Goal: Transaction & Acquisition: Purchase product/service

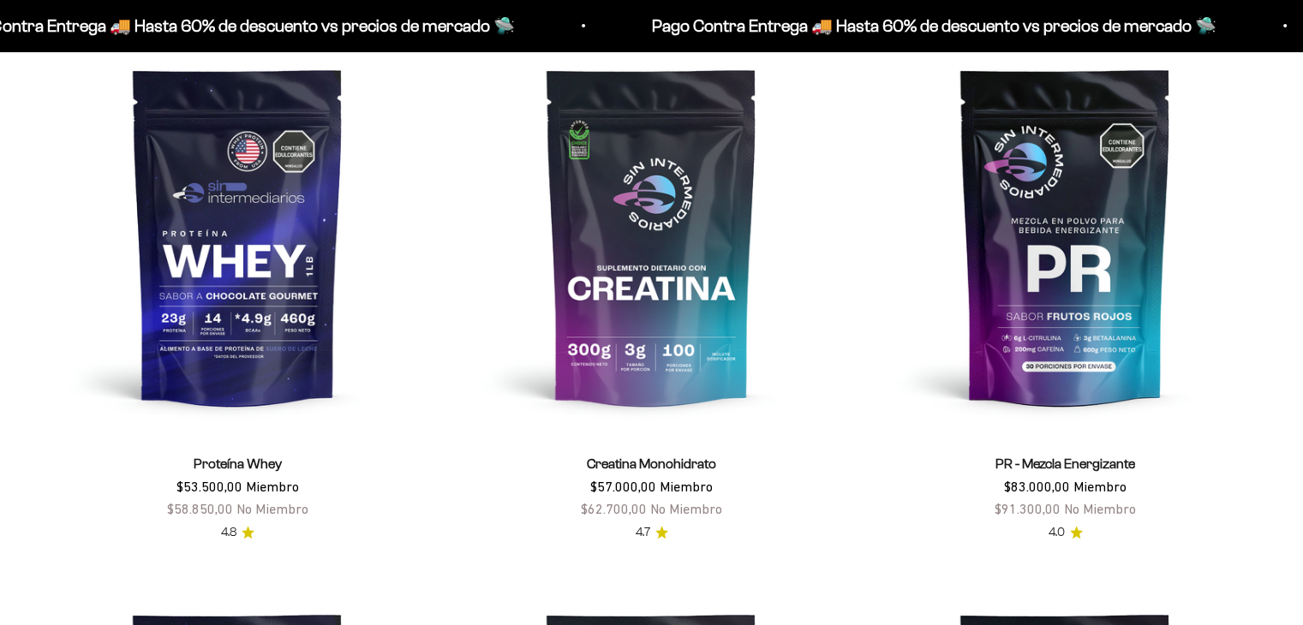
scroll to position [766, 0]
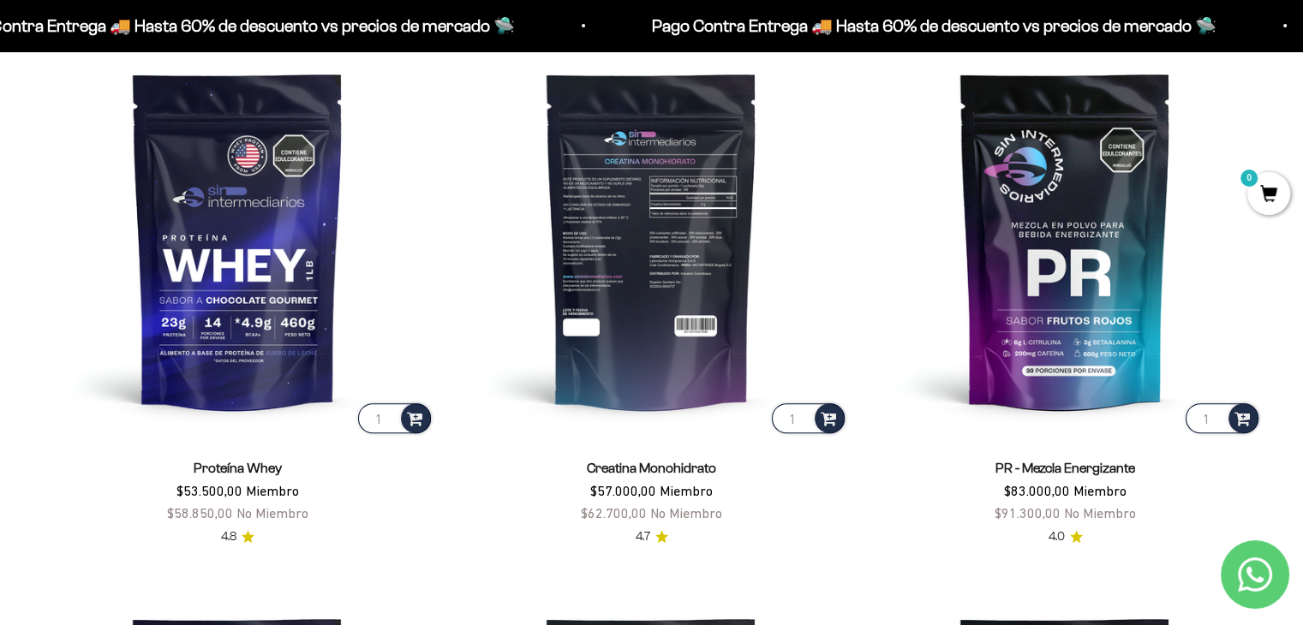
click at [664, 233] on img at bounding box center [651, 240] width 393 height 393
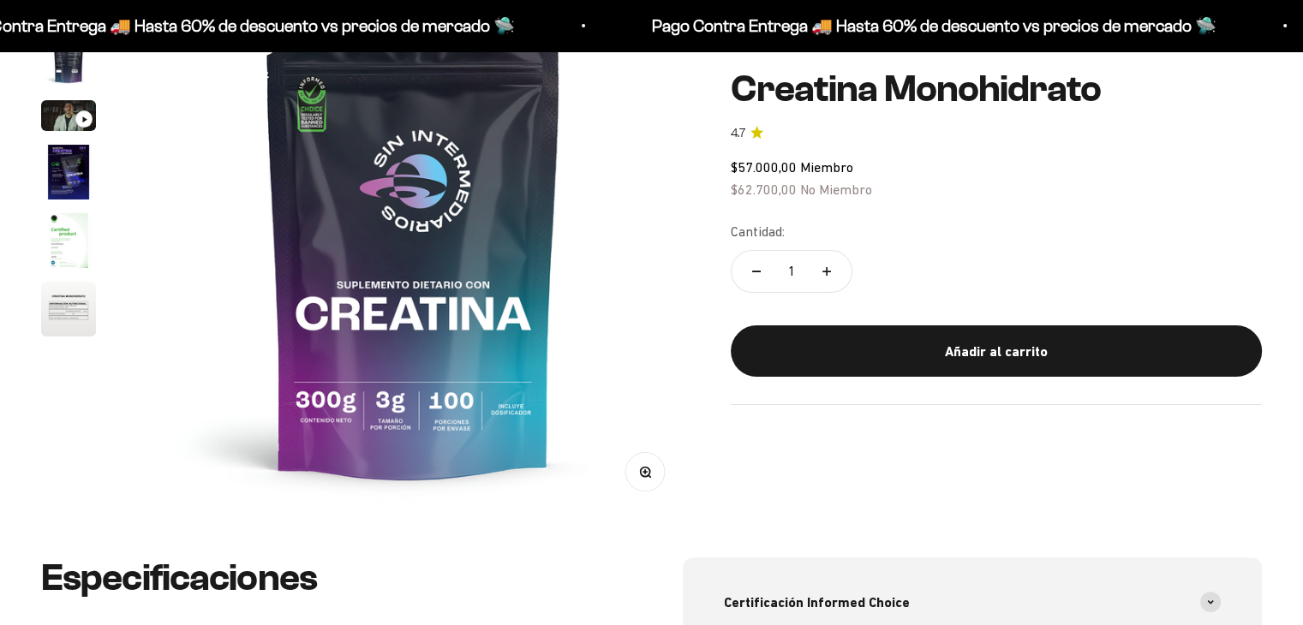
scroll to position [257, 0]
click at [61, 174] on img "Ir al artículo 4" at bounding box center [68, 172] width 55 height 55
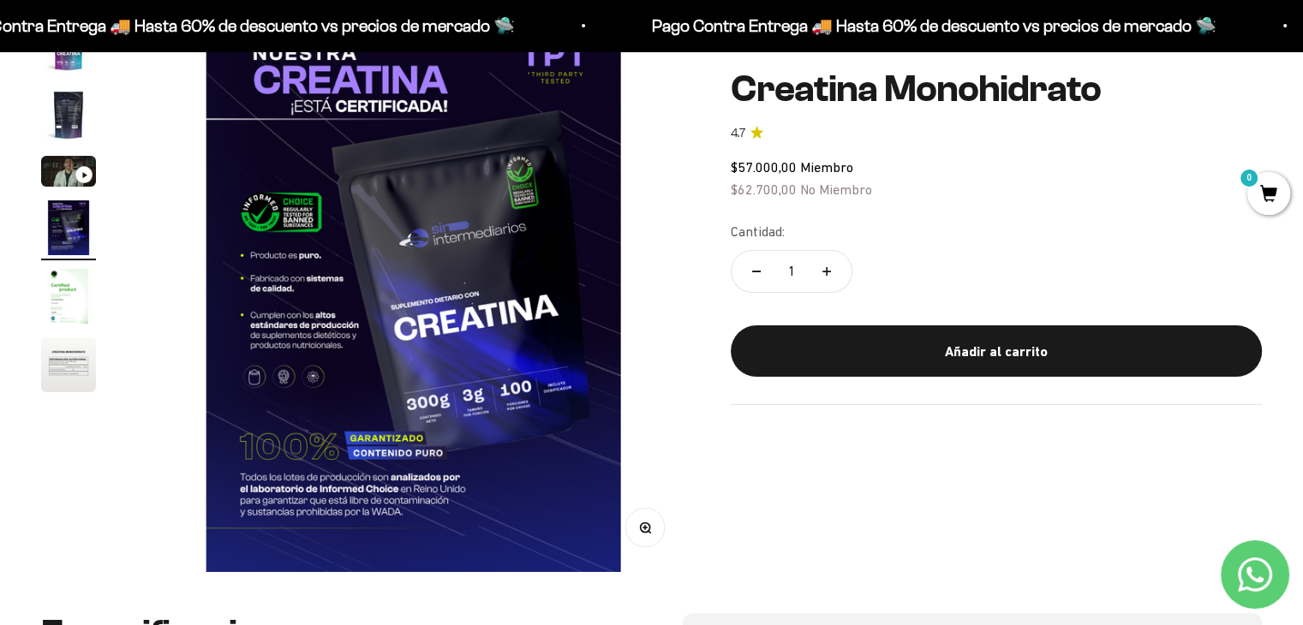
scroll to position [171, 0]
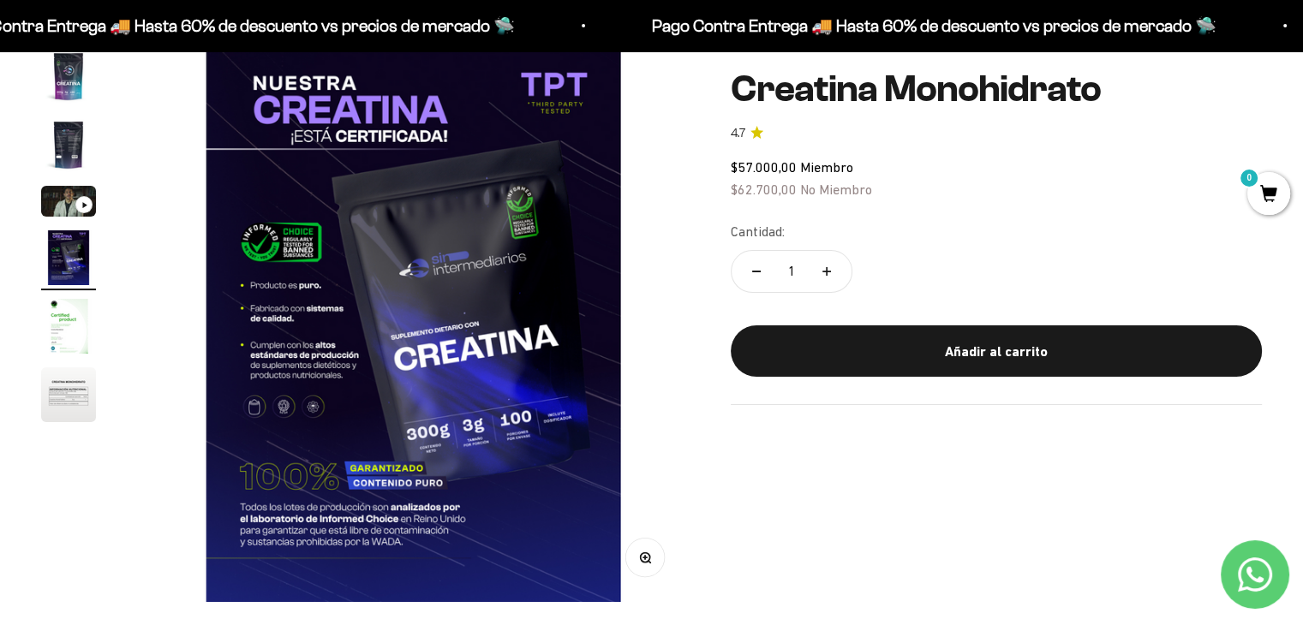
click at [66, 145] on img "Ir al artículo 2" at bounding box center [68, 144] width 55 height 55
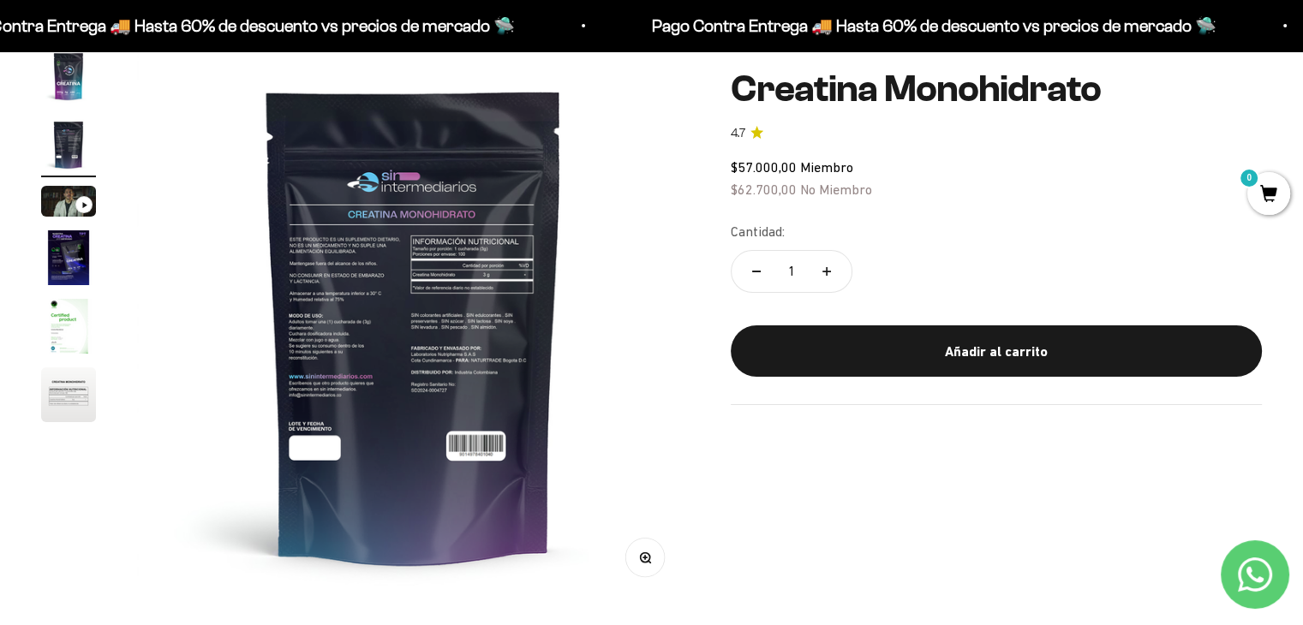
click at [437, 326] on img at bounding box center [413, 325] width 552 height 552
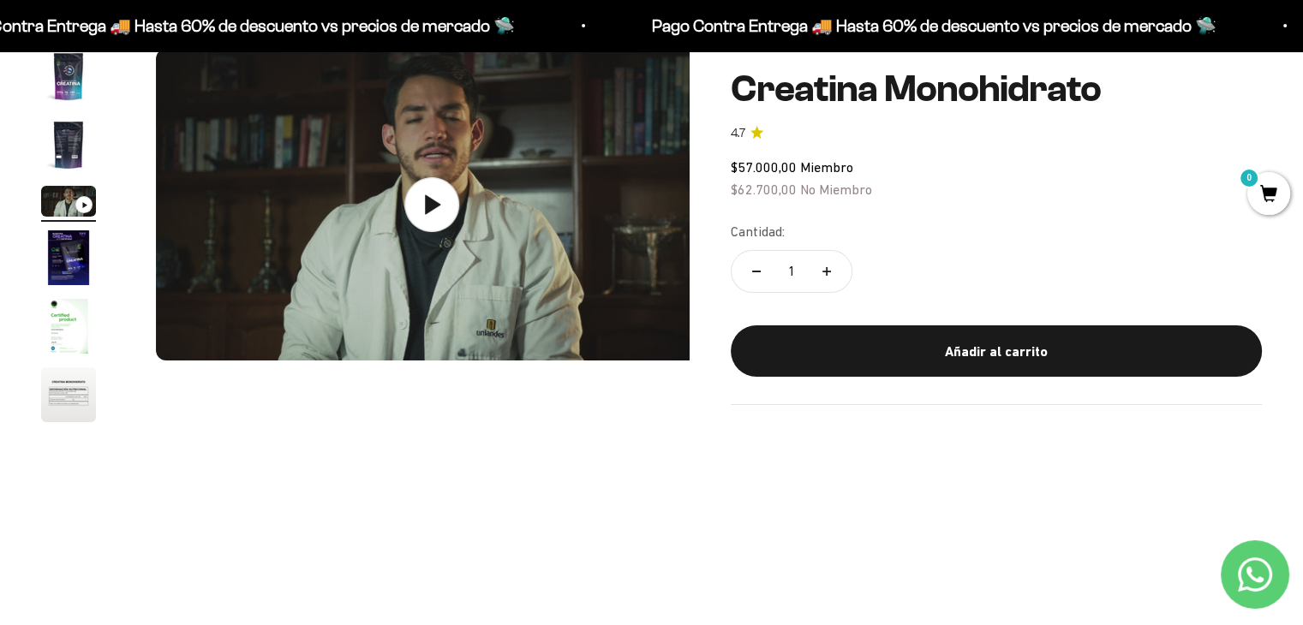
scroll to position [0, 1146]
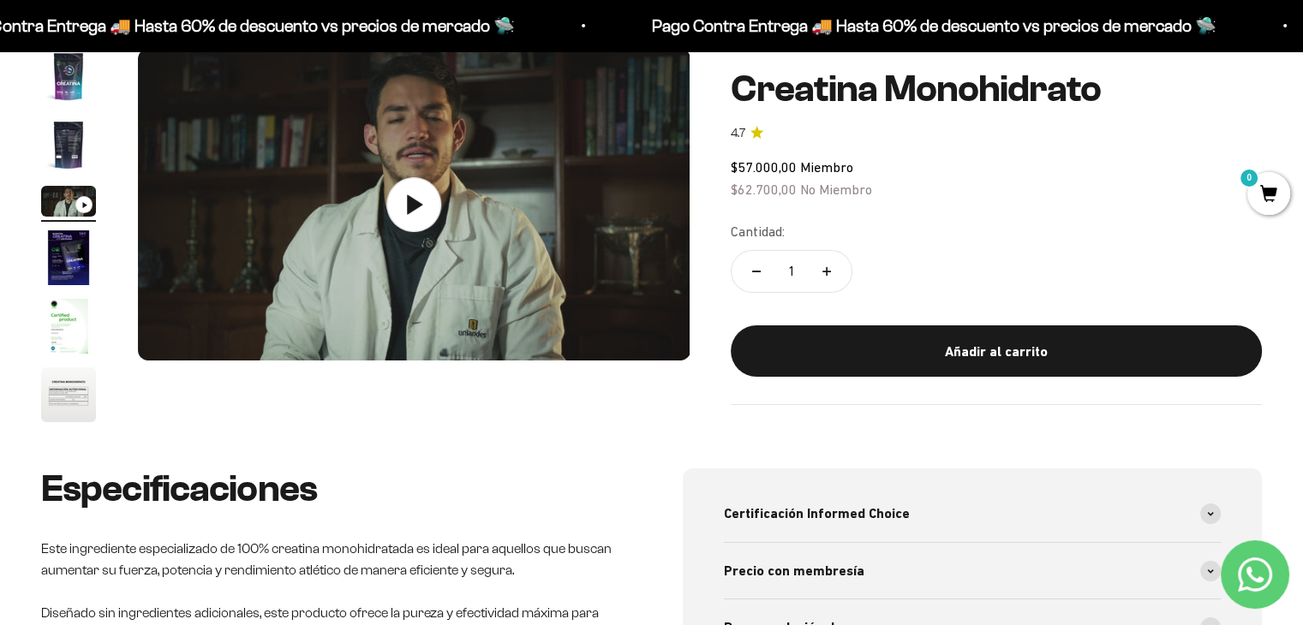
click at [61, 145] on img "Ir al artículo 2" at bounding box center [68, 144] width 55 height 55
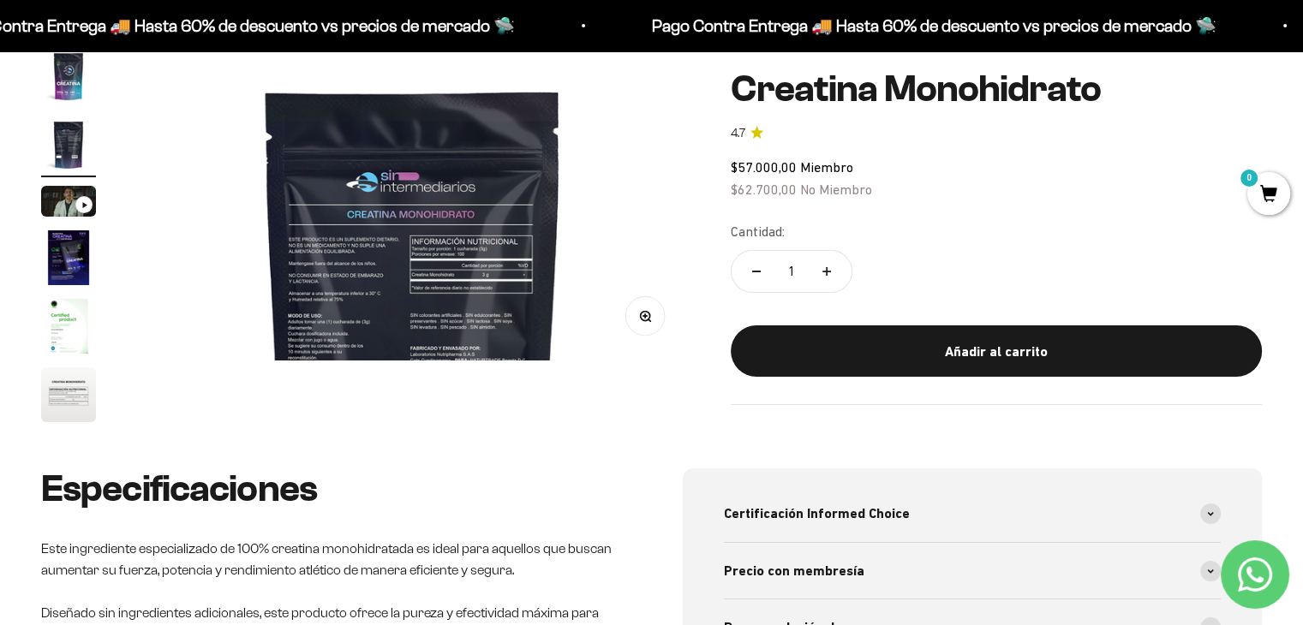
scroll to position [0, 573]
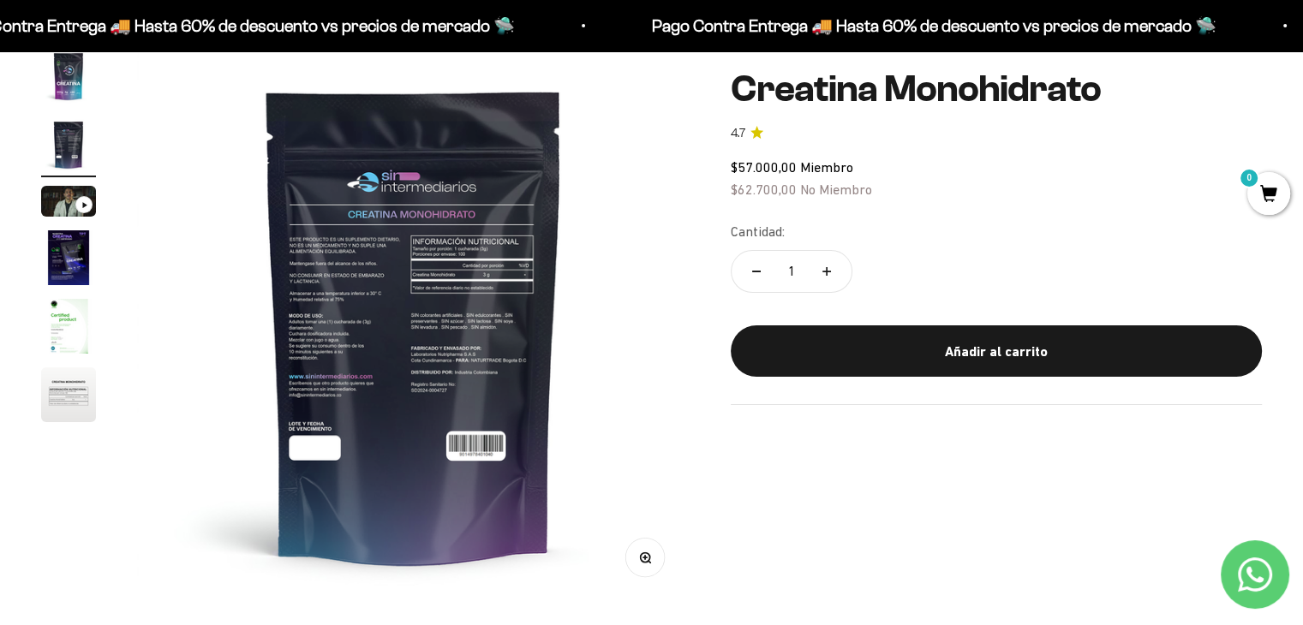
click at [647, 558] on icon "button" at bounding box center [646, 557] width 12 height 12
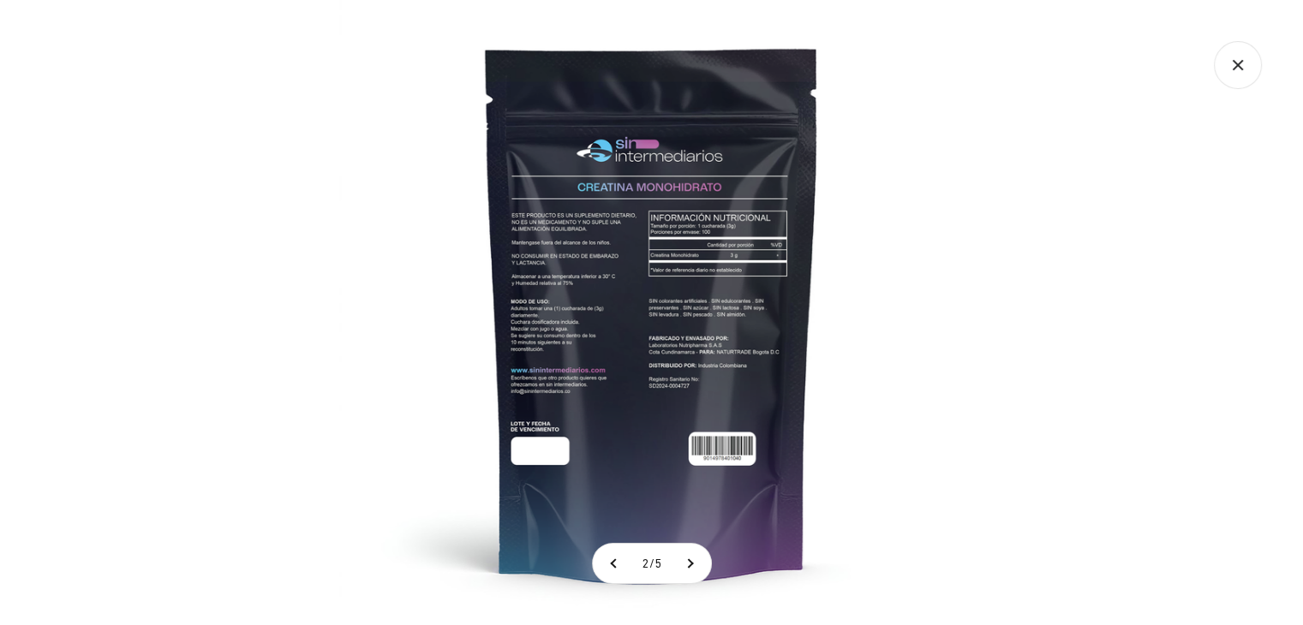
click at [688, 361] on img at bounding box center [651, 312] width 625 height 625
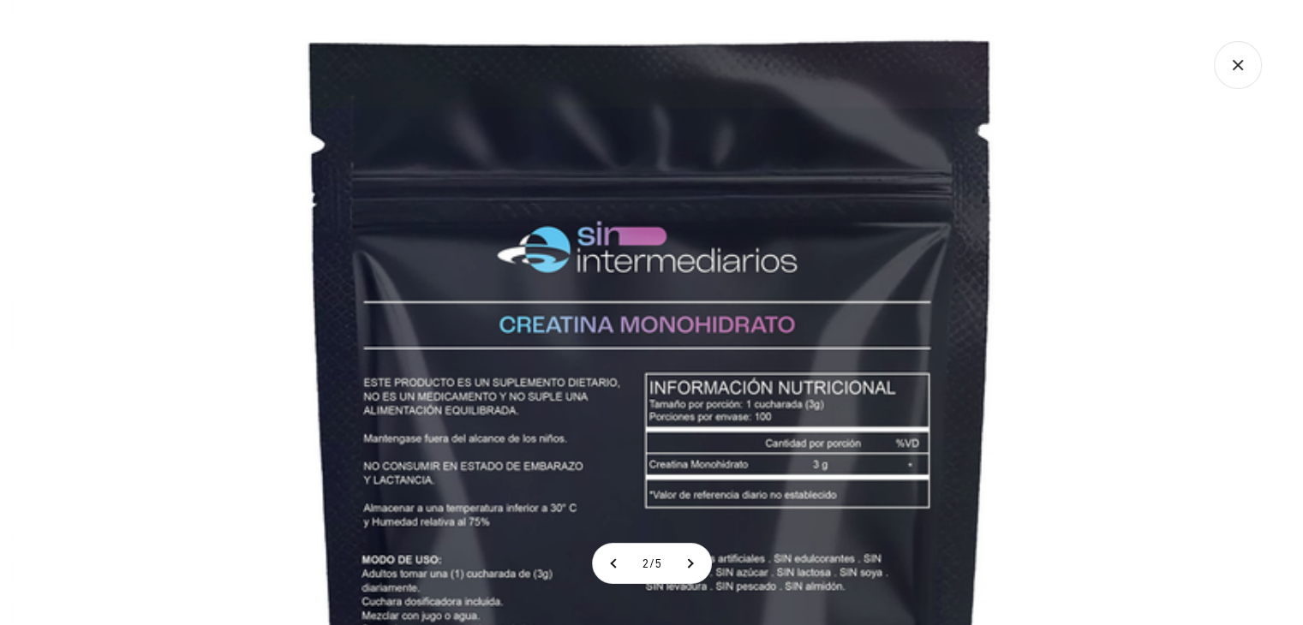
click at [923, 295] on img at bounding box center [651, 582] width 1285 height 1285
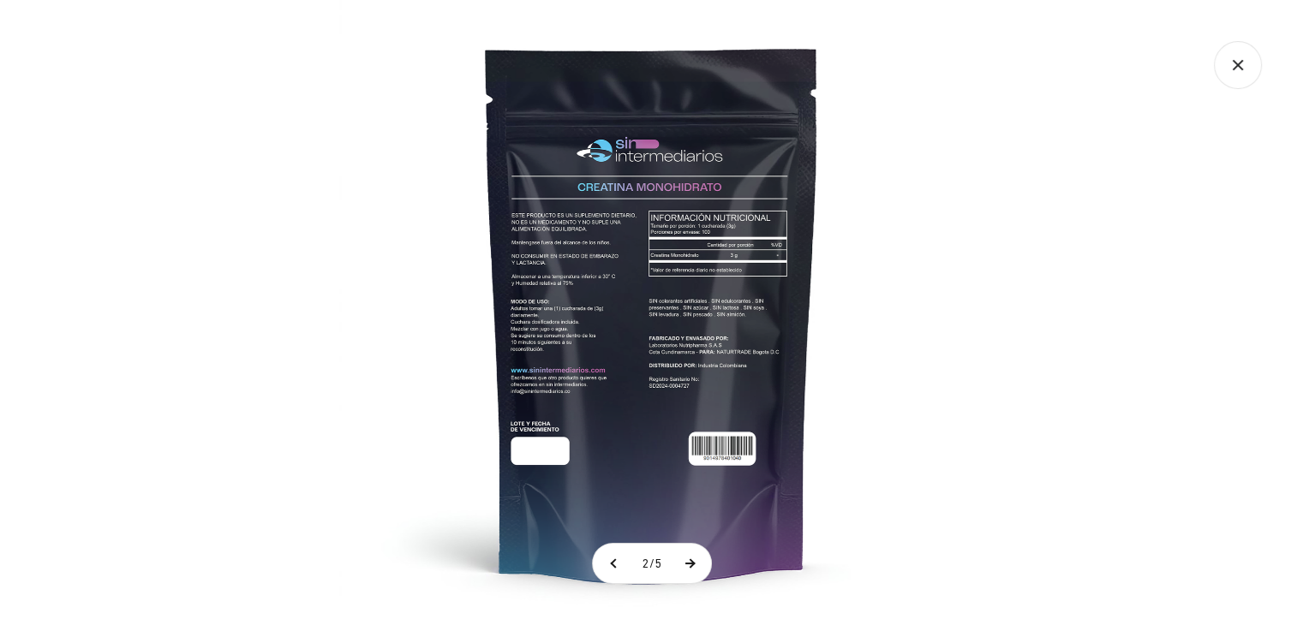
click at [701, 562] on button at bounding box center [689, 563] width 43 height 39
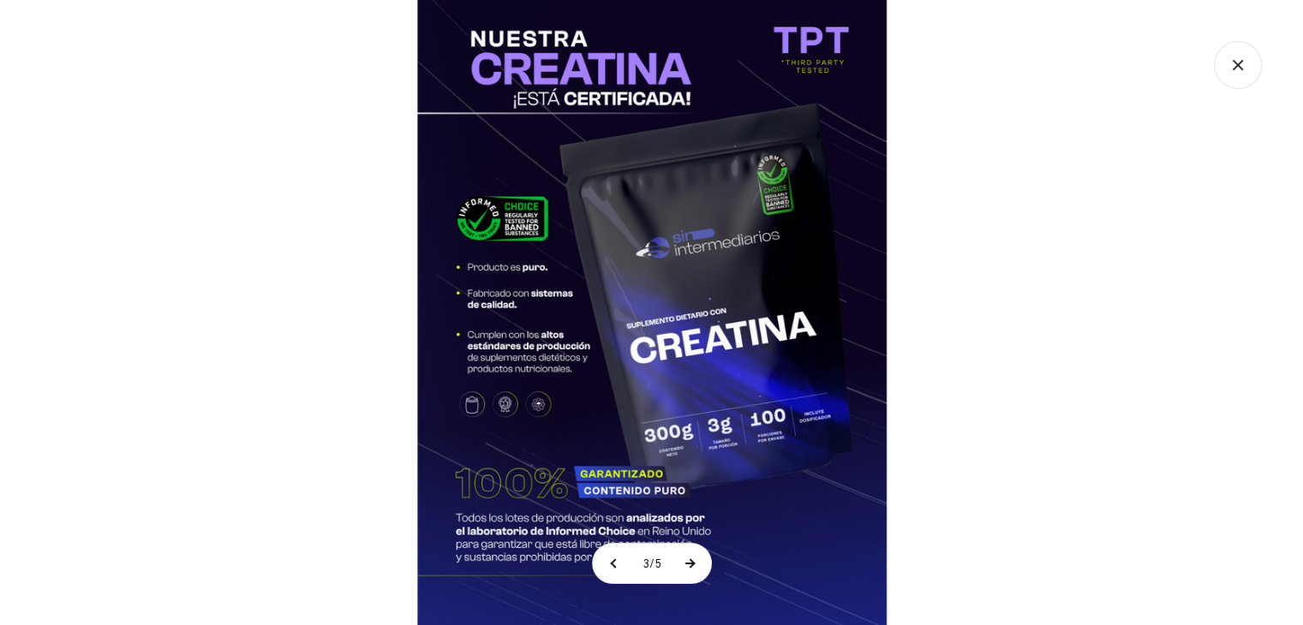
click at [701, 562] on button at bounding box center [689, 563] width 43 height 39
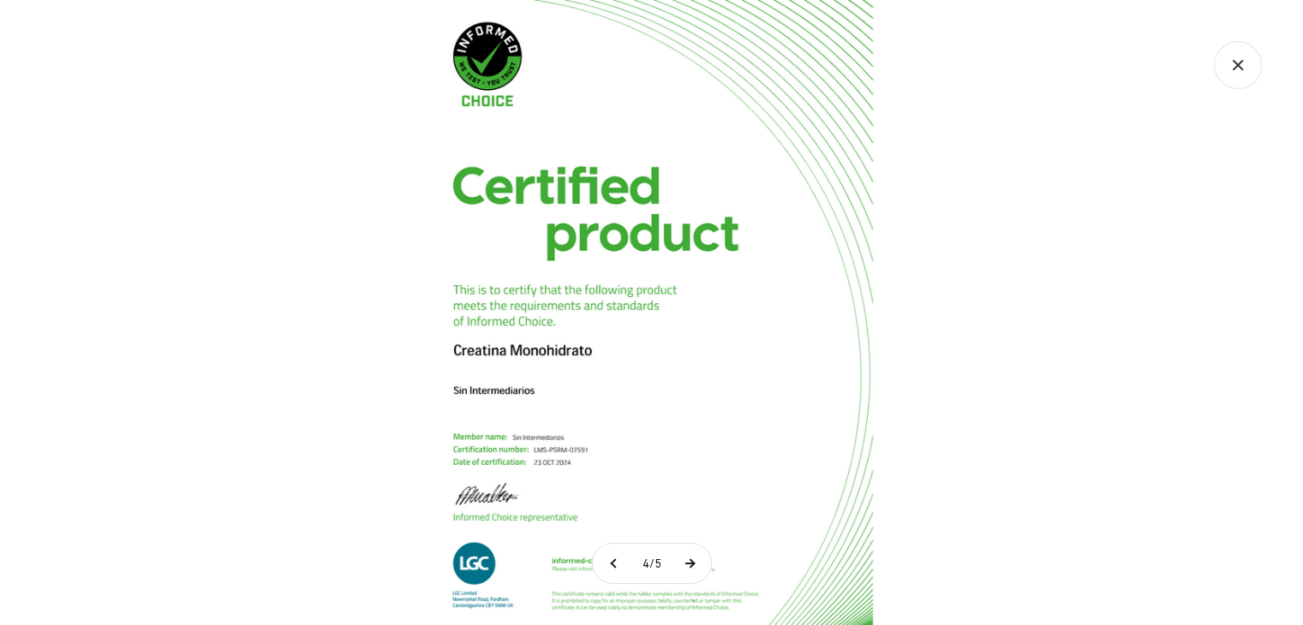
click at [701, 562] on button at bounding box center [689, 563] width 43 height 39
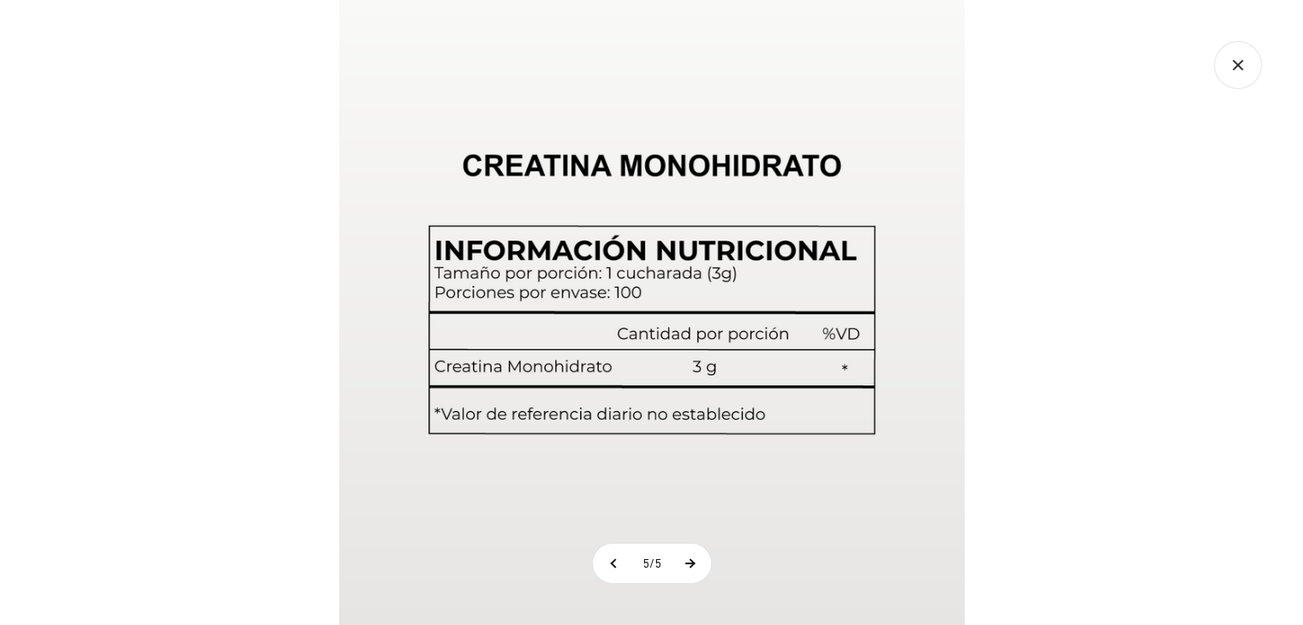
click at [701, 562] on button at bounding box center [689, 563] width 43 height 39
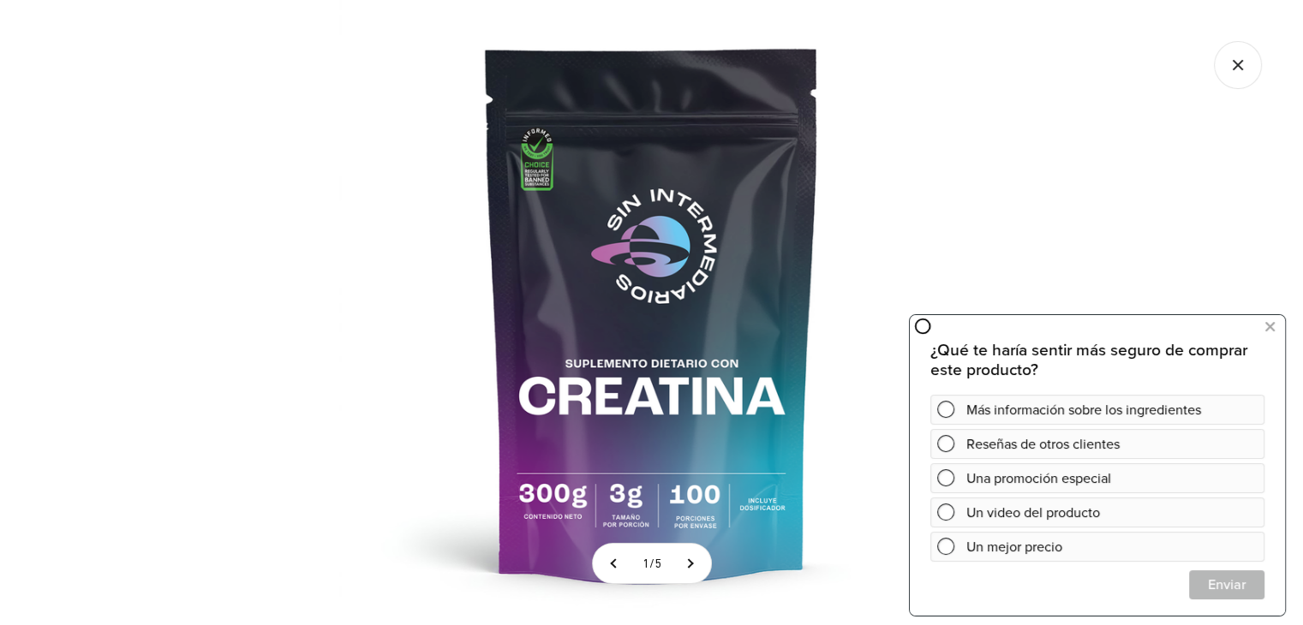
click at [1234, 62] on icon "Cerrar galería" at bounding box center [1236, 64] width 9 height 9
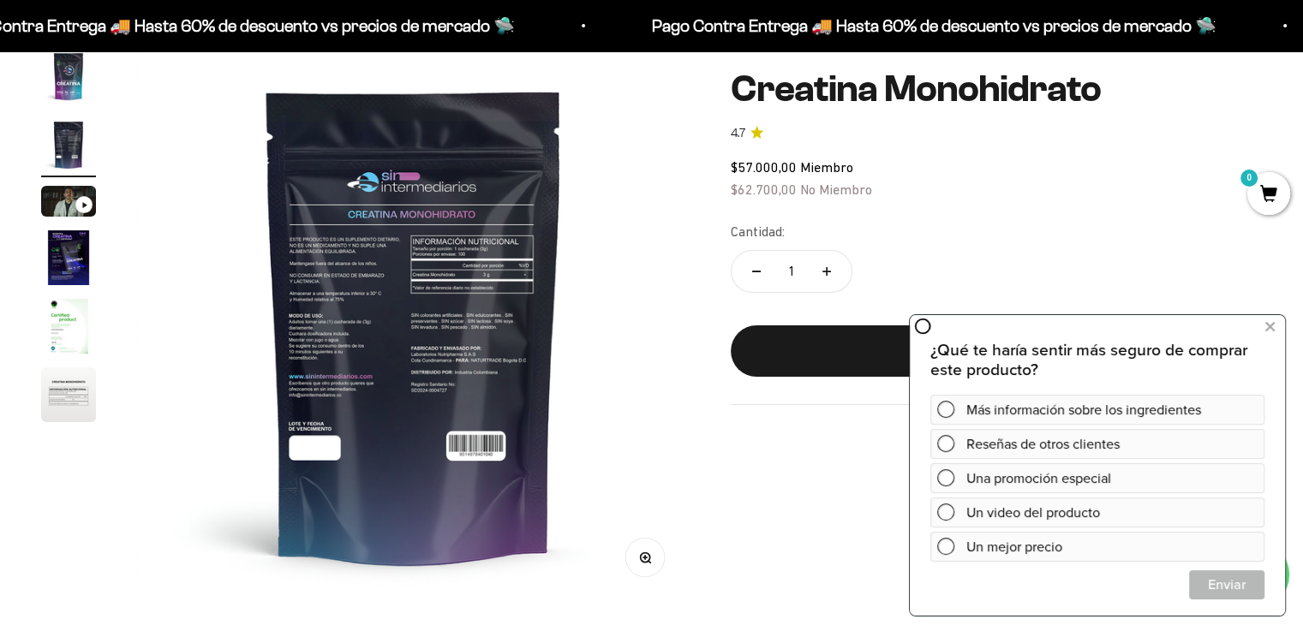
scroll to position [0, 0]
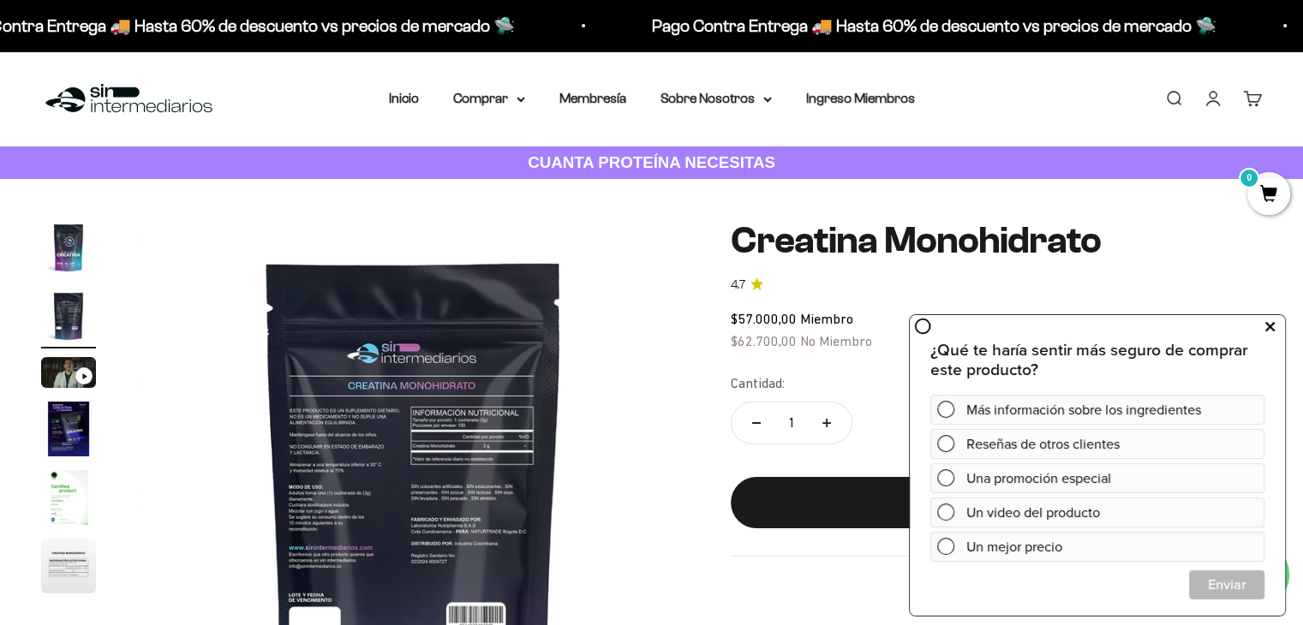
click at [1275, 326] on button at bounding box center [1269, 326] width 31 height 27
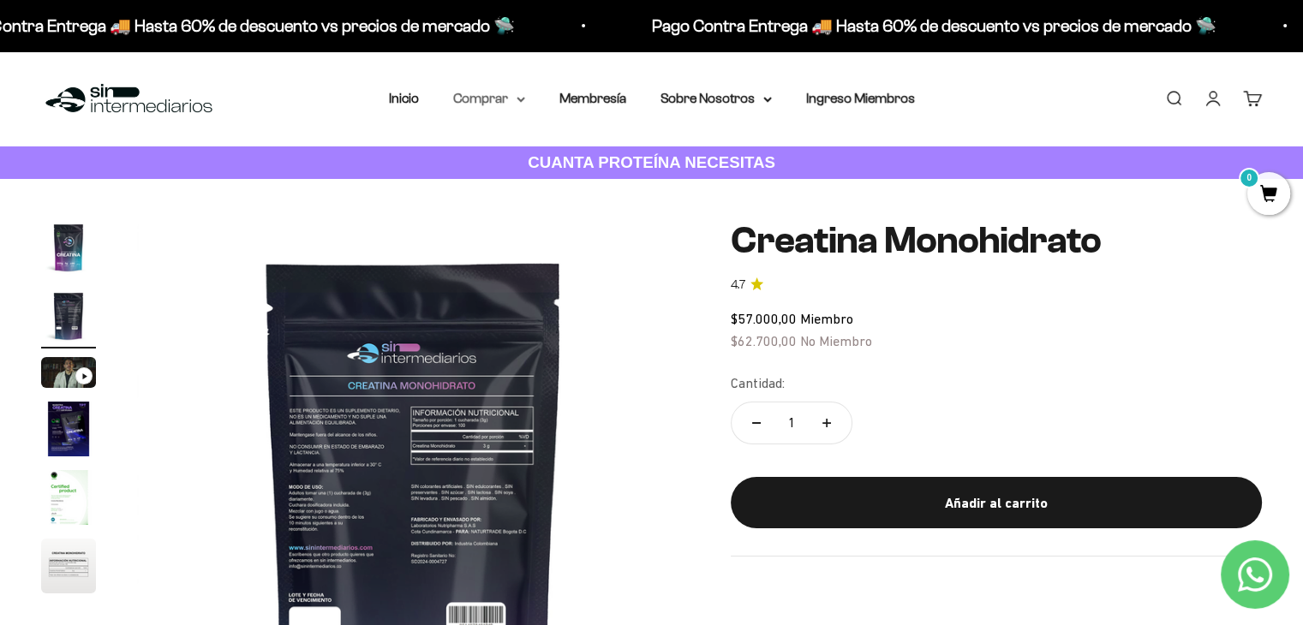
click at [523, 98] on icon at bounding box center [520, 99] width 7 height 3
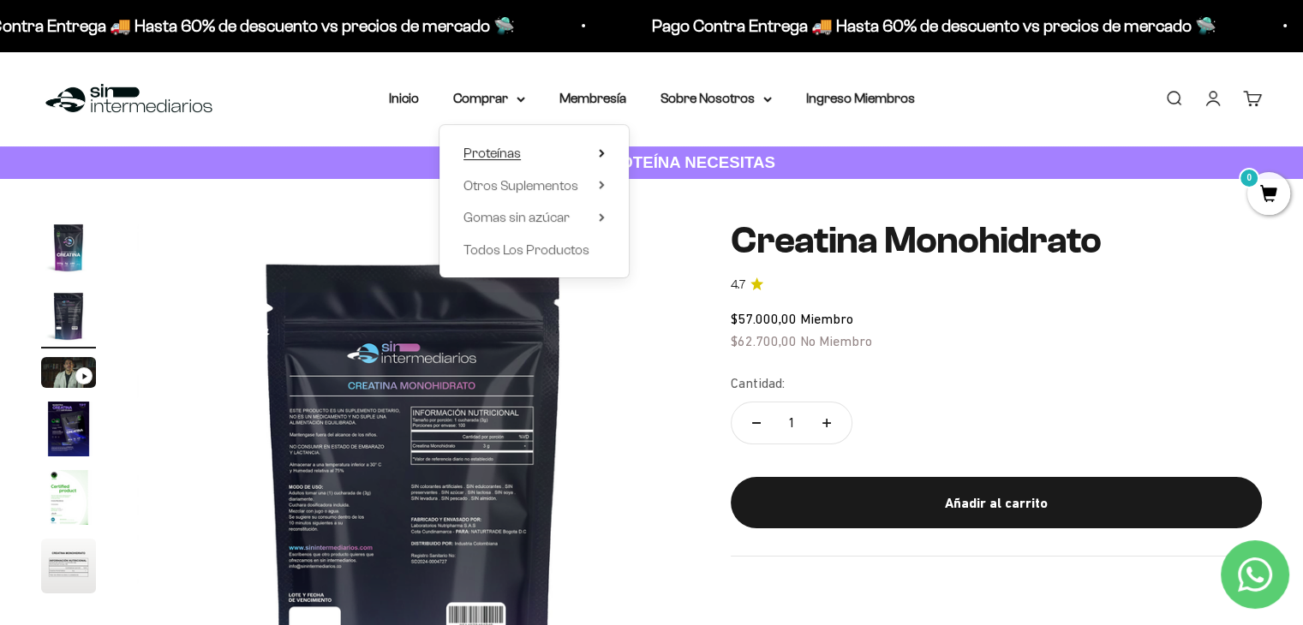
click at [520, 146] on span "Proteínas" at bounding box center [491, 153] width 57 height 15
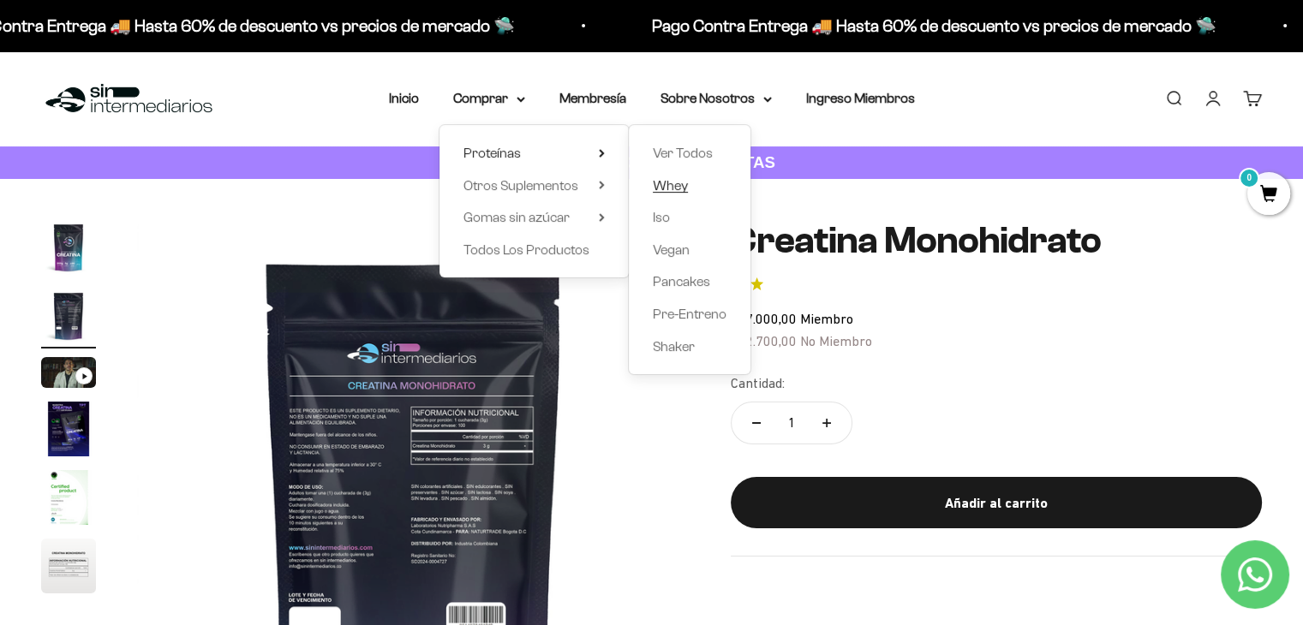
click at [668, 182] on span "Whey" at bounding box center [670, 185] width 35 height 15
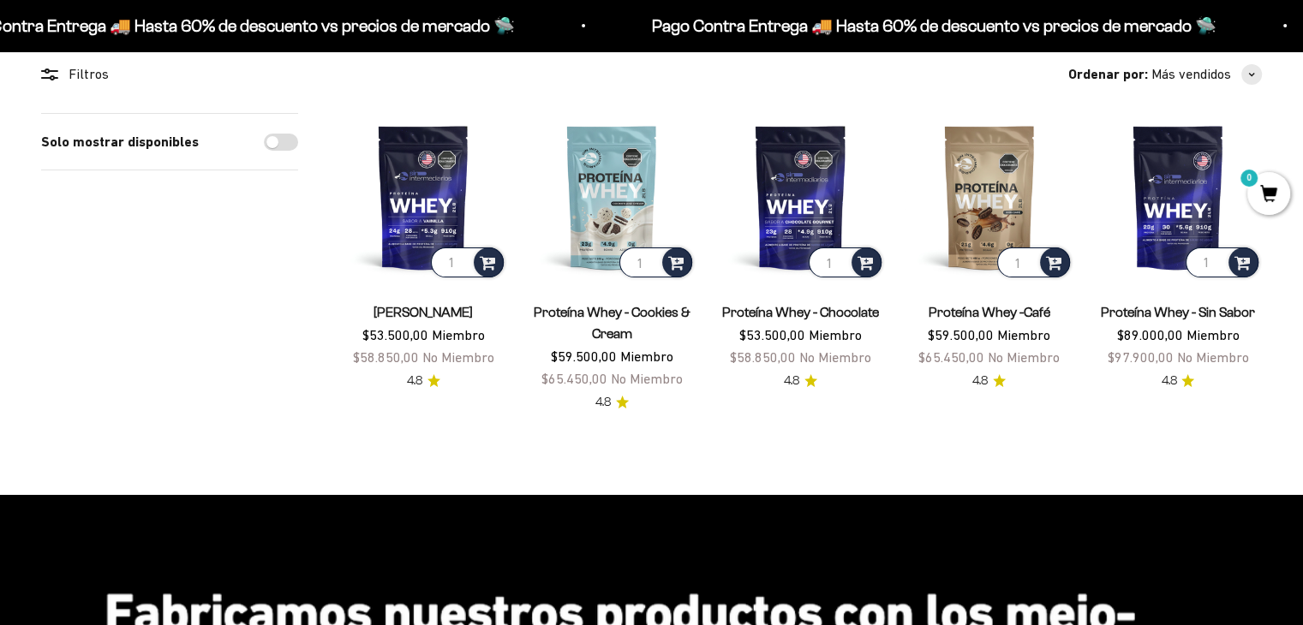
scroll to position [171, 0]
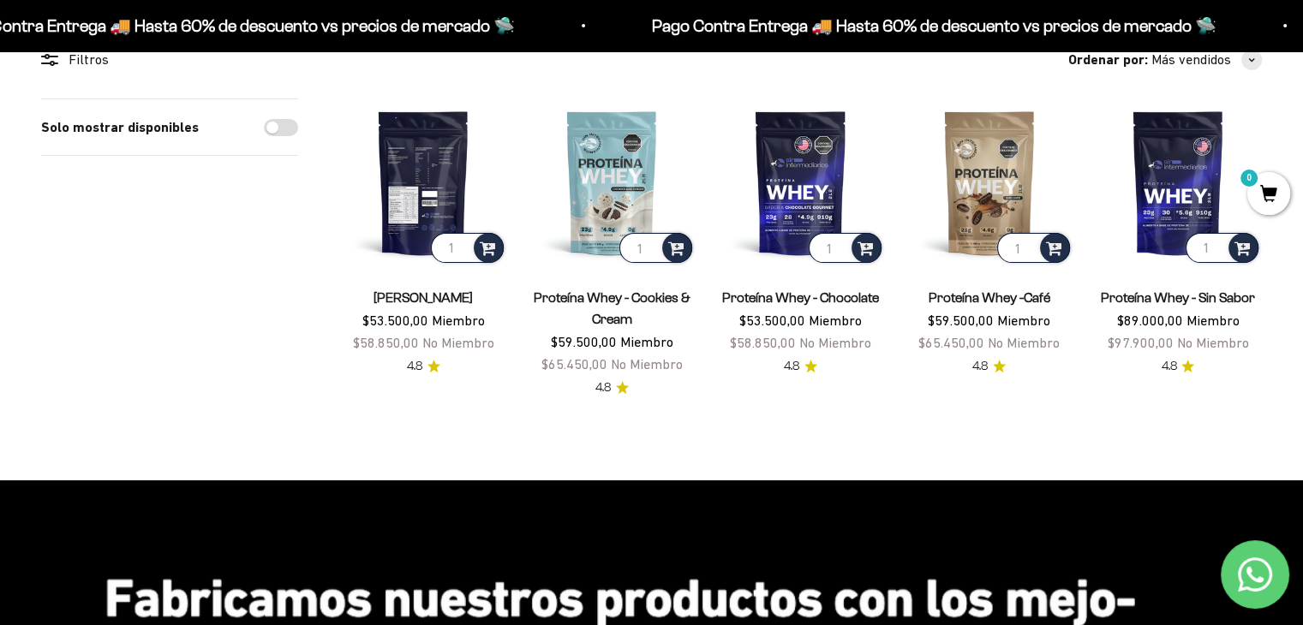
click at [442, 176] on img at bounding box center [423, 182] width 168 height 168
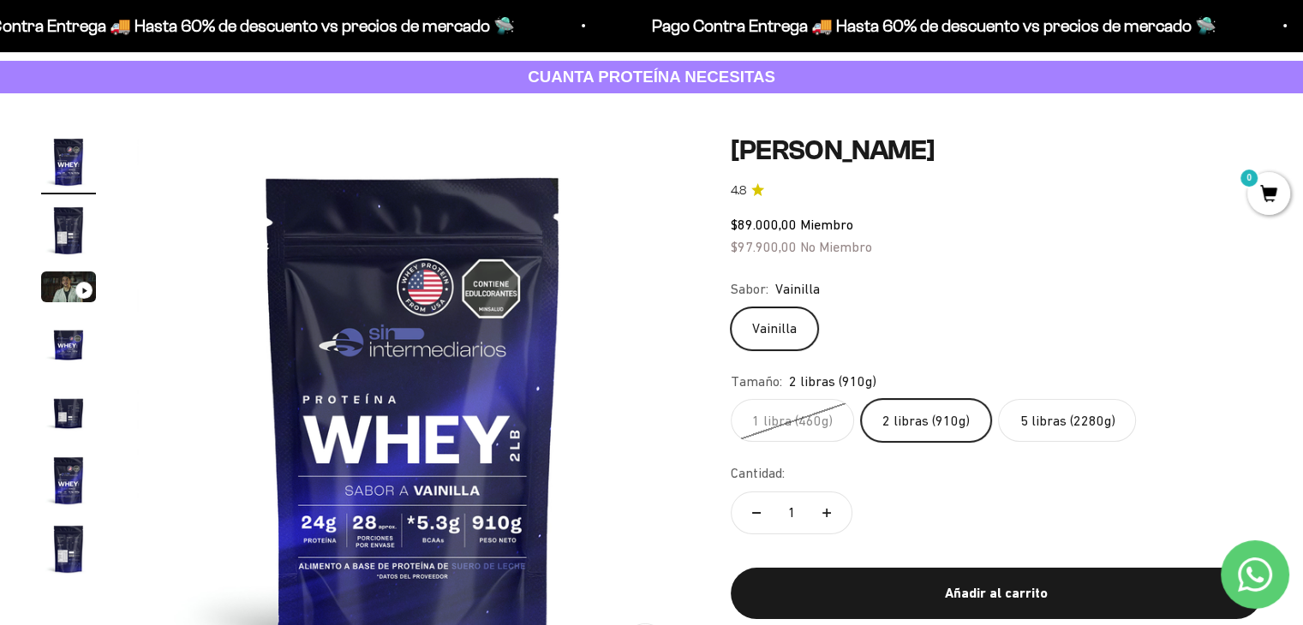
click at [63, 228] on img "Ir al artículo 2" at bounding box center [68, 230] width 55 height 55
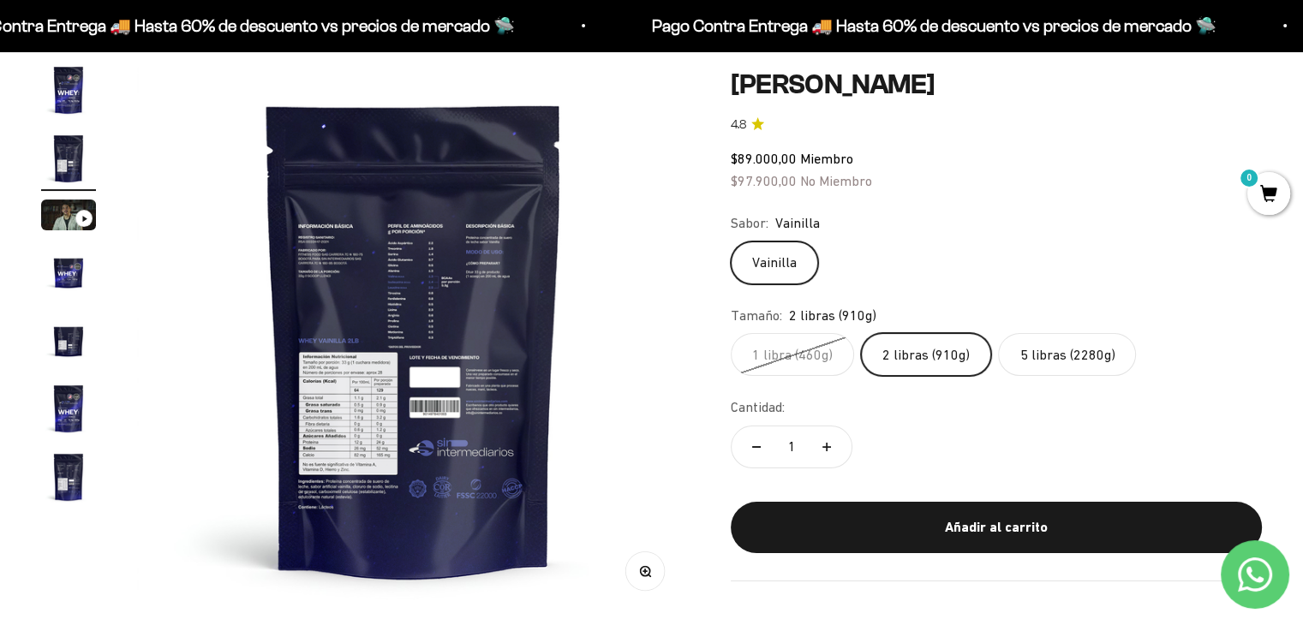
scroll to position [257, 0]
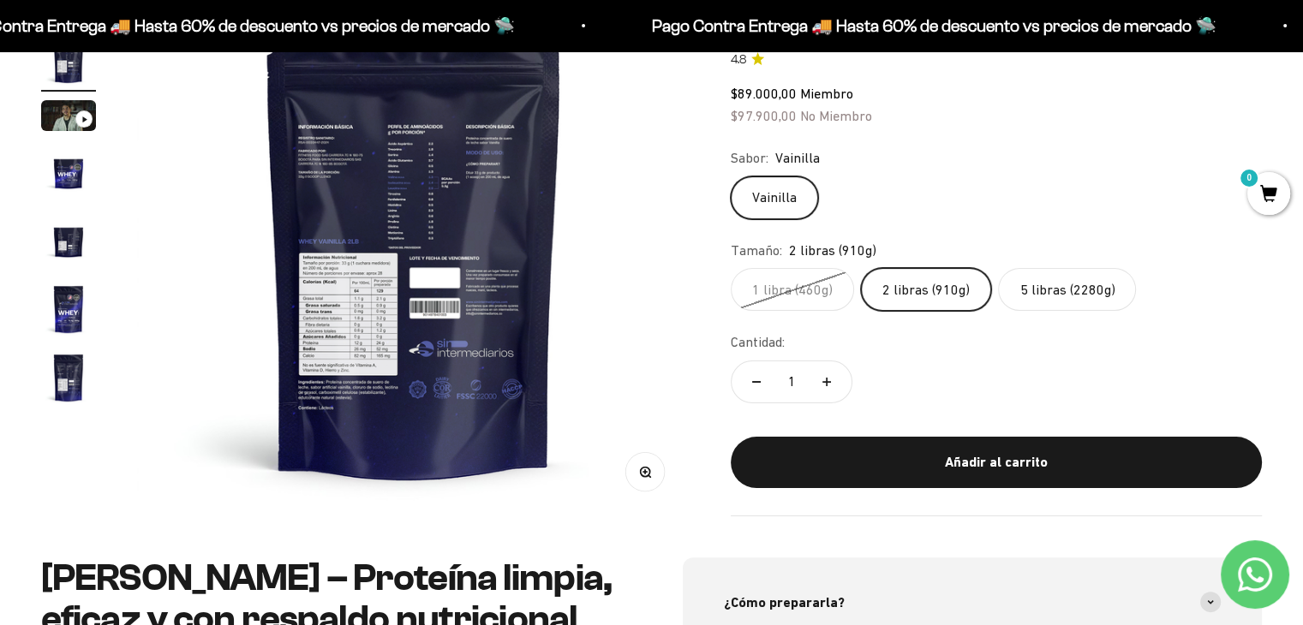
click at [643, 475] on circle "button" at bounding box center [644, 471] width 9 height 9
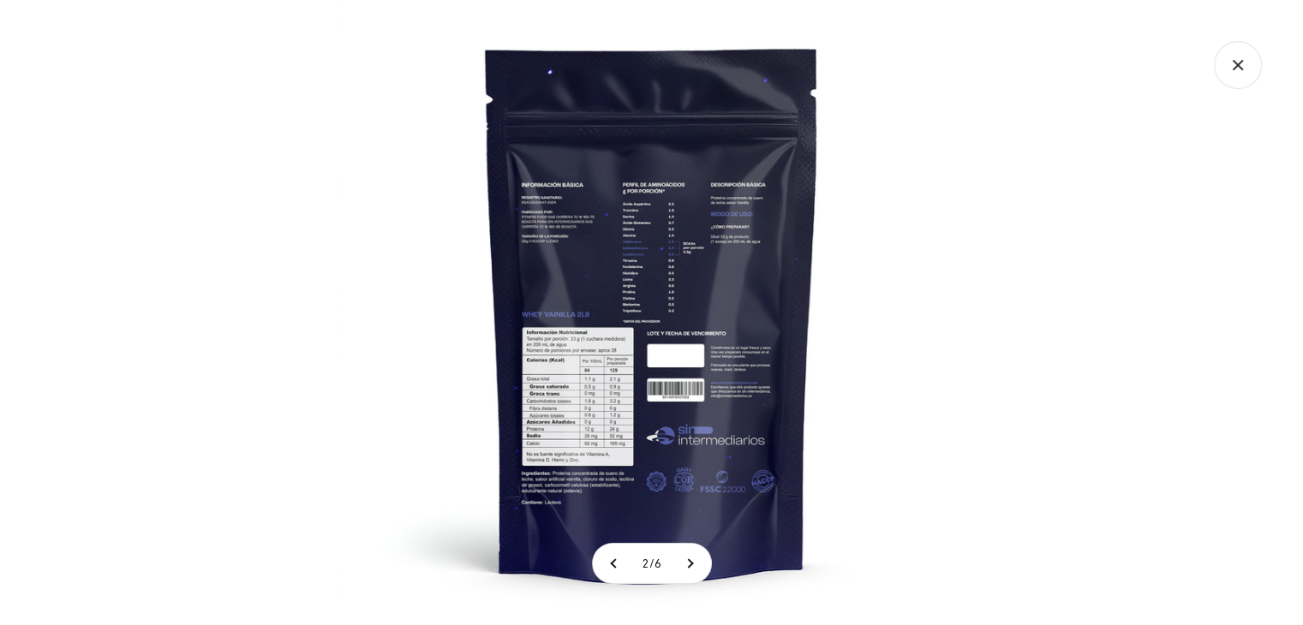
click at [659, 395] on img at bounding box center [651, 312] width 625 height 625
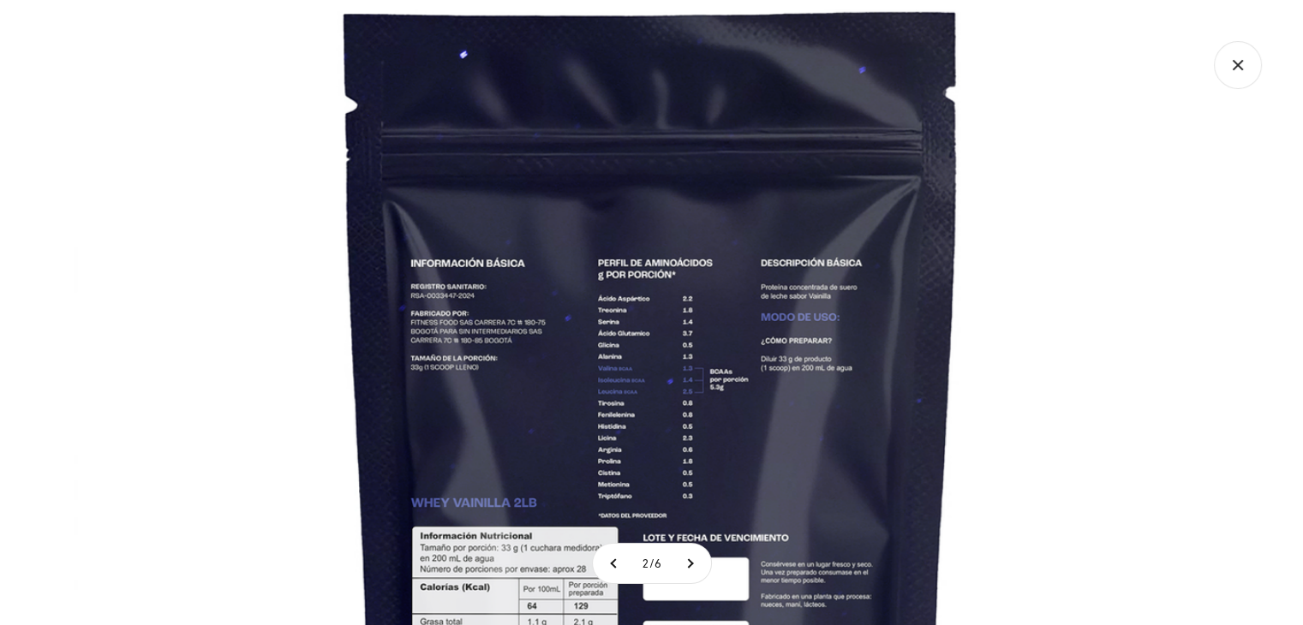
click at [1039, 224] on img at bounding box center [652, 499] width 1156 height 1156
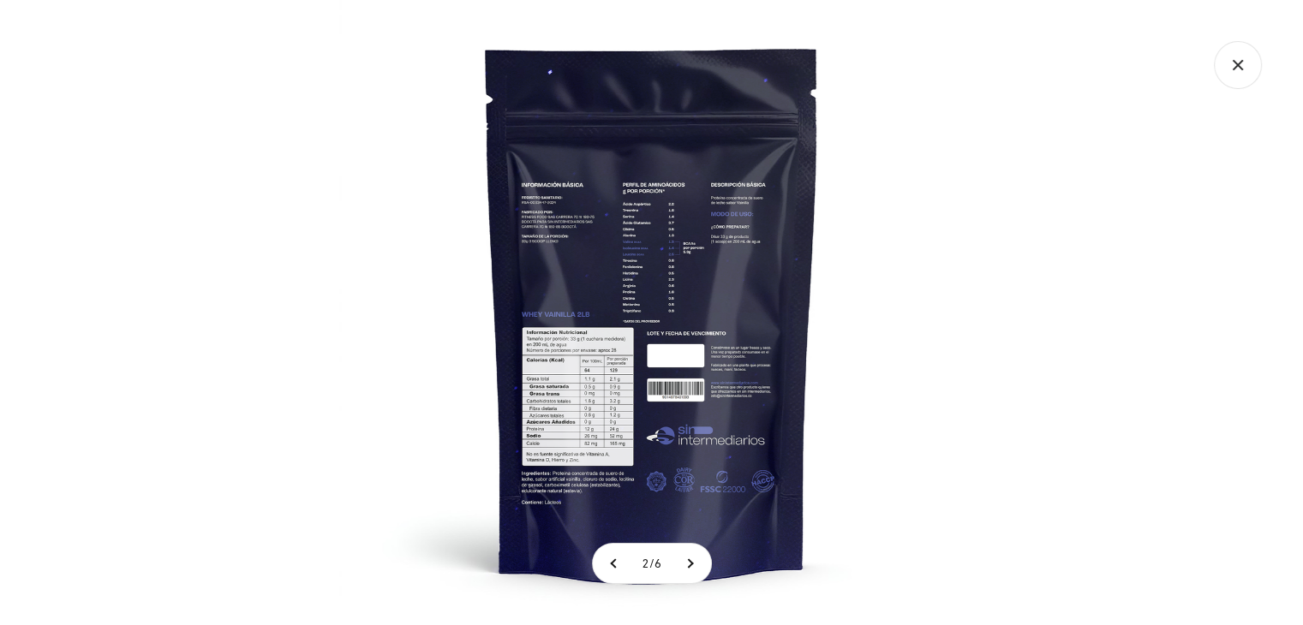
click at [1227, 68] on icon "Cerrar galería" at bounding box center [1237, 65] width 48 height 48
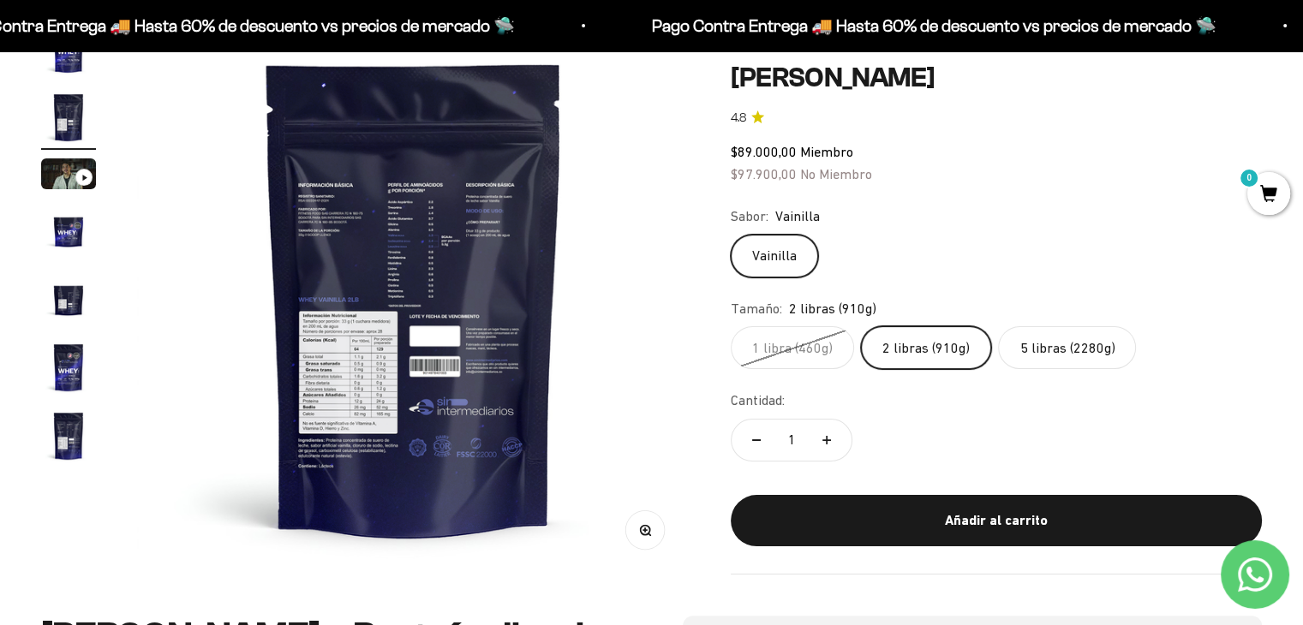
scroll to position [171, 0]
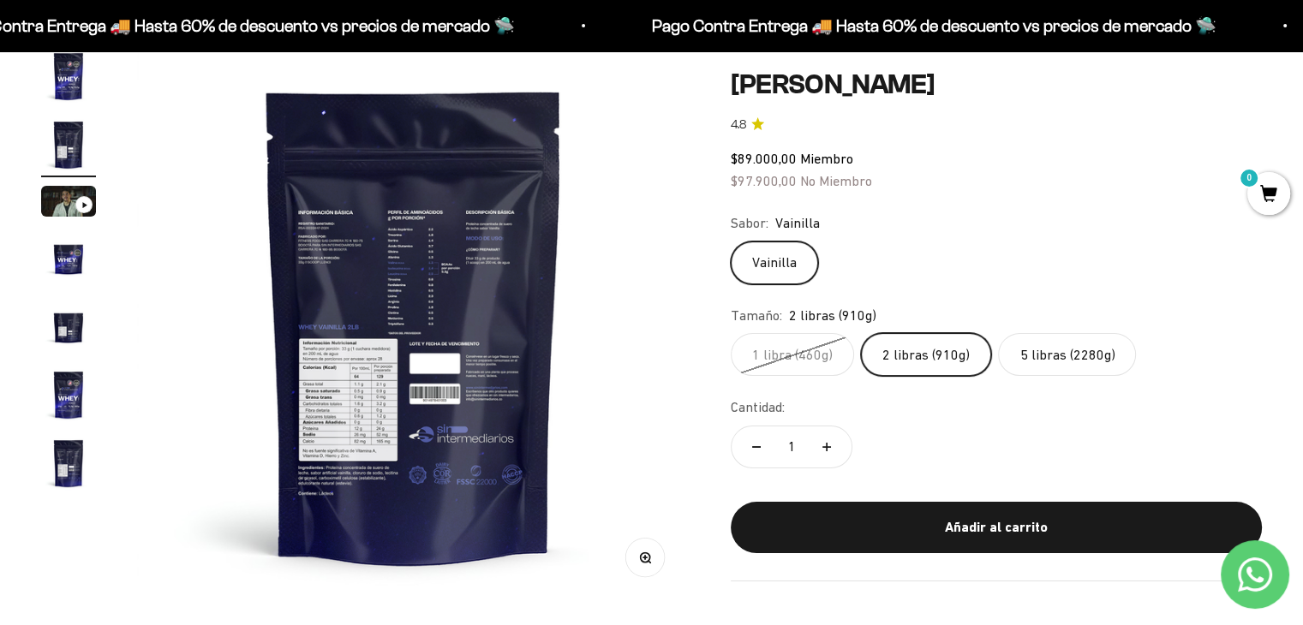
click at [68, 83] on img "Ir al artículo 1" at bounding box center [68, 76] width 55 height 55
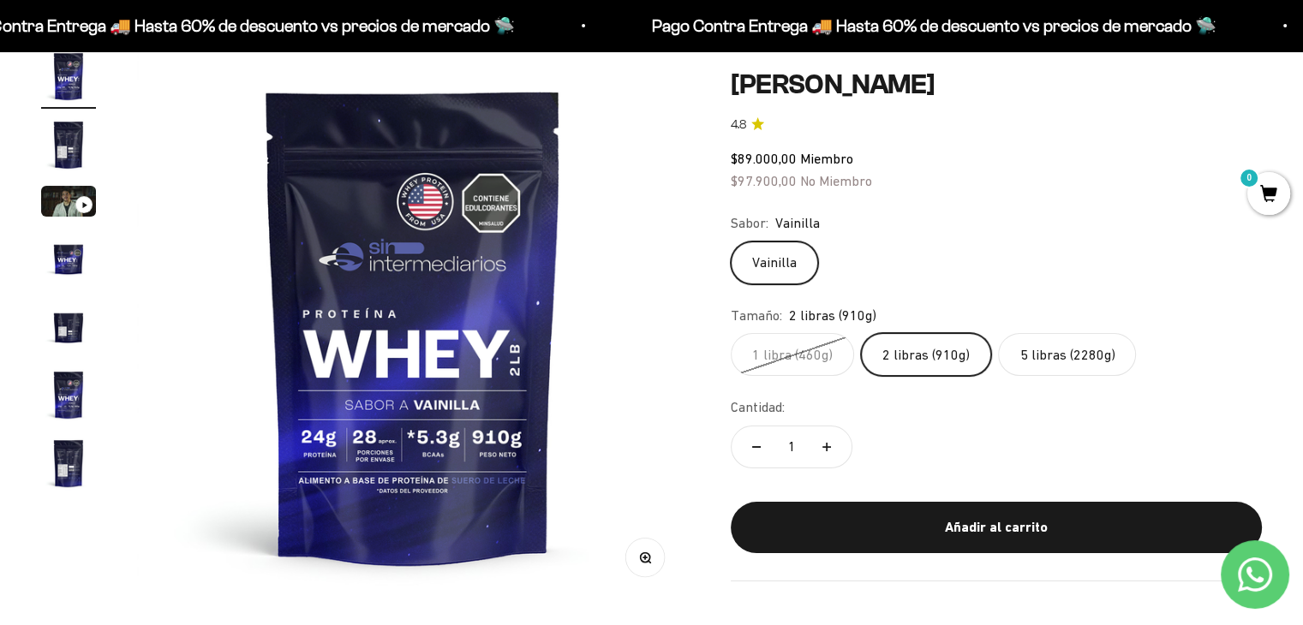
scroll to position [0, 0]
click at [68, 134] on img "Ir al artículo 2" at bounding box center [68, 144] width 55 height 55
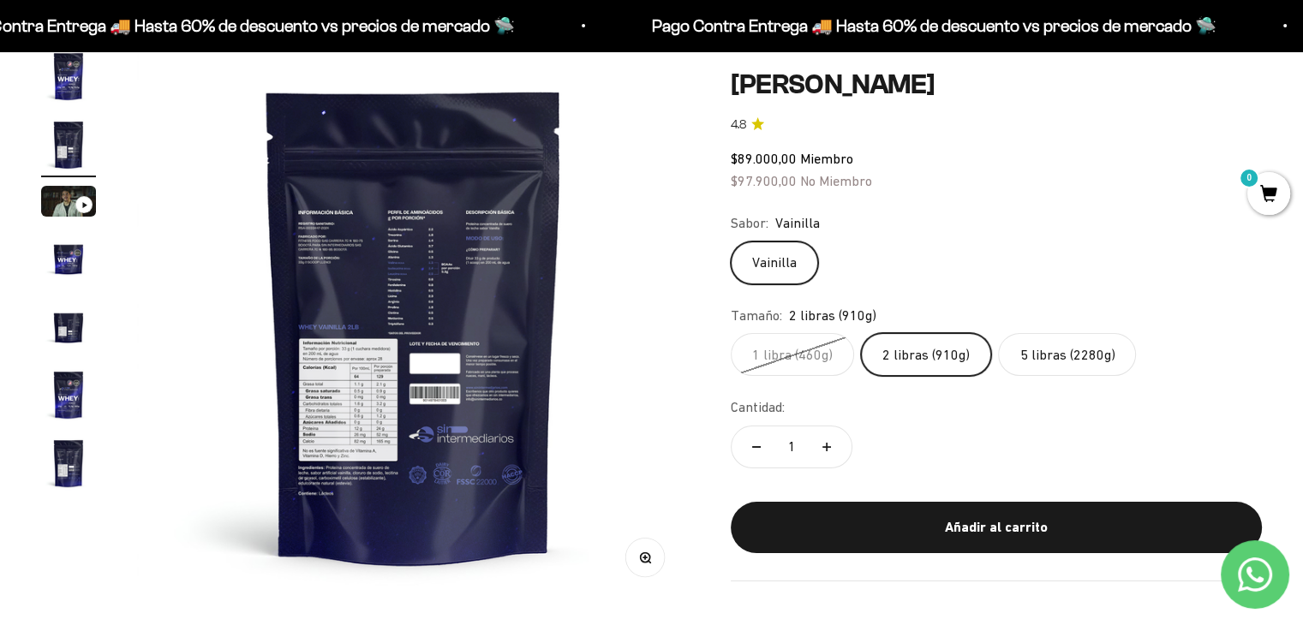
click at [367, 316] on img at bounding box center [413, 325] width 552 height 552
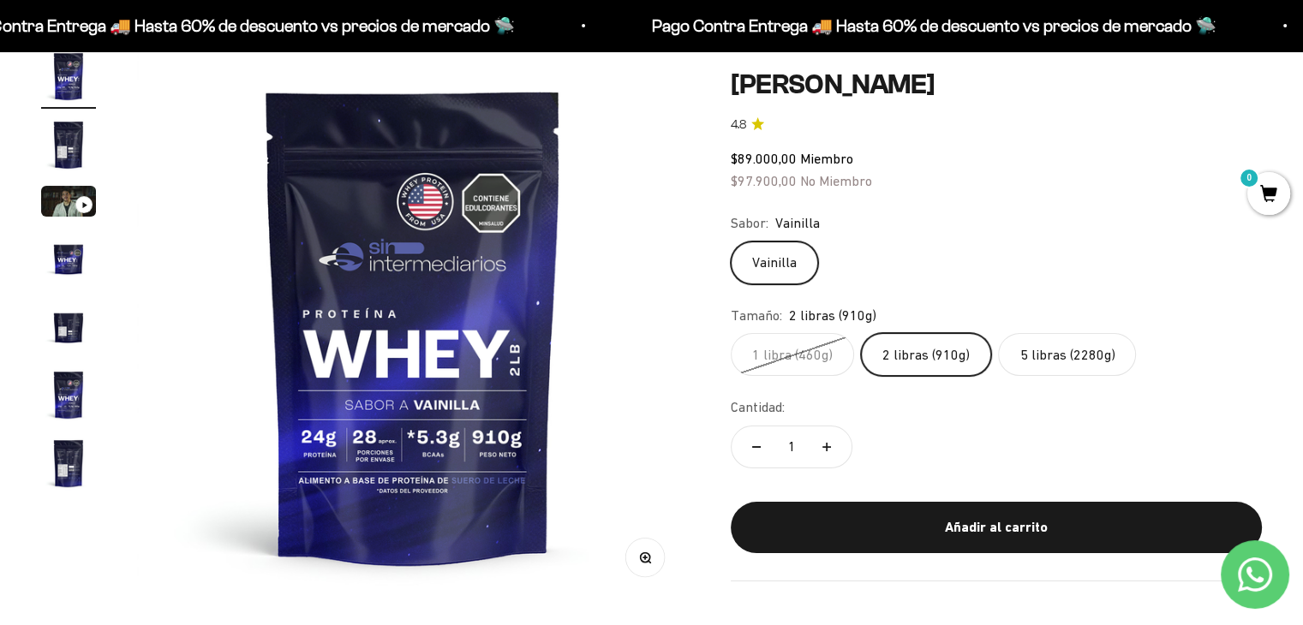
click at [85, 326] on img "Ir al artículo 5" at bounding box center [68, 326] width 55 height 55
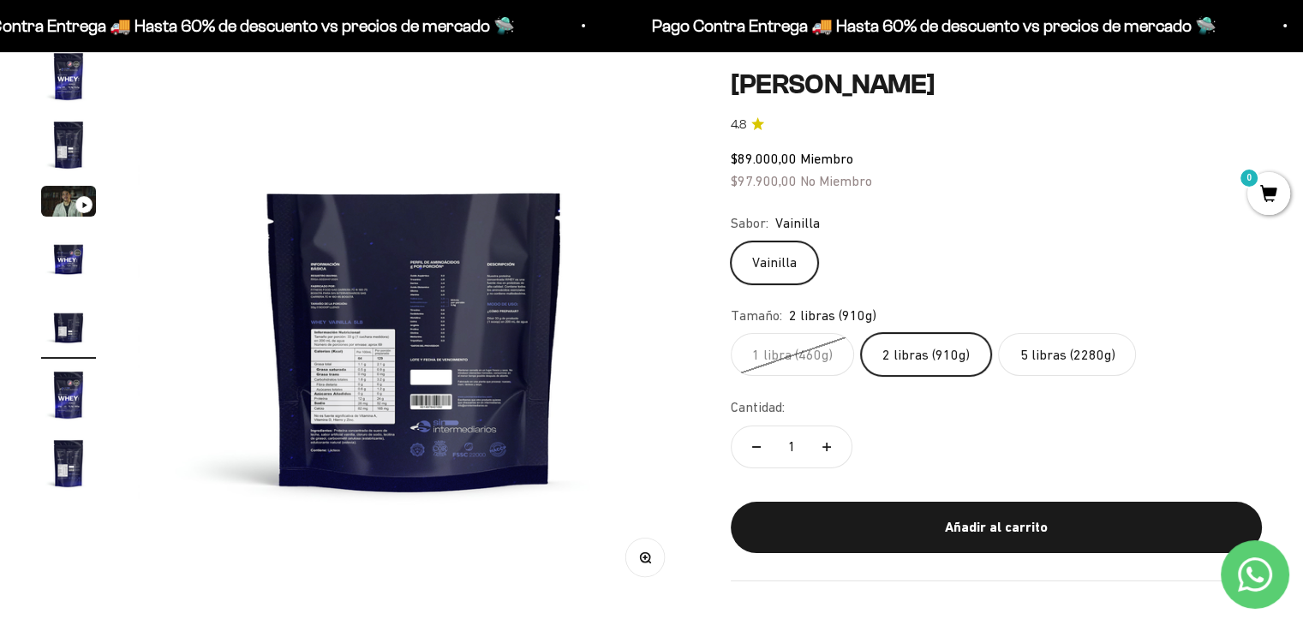
scroll to position [0, 2292]
click at [643, 558] on icon "button" at bounding box center [646, 557] width 12 height 12
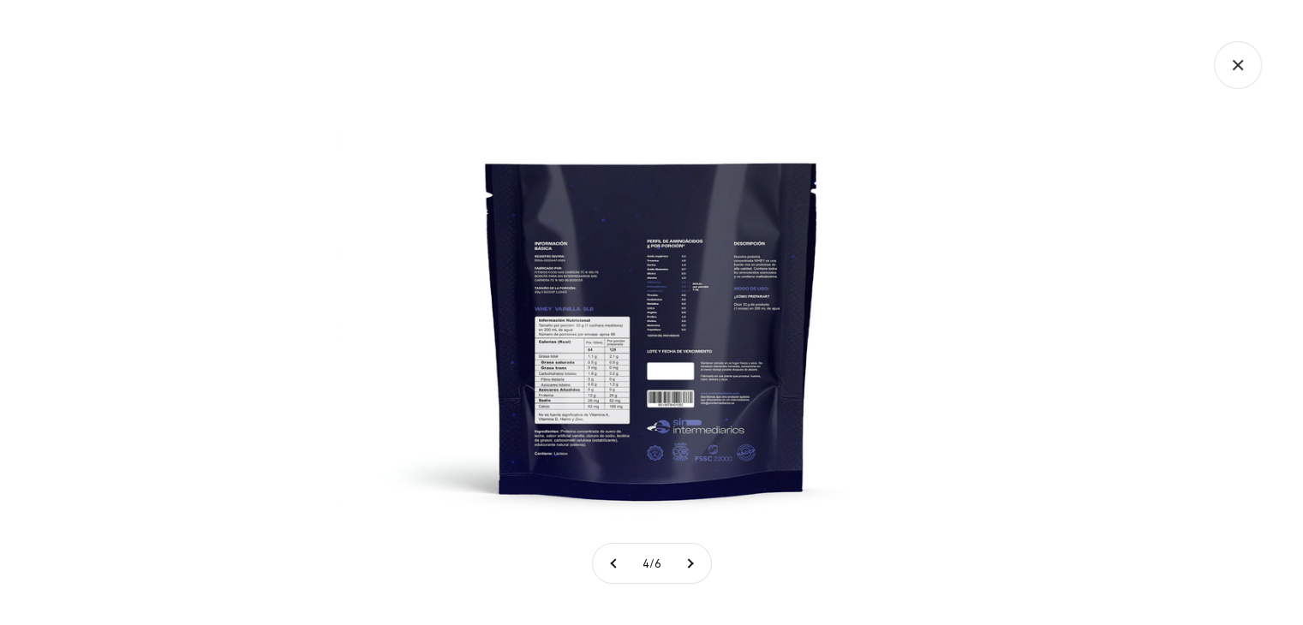
click at [634, 405] on img at bounding box center [651, 312] width 625 height 625
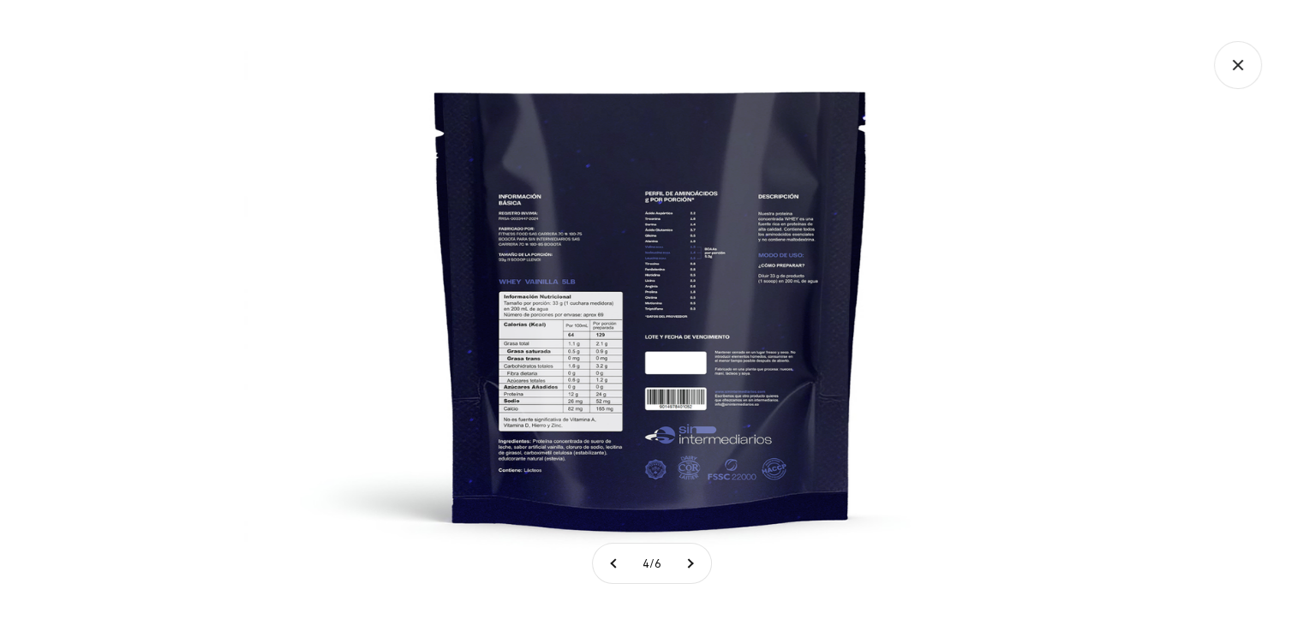
click at [1241, 64] on icon "Cerrar galería" at bounding box center [1237, 65] width 48 height 48
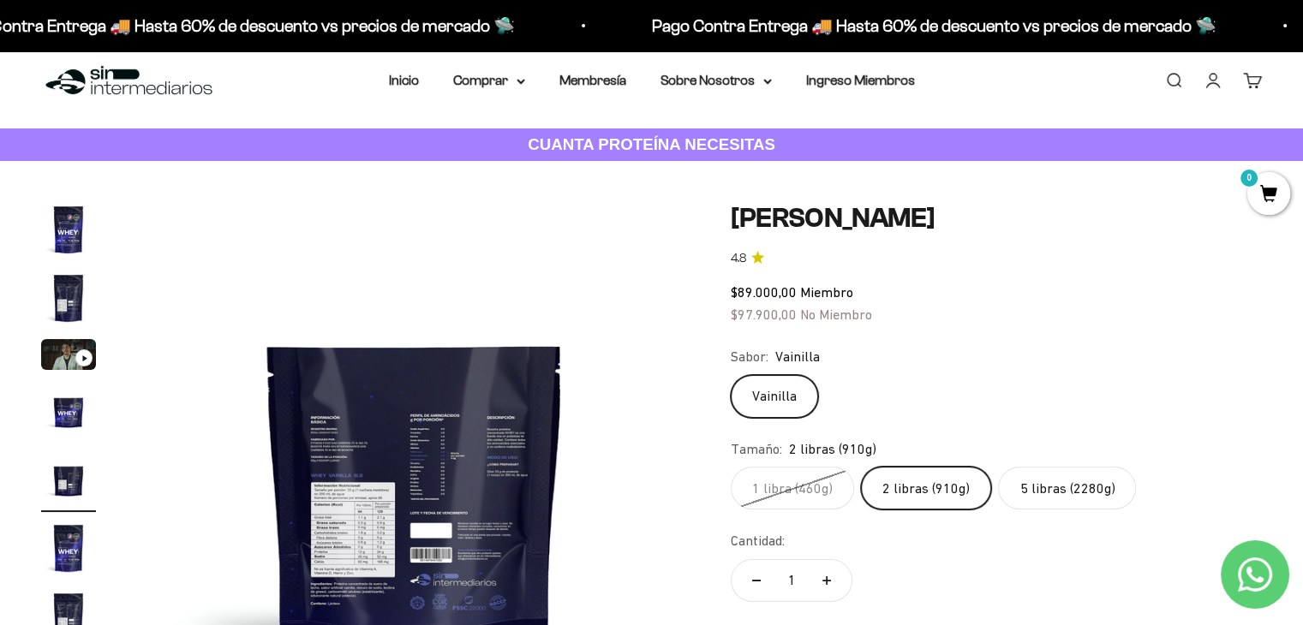
scroll to position [0, 0]
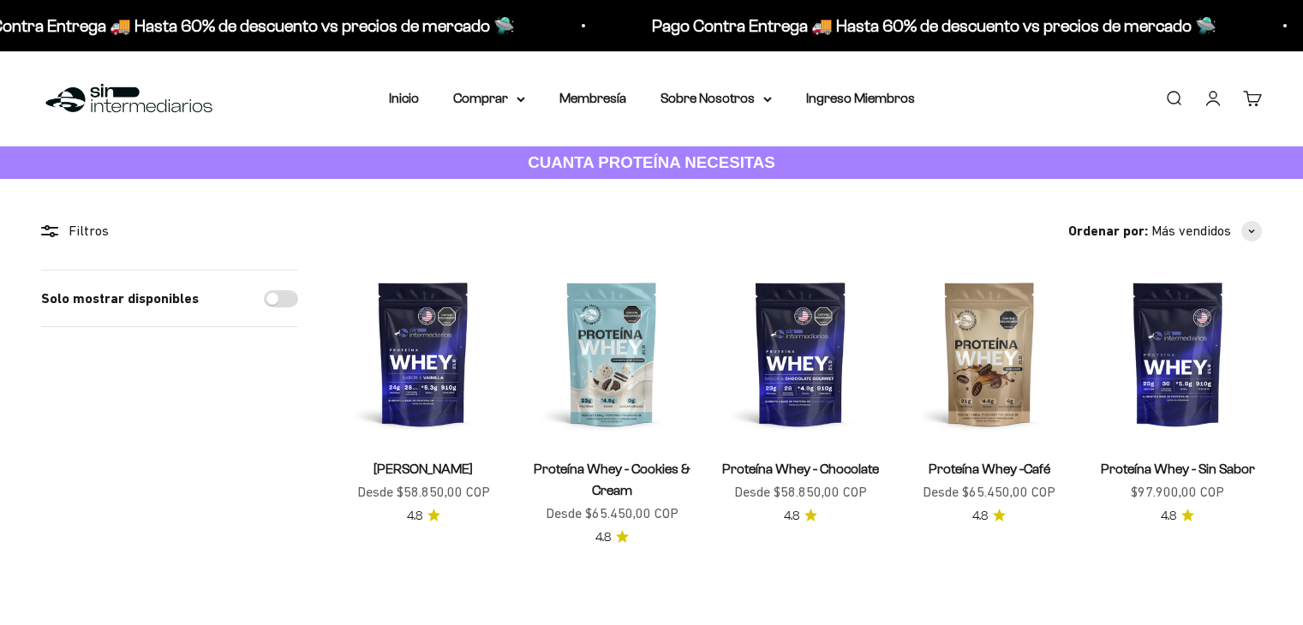
scroll to position [171, 0]
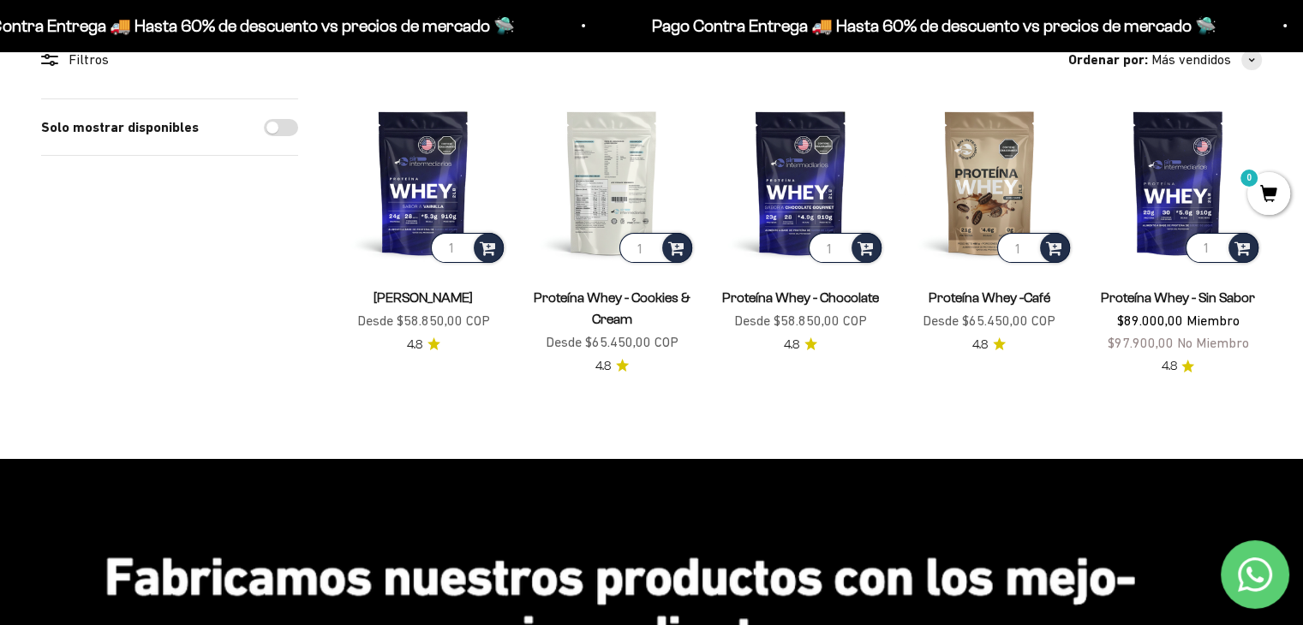
click at [610, 181] on img at bounding box center [612, 182] width 168 height 168
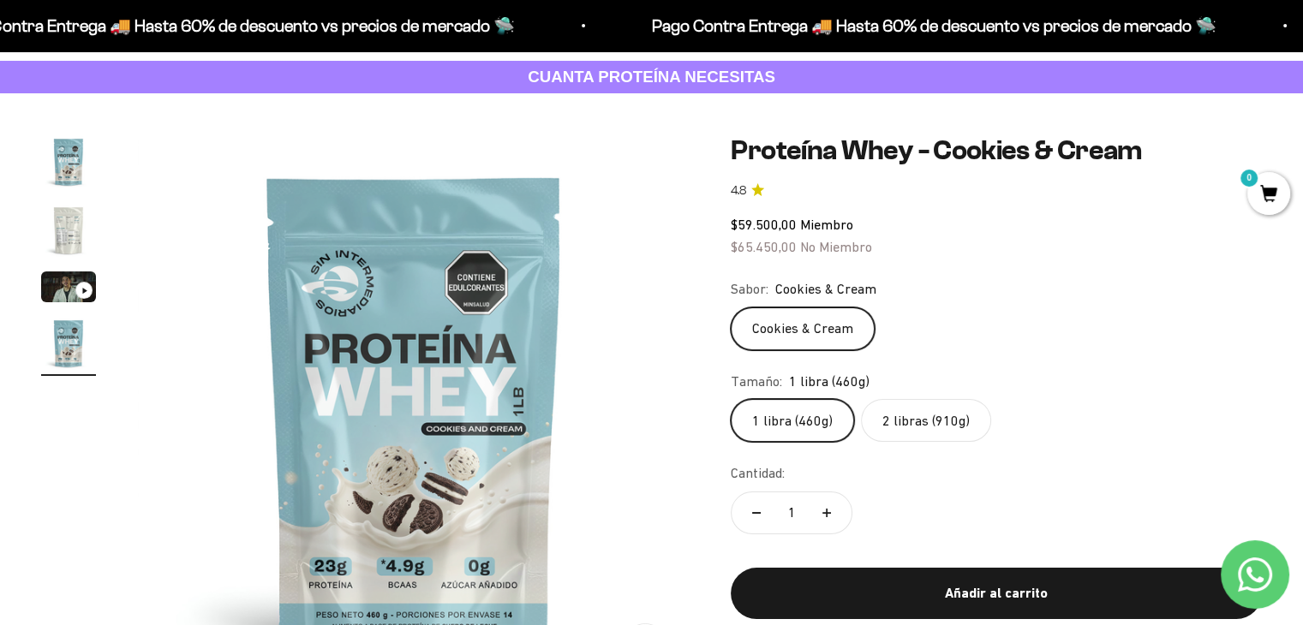
click at [903, 422] on label "2 libras (910g)" at bounding box center [926, 420] width 130 height 43
click at [730, 399] on input "2 libras (910g)" at bounding box center [730, 398] width 1 height 1
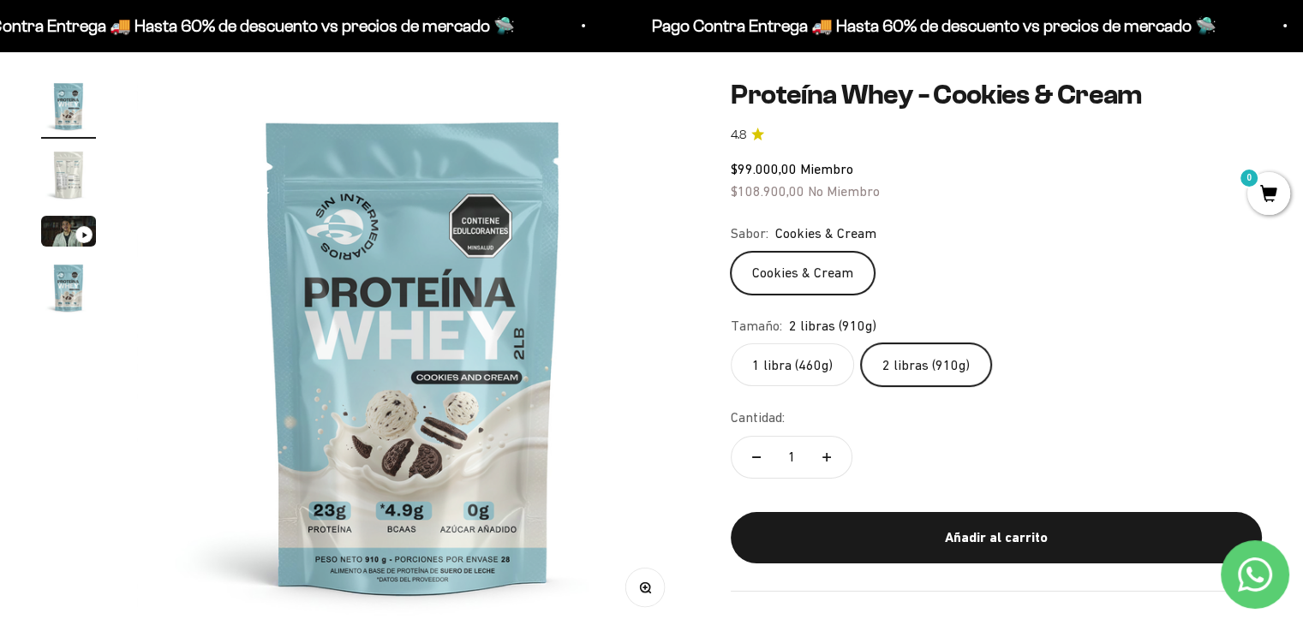
scroll to position [171, 0]
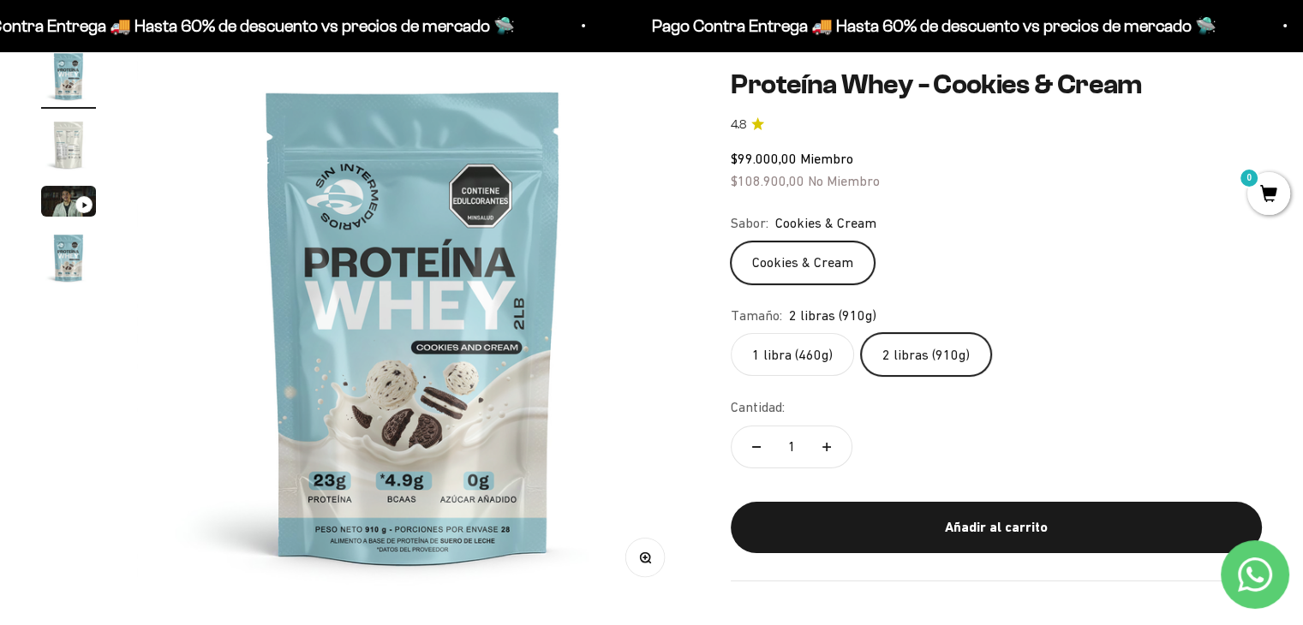
click at [62, 133] on img "Ir al artículo 2" at bounding box center [68, 144] width 55 height 55
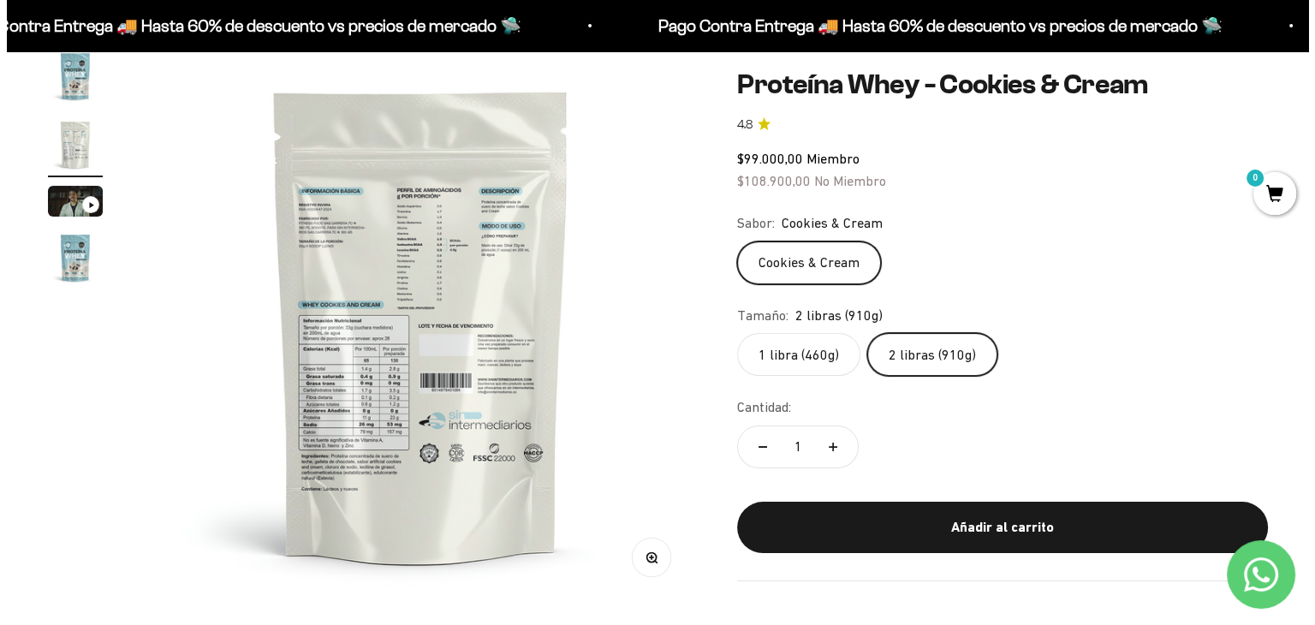
scroll to position [0, 573]
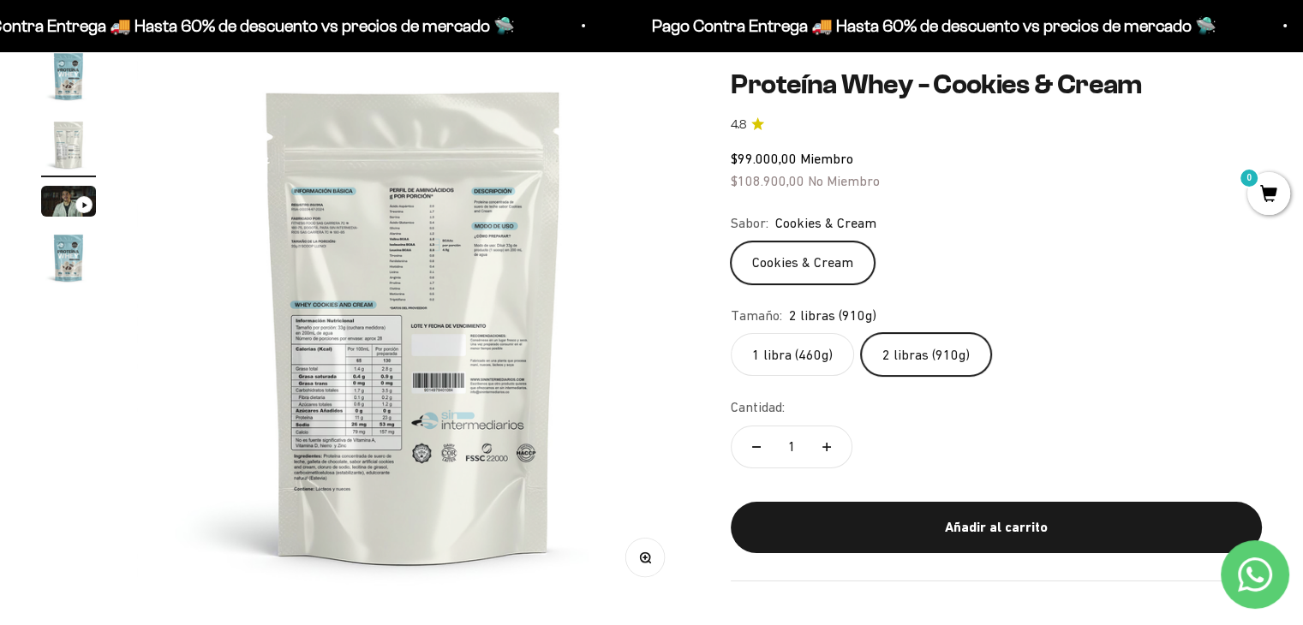
click at [641, 569] on button "Zoom" at bounding box center [645, 557] width 39 height 39
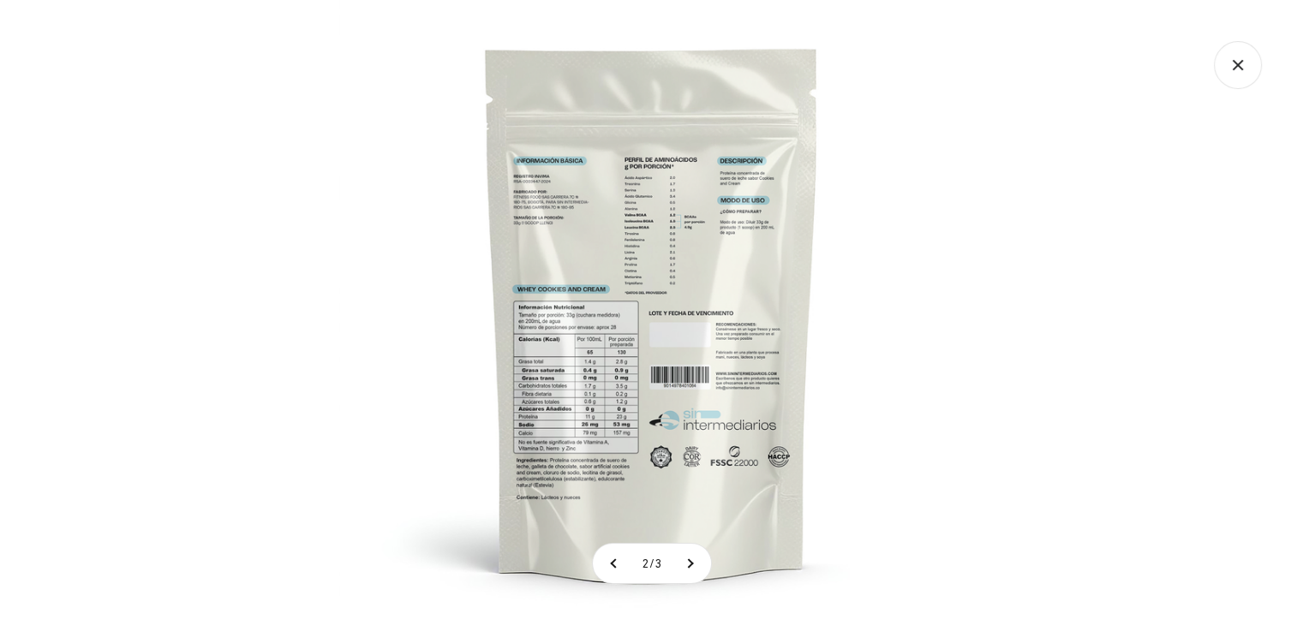
click at [606, 380] on img at bounding box center [651, 312] width 625 height 625
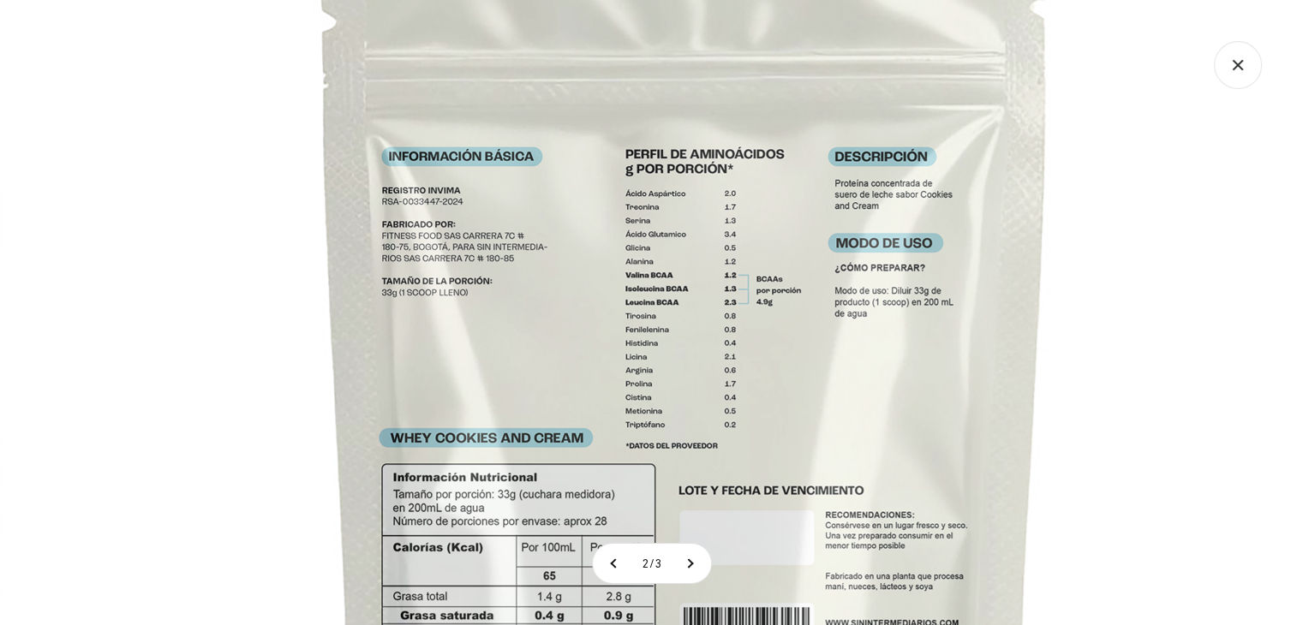
click at [867, 401] on img at bounding box center [685, 489] width 1370 height 1370
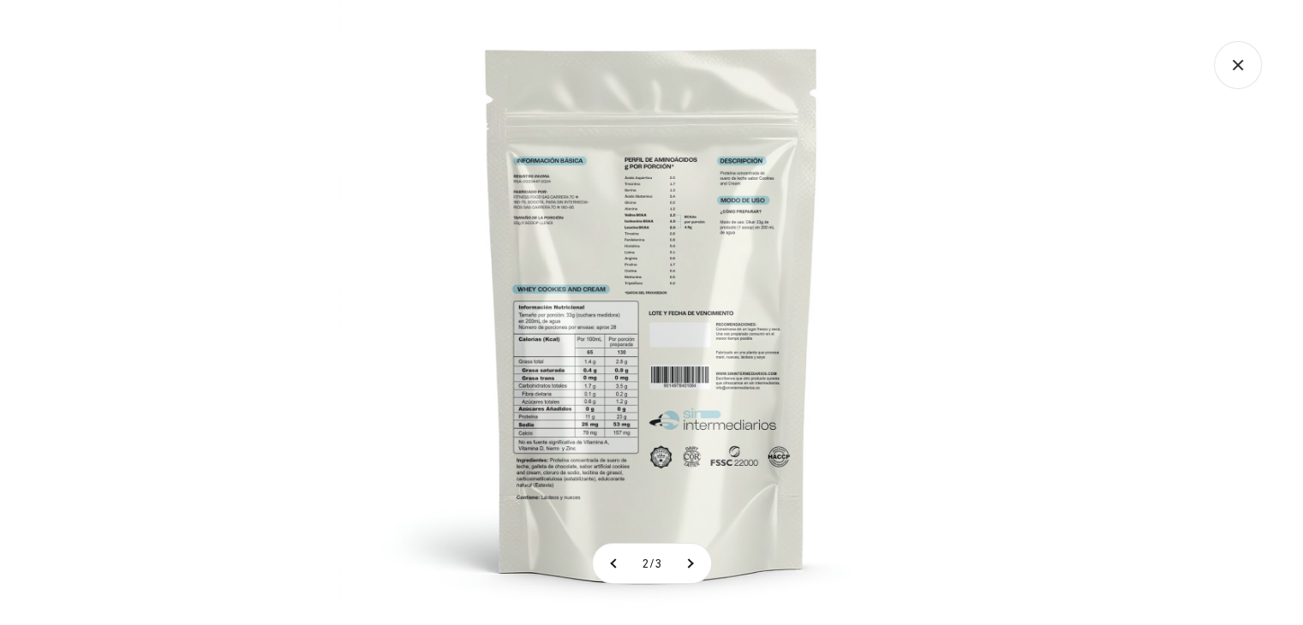
click at [1236, 65] on icon "Cerrar galería" at bounding box center [1236, 64] width 9 height 9
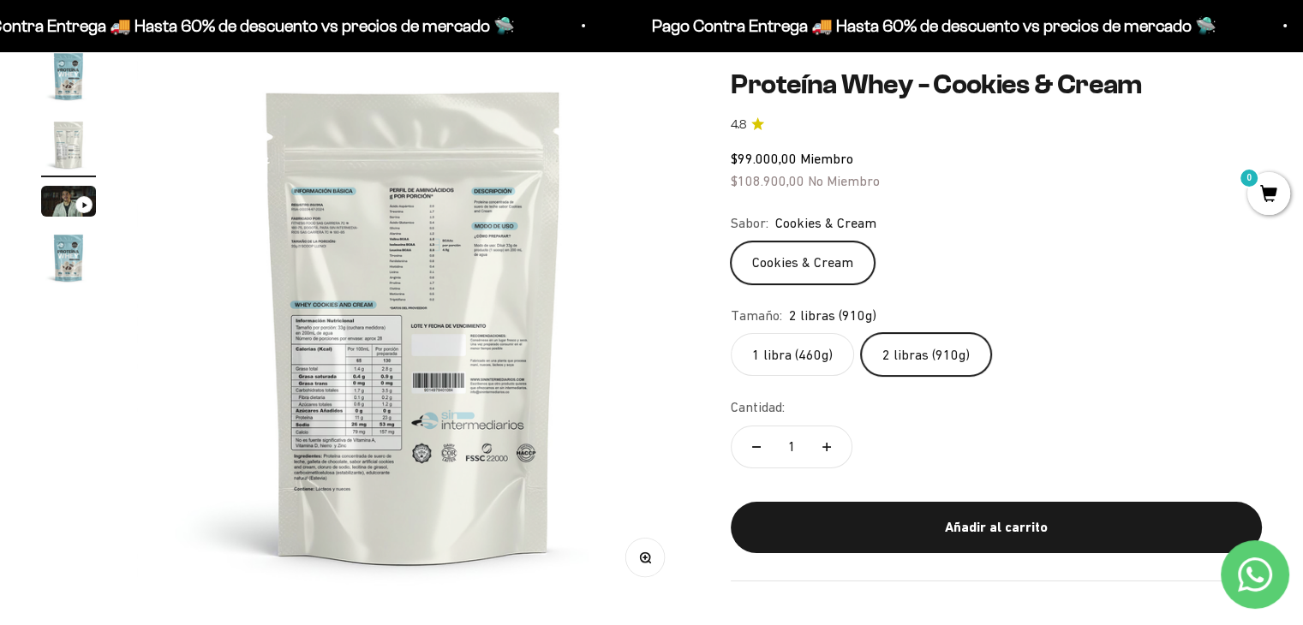
click at [1271, 197] on span "0" at bounding box center [1268, 193] width 43 height 43
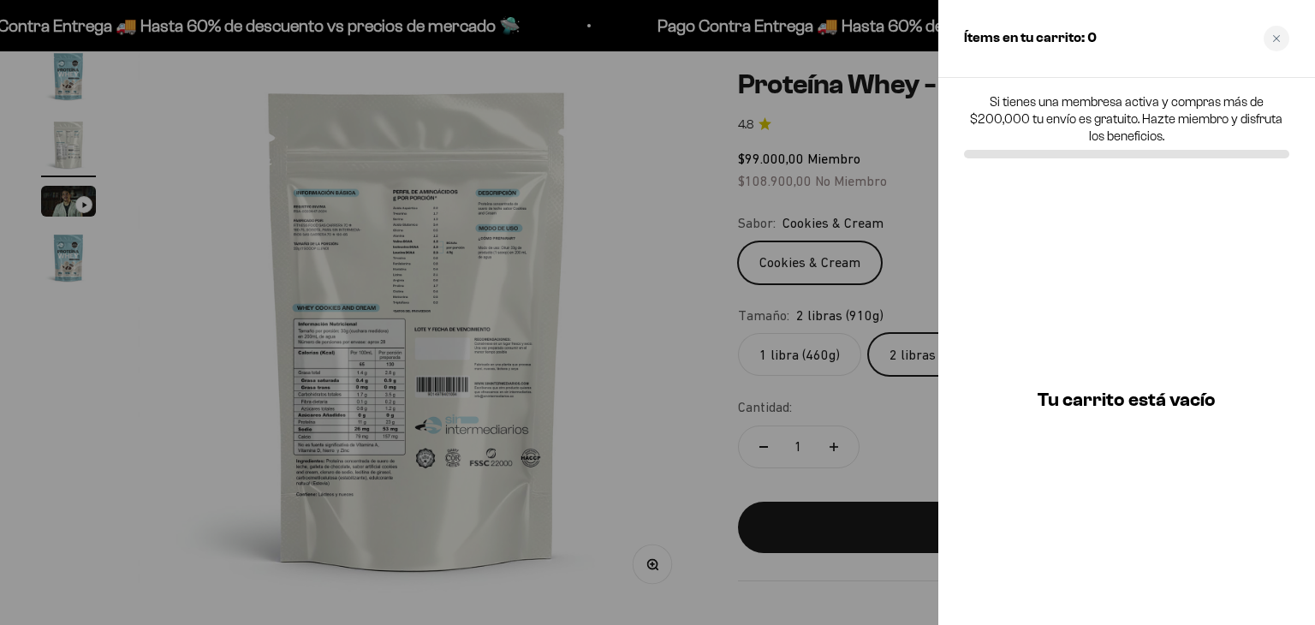
click at [607, 295] on div at bounding box center [657, 312] width 1315 height 625
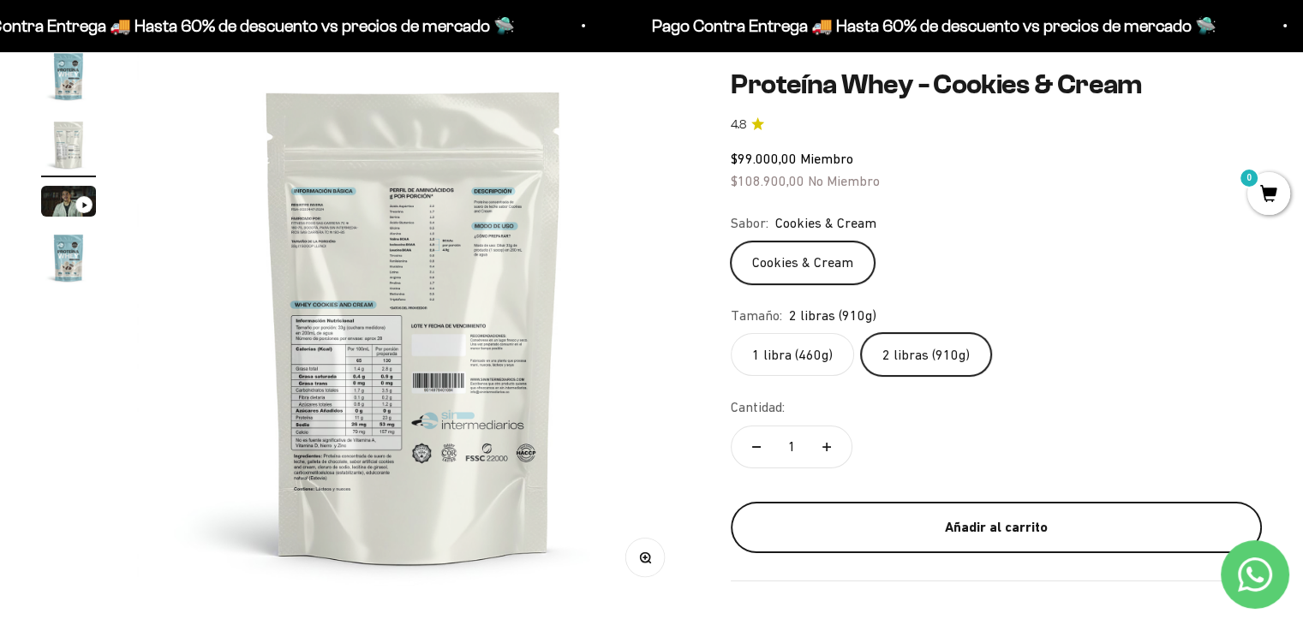
click at [1003, 534] on div "Añadir al carrito" at bounding box center [996, 527] width 462 height 22
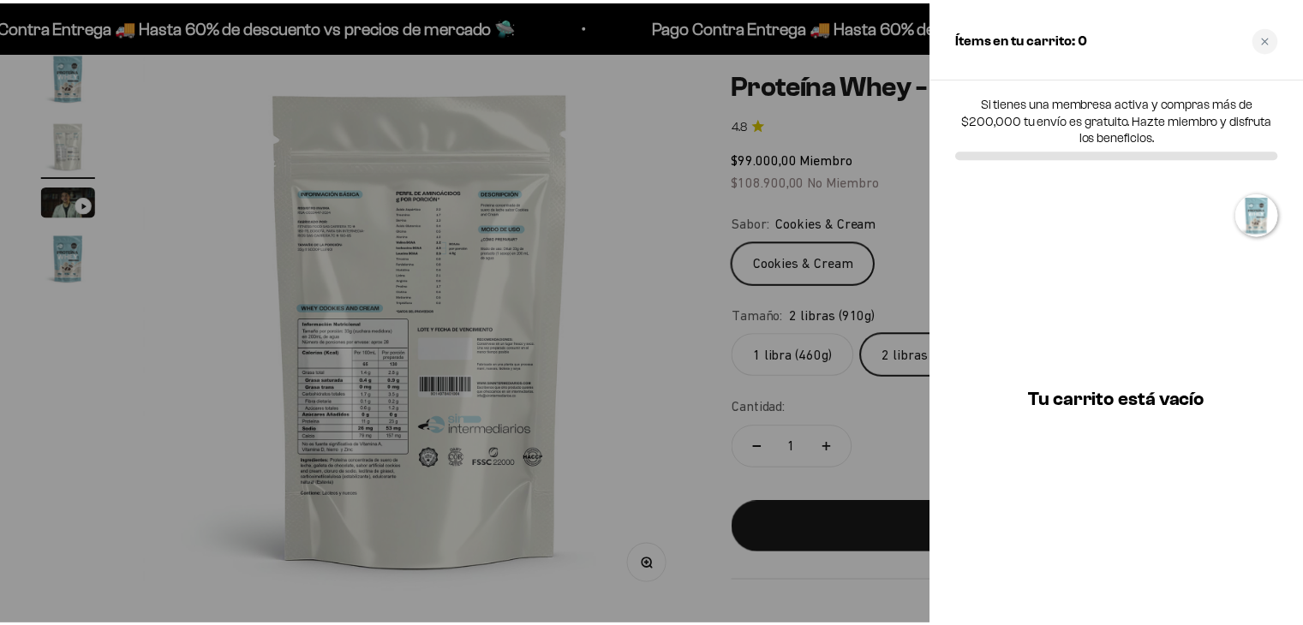
scroll to position [0, 580]
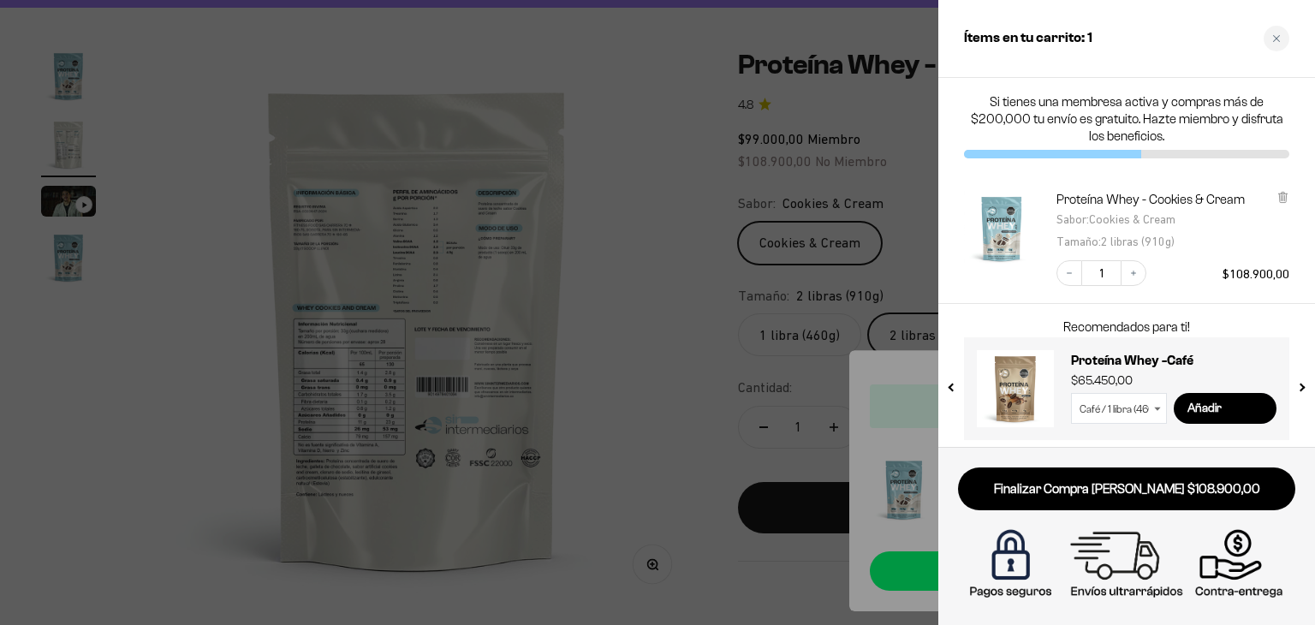
click at [639, 193] on div at bounding box center [657, 312] width 1315 height 625
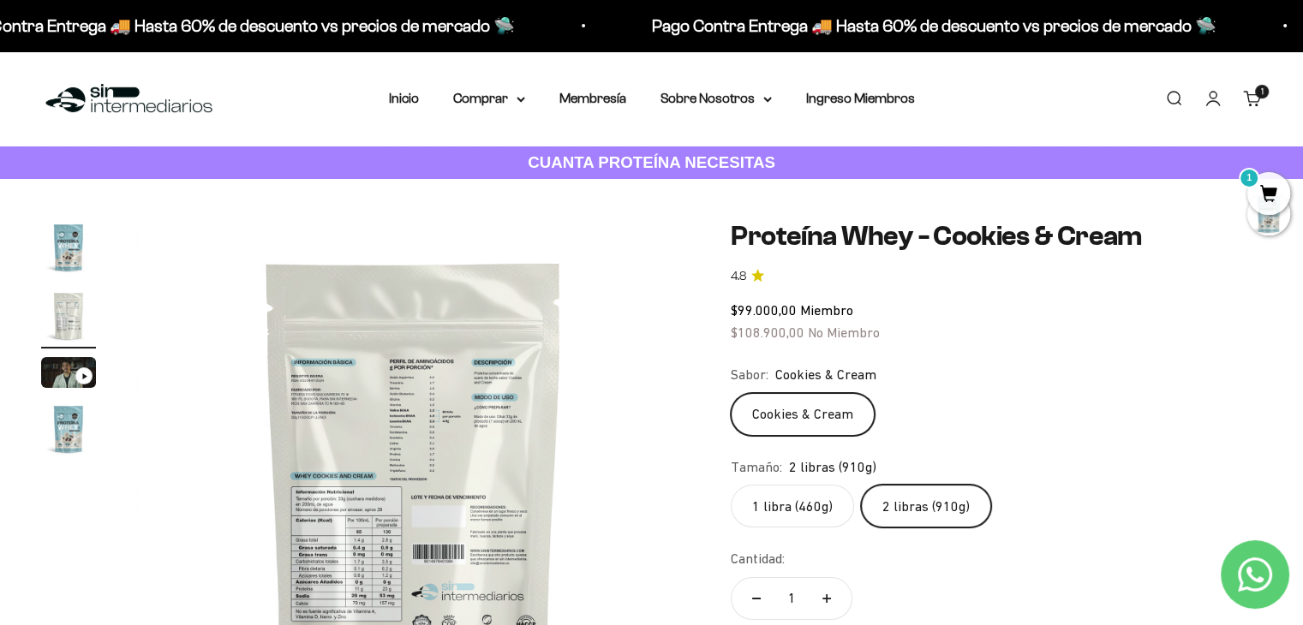
scroll to position [0, 0]
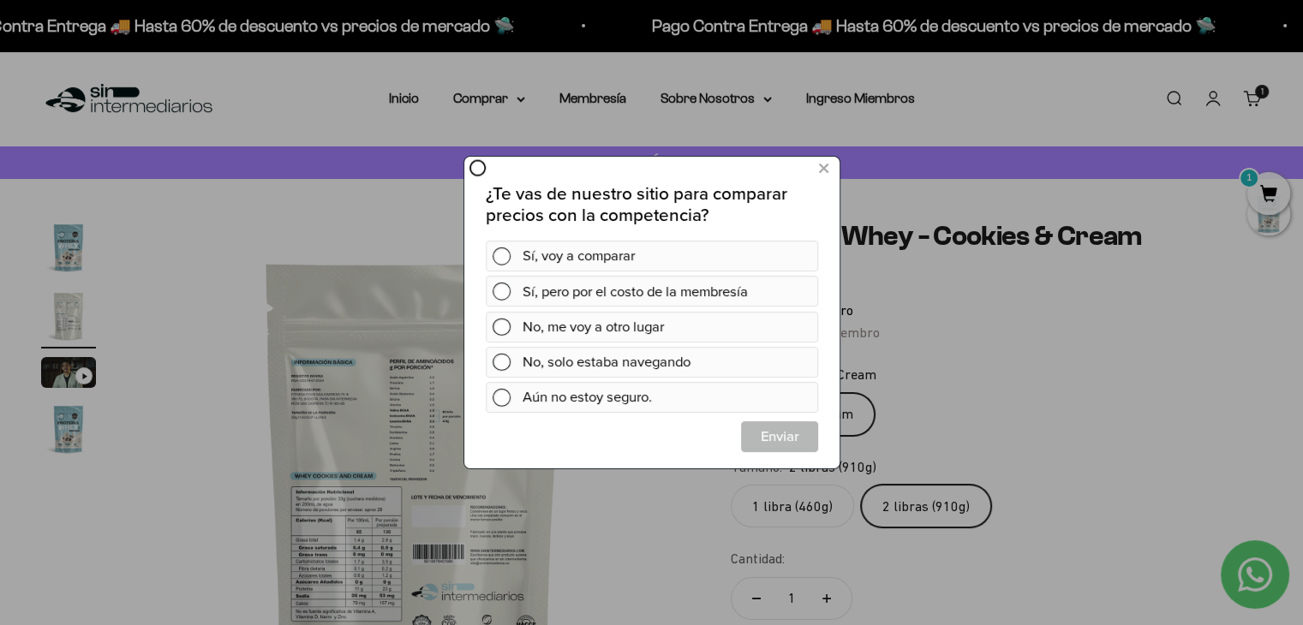
click at [517, 100] on div at bounding box center [651, 312] width 1303 height 625
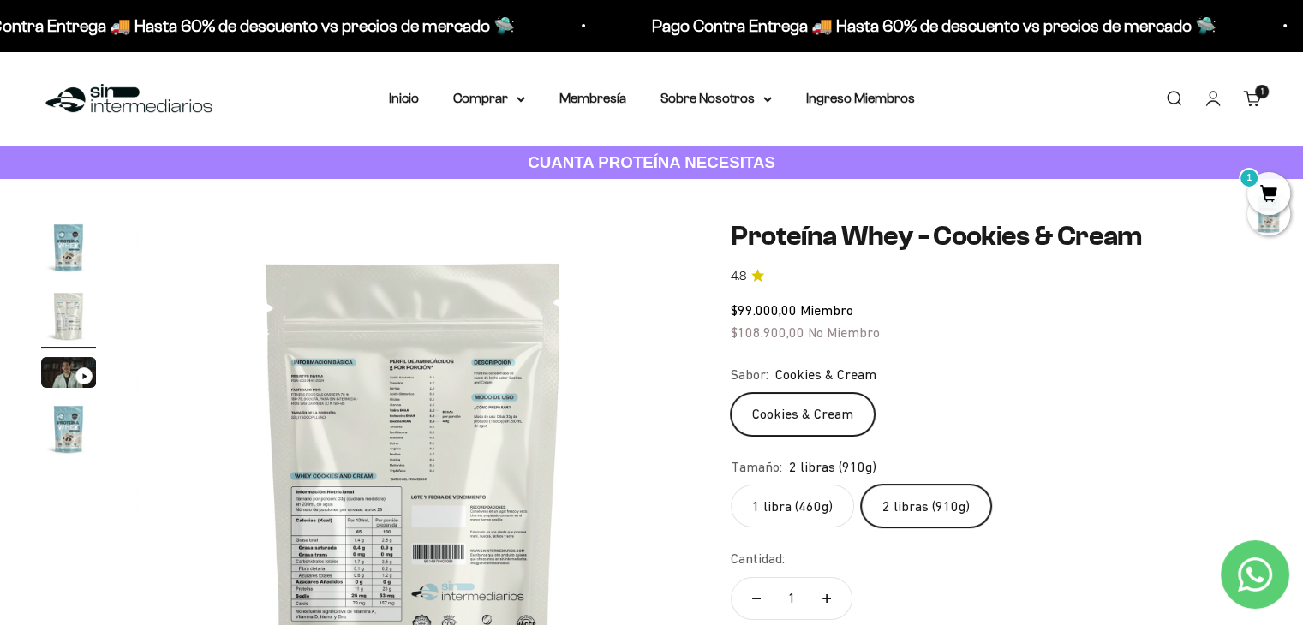
click at [517, 100] on icon at bounding box center [520, 100] width 9 height 6
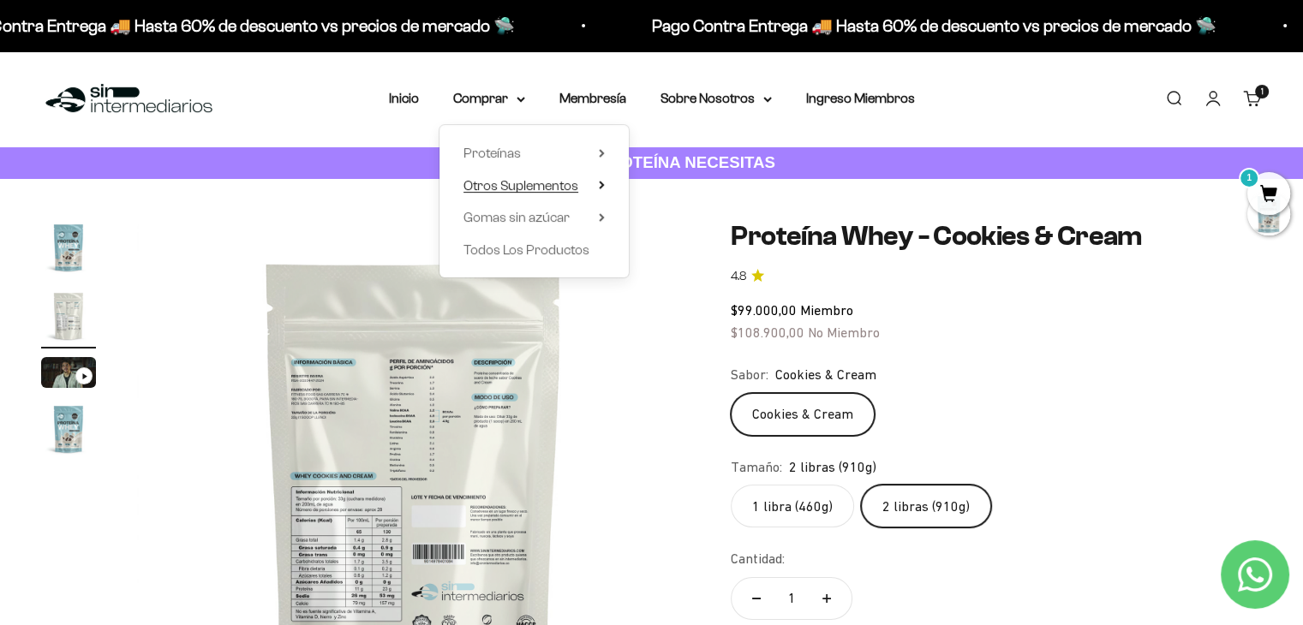
click at [524, 184] on span "Otros Suplementos" at bounding box center [520, 185] width 115 height 15
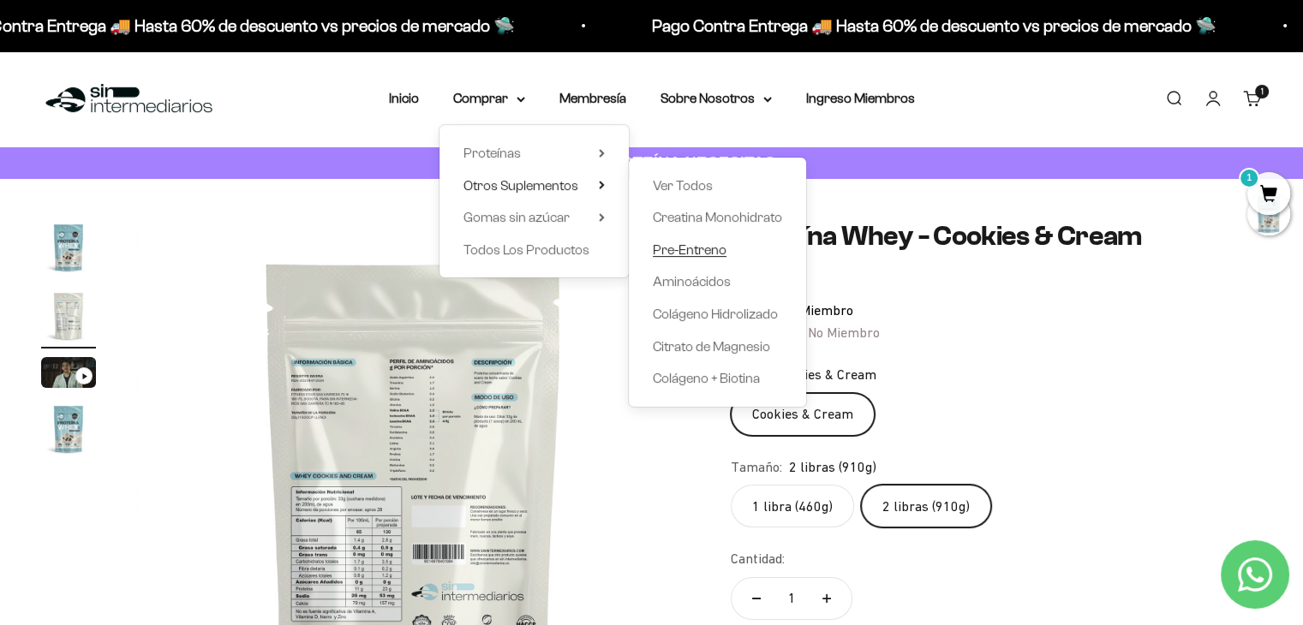
click at [707, 254] on span "Pre-Entreno" at bounding box center [690, 249] width 74 height 15
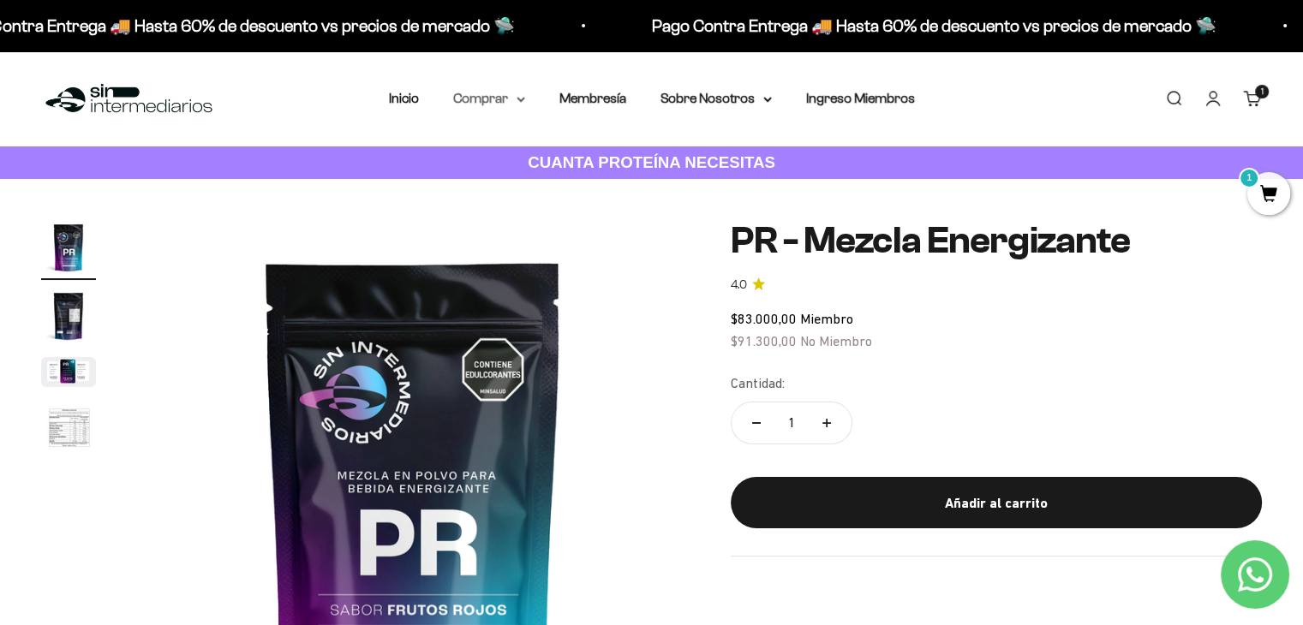
click at [518, 97] on icon at bounding box center [520, 100] width 9 height 6
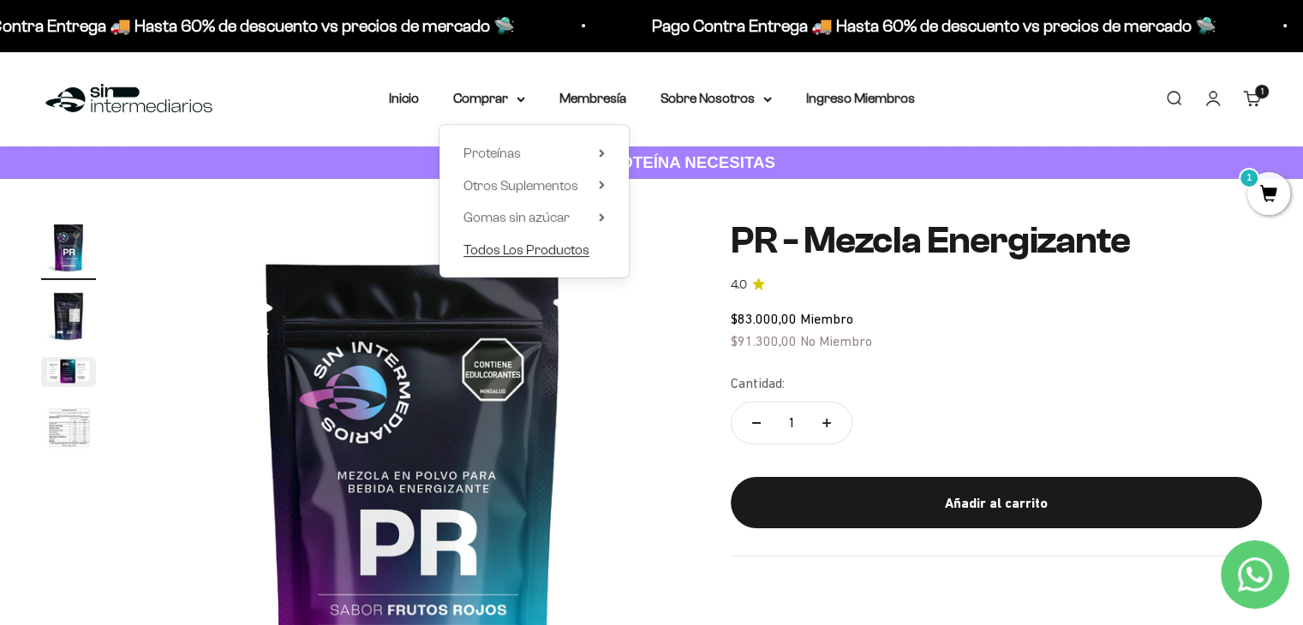
drag, startPoint x: 562, startPoint y: 254, endPoint x: 598, endPoint y: 242, distance: 37.9
click at [561, 254] on span "Todos Los Productos" at bounding box center [526, 249] width 126 height 15
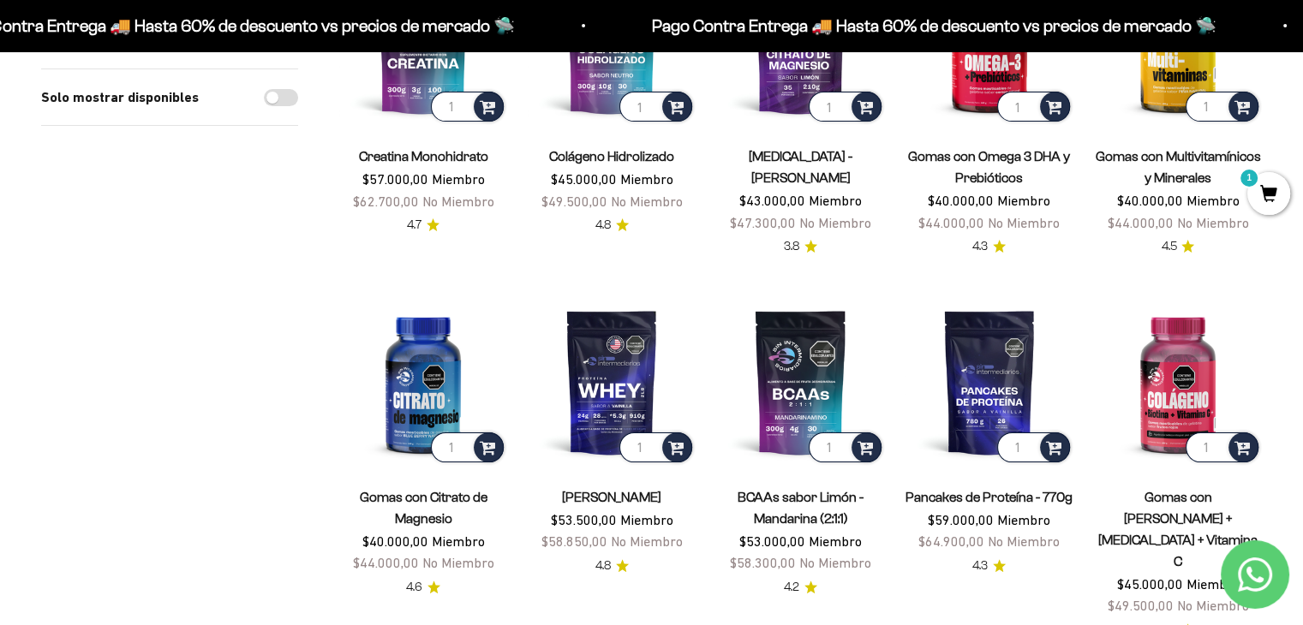
scroll to position [343, 0]
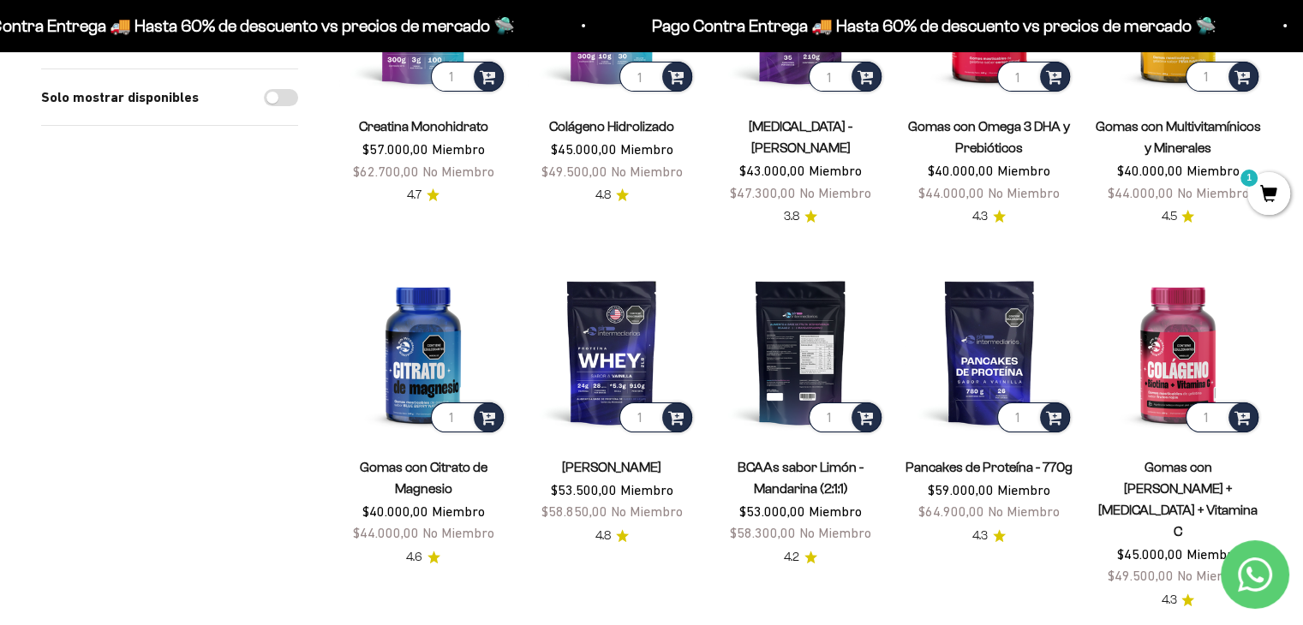
click at [801, 343] on img at bounding box center [800, 352] width 168 height 168
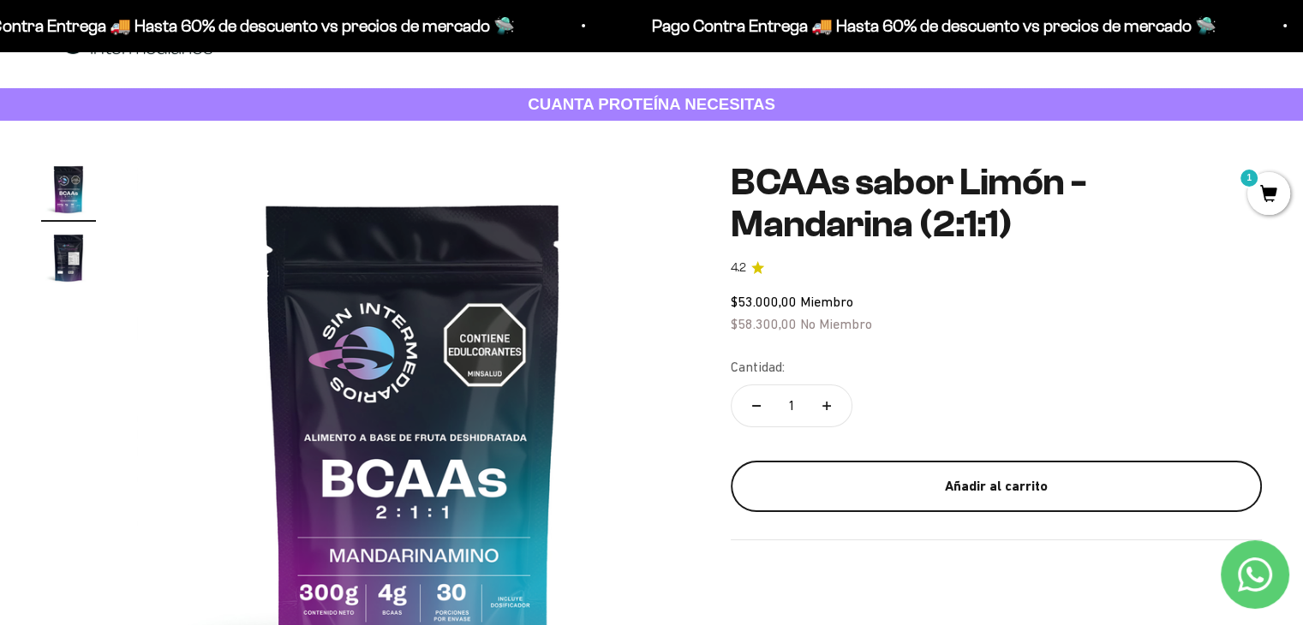
scroll to position [86, 0]
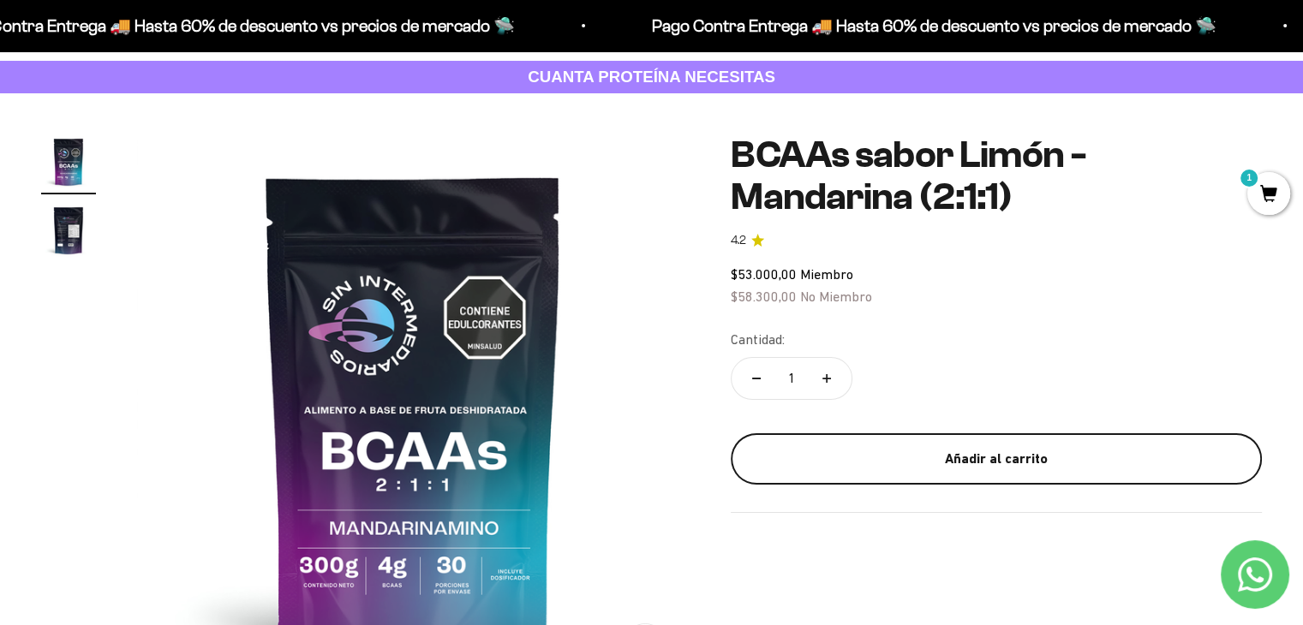
click at [908, 461] on div "Añadir al carrito" at bounding box center [996, 459] width 462 height 22
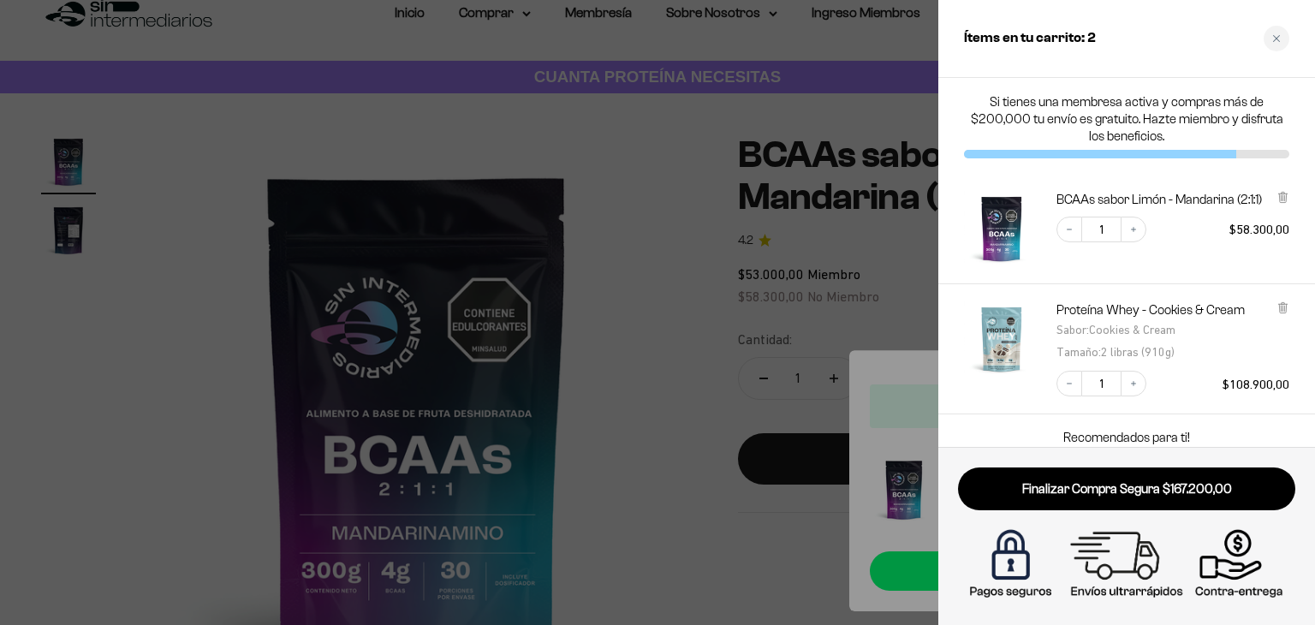
click at [131, 334] on div at bounding box center [657, 312] width 1315 height 625
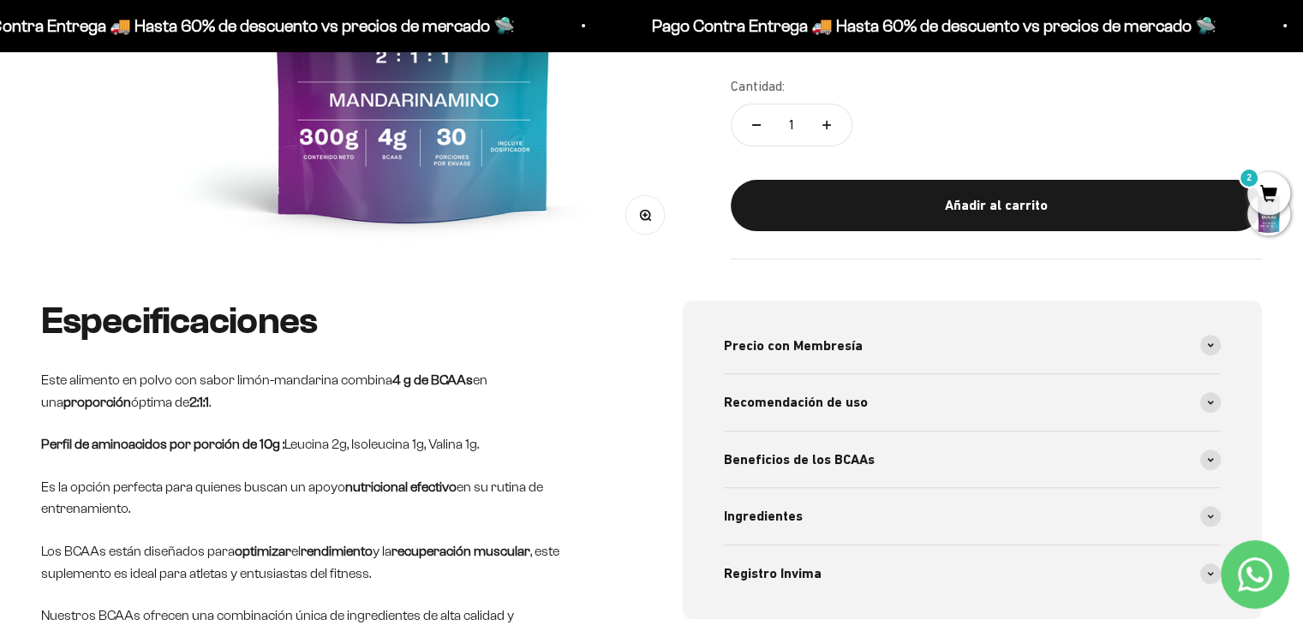
scroll to position [0, 0]
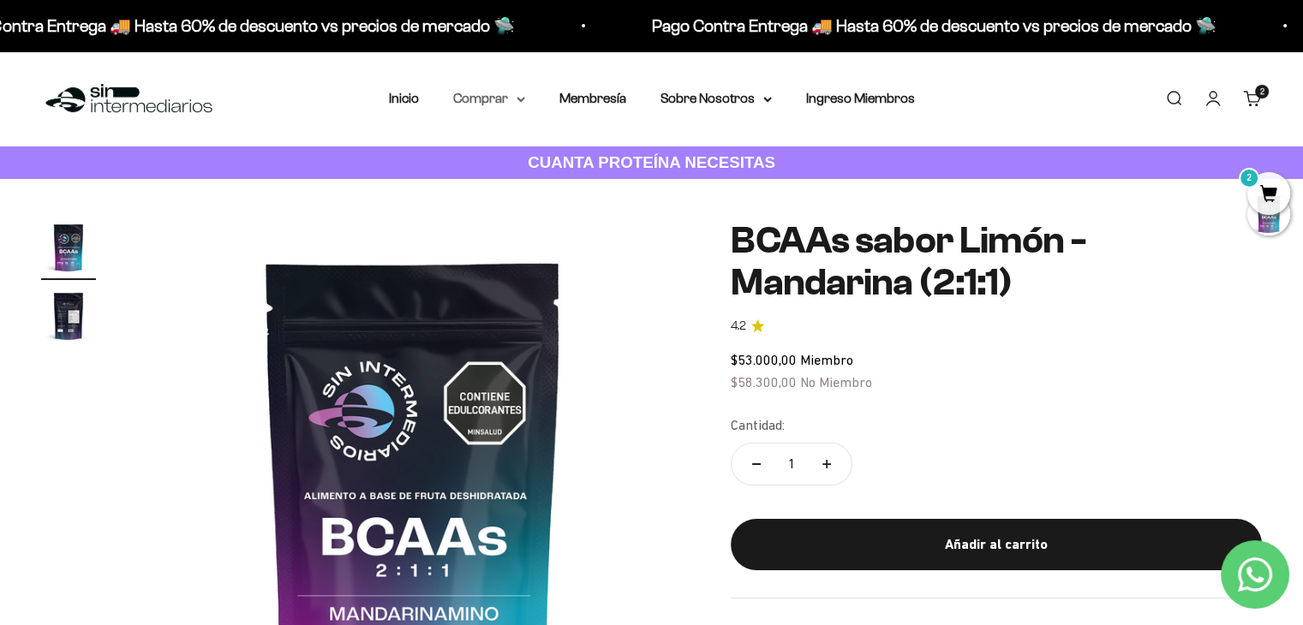
click at [507, 93] on summary "Comprar" at bounding box center [489, 98] width 72 height 22
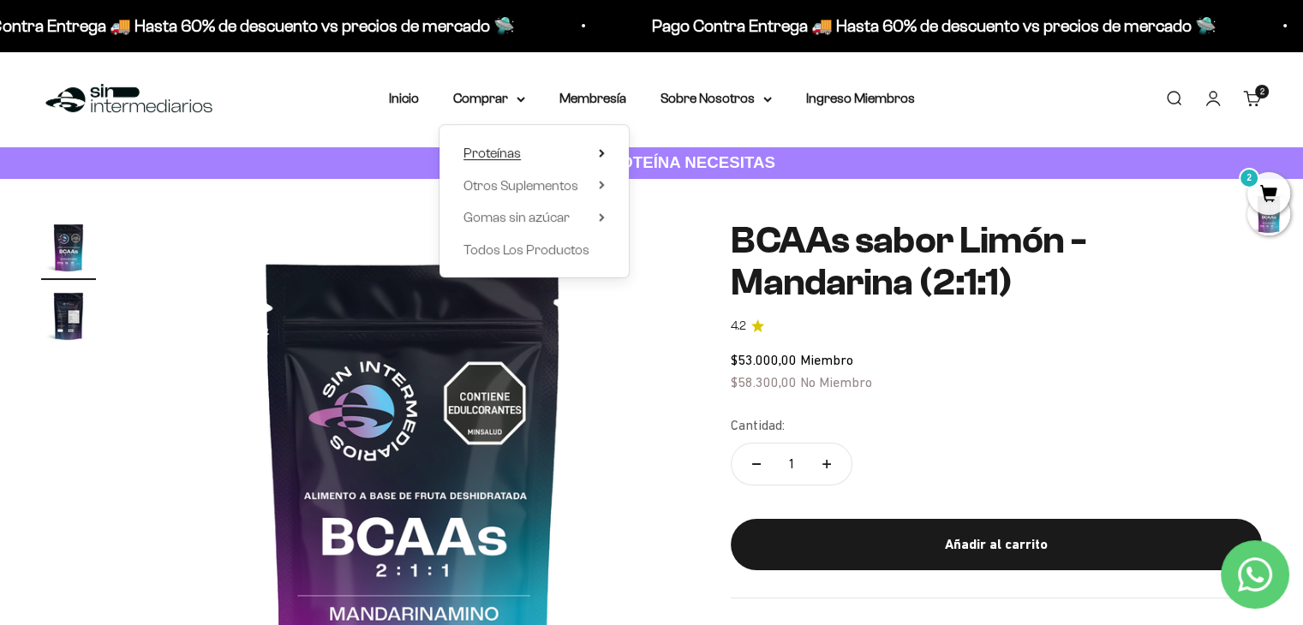
click at [517, 155] on span "Proteínas" at bounding box center [491, 153] width 57 height 15
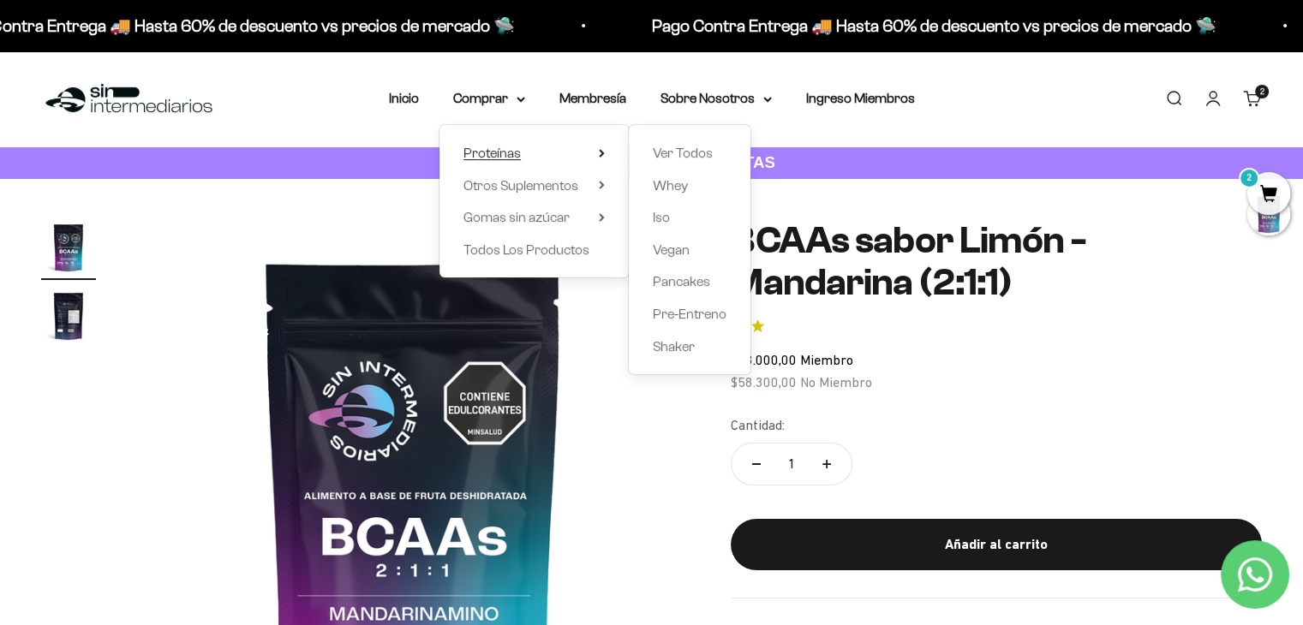
click at [505, 152] on span "Proteínas" at bounding box center [491, 153] width 57 height 15
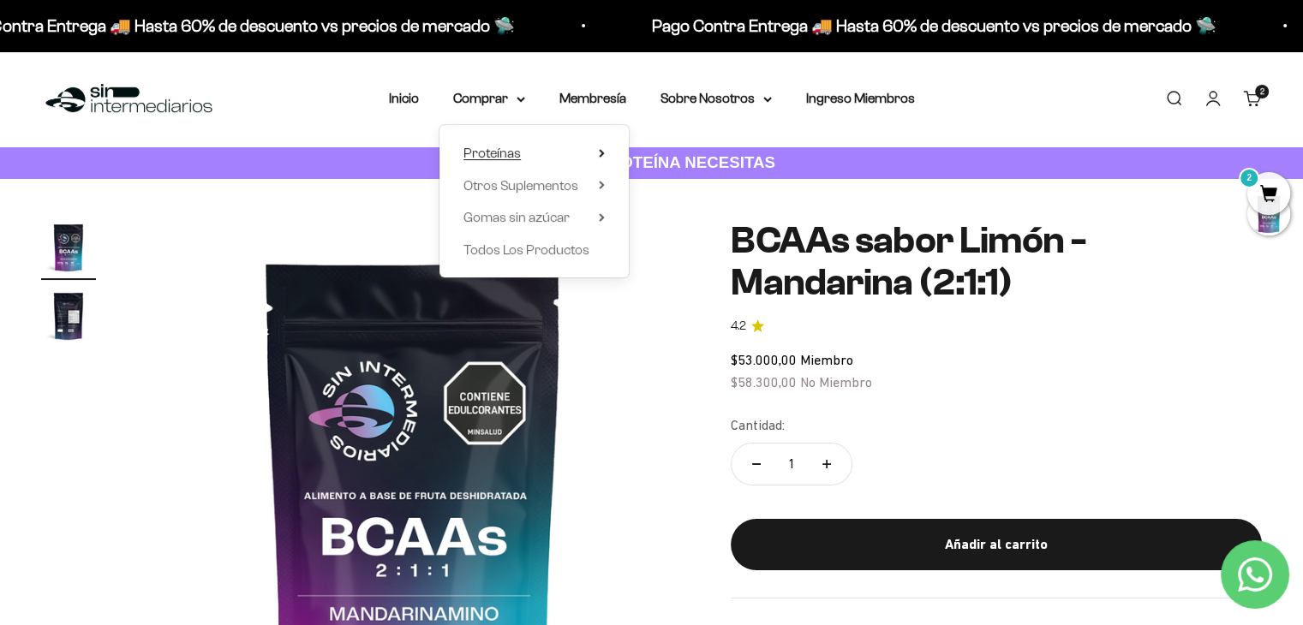
click at [492, 150] on span "Proteínas" at bounding box center [491, 153] width 57 height 15
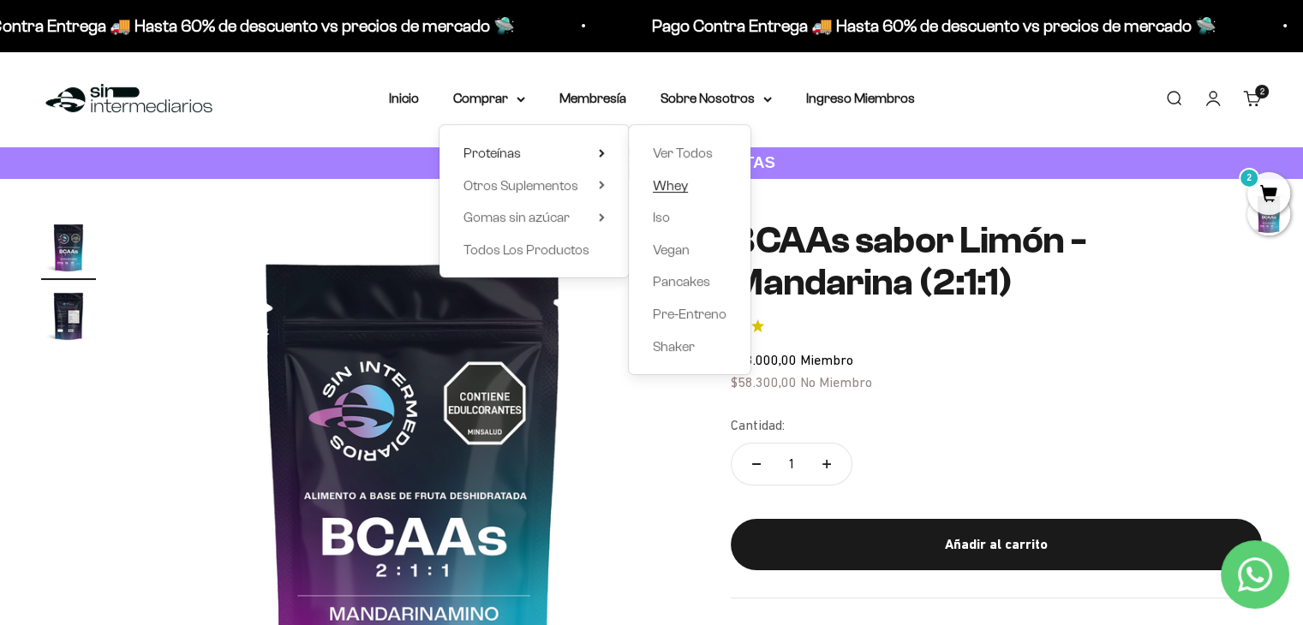
click at [660, 185] on span "Whey" at bounding box center [670, 185] width 35 height 15
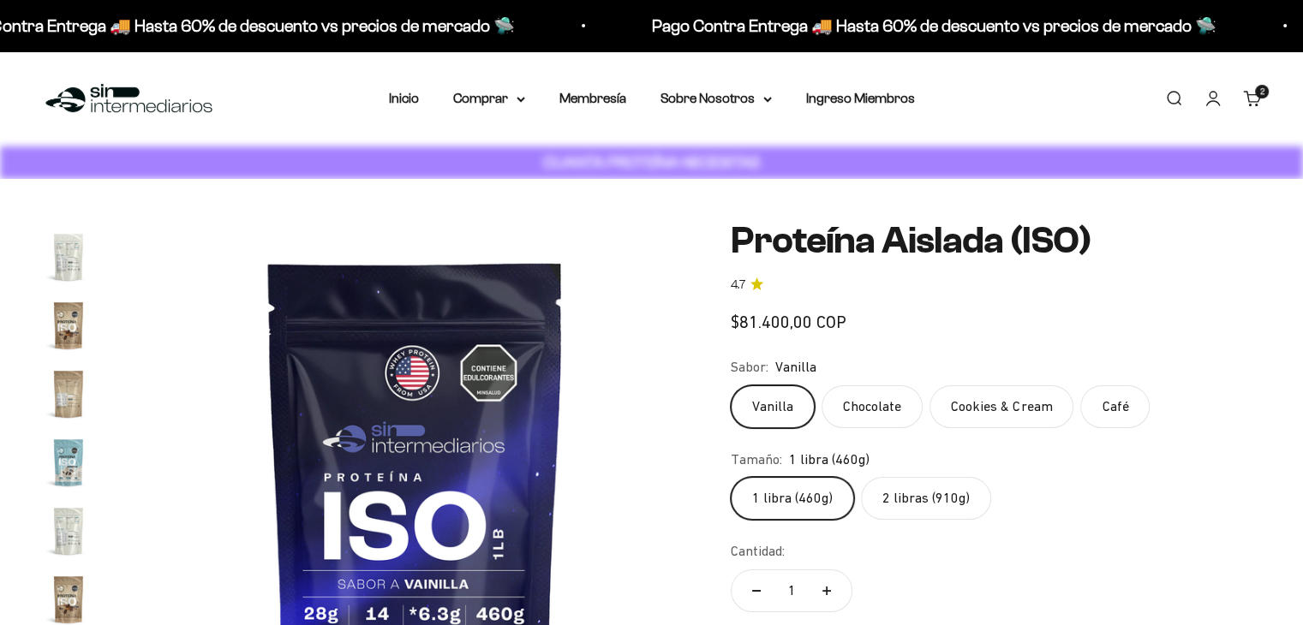
scroll to position [618, 0]
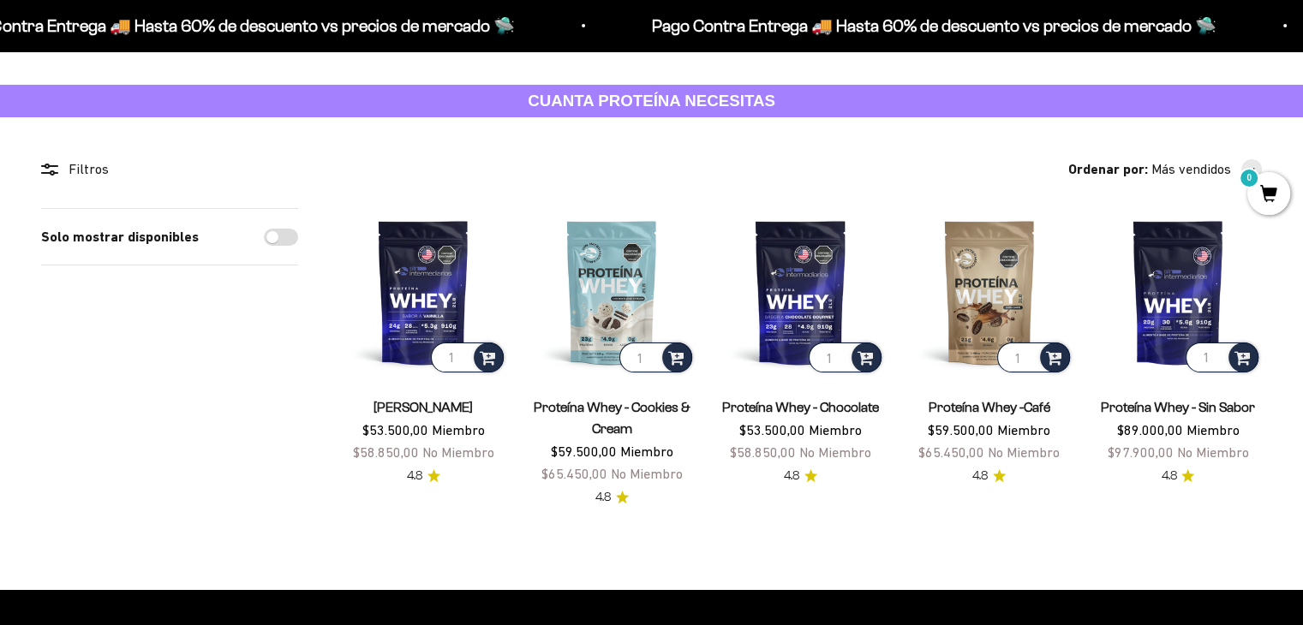
scroll to position [171, 0]
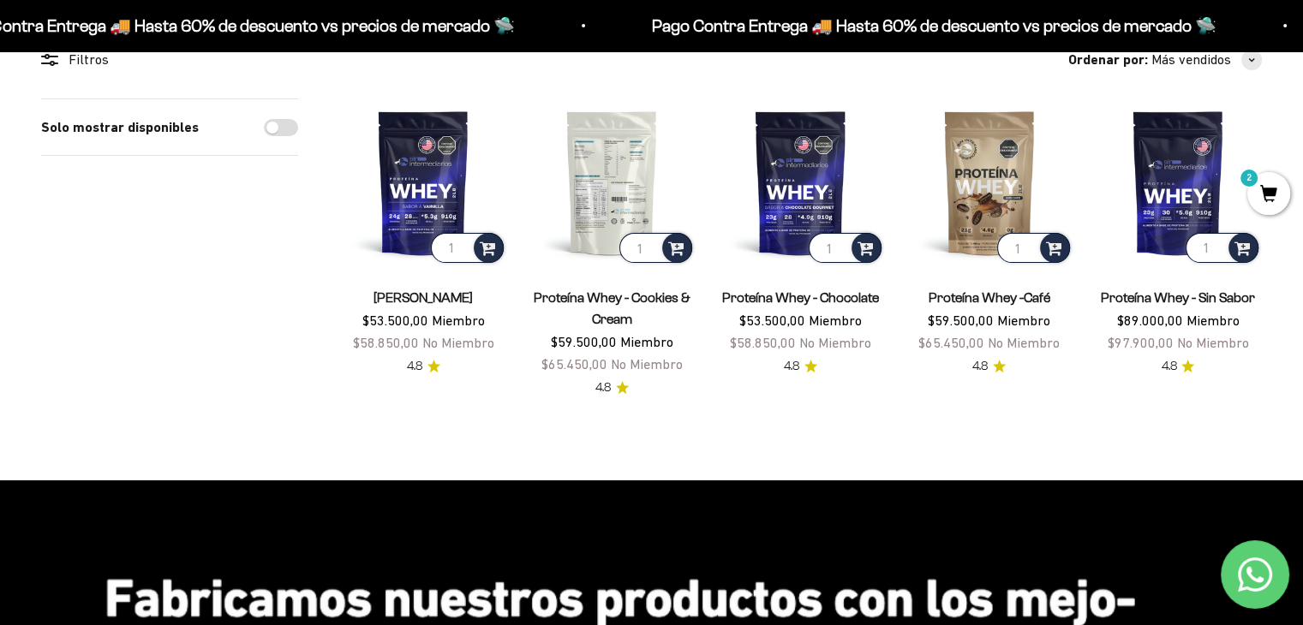
click at [602, 164] on img at bounding box center [612, 182] width 168 height 168
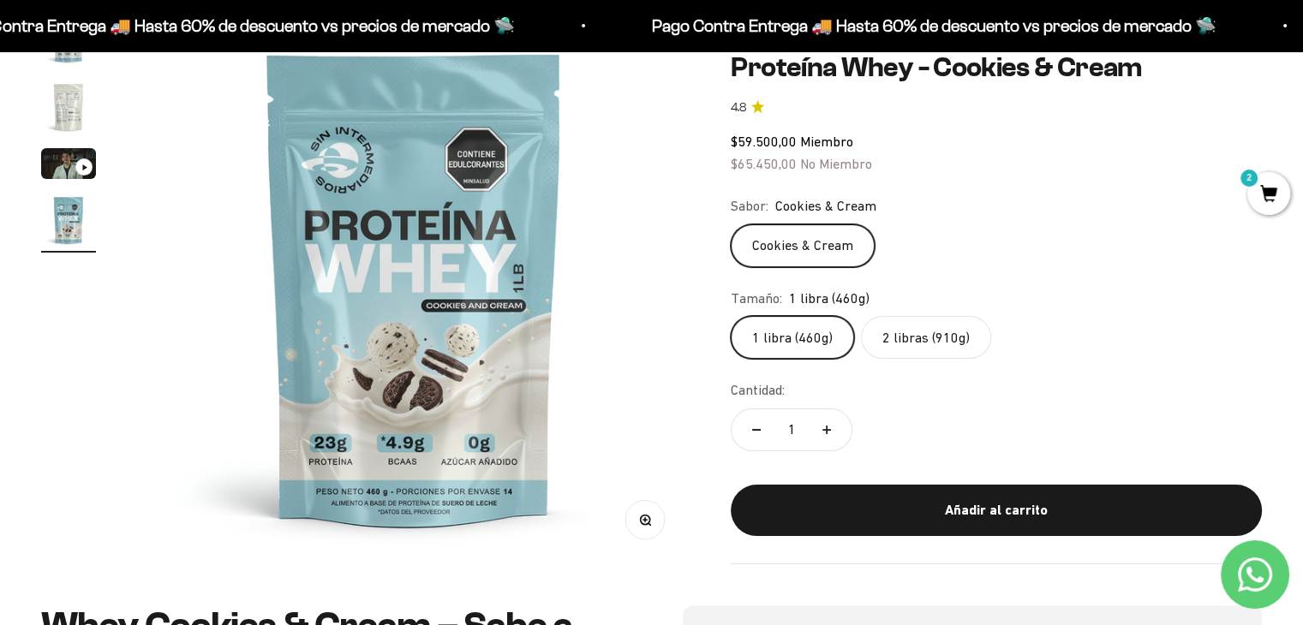
scroll to position [86, 0]
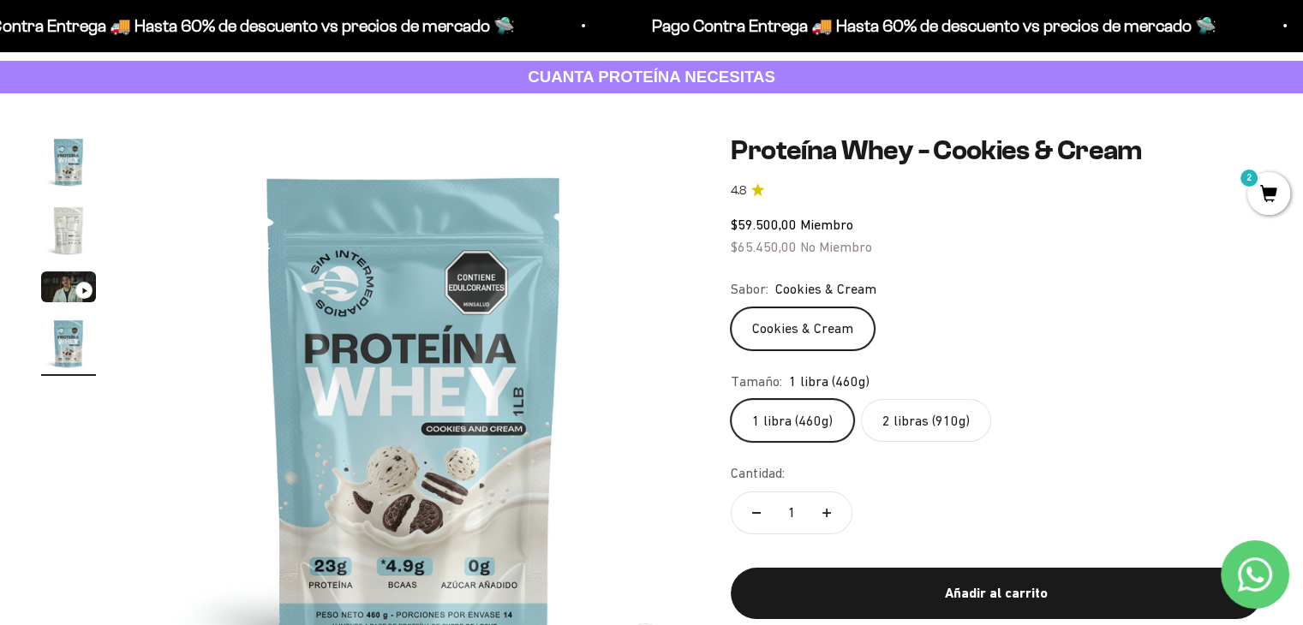
click at [60, 230] on img "Ir al artículo 2" at bounding box center [68, 230] width 55 height 55
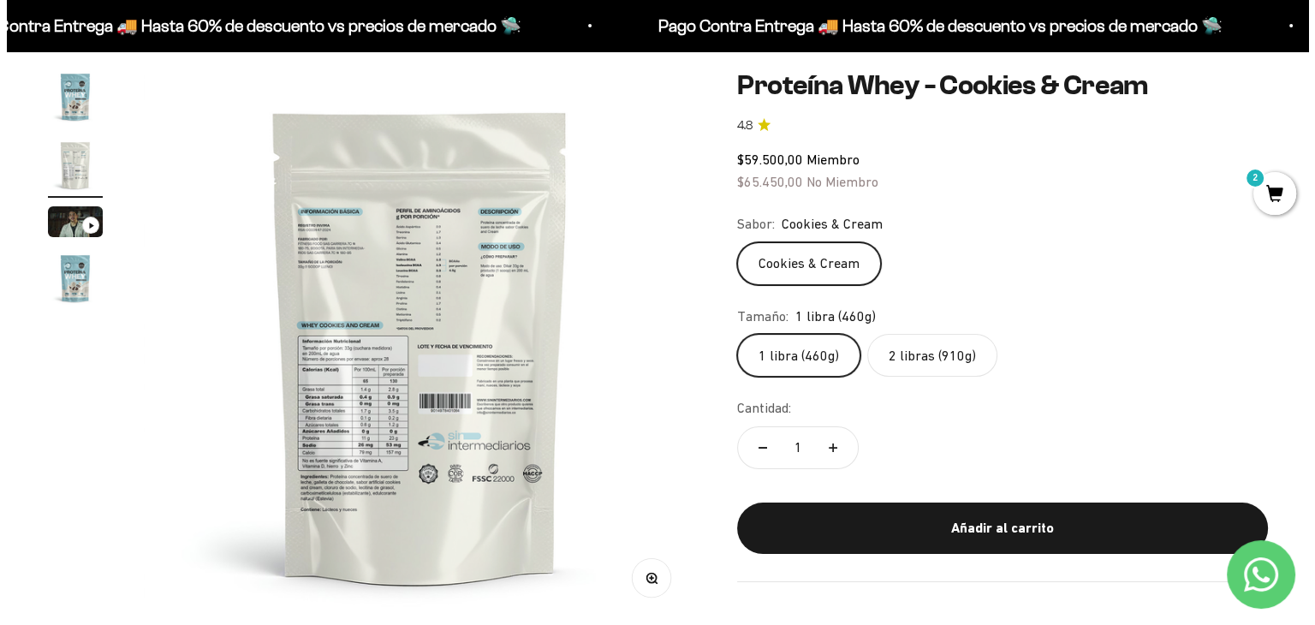
scroll to position [257, 0]
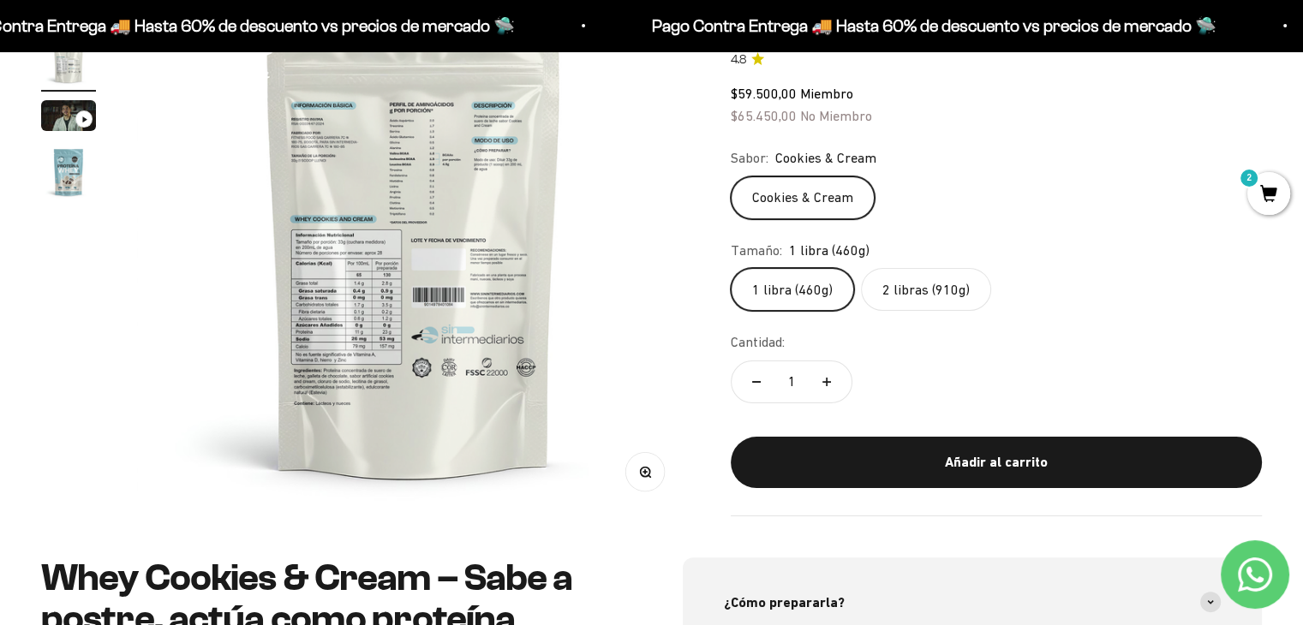
click at [646, 470] on icon "button" at bounding box center [646, 472] width 12 height 12
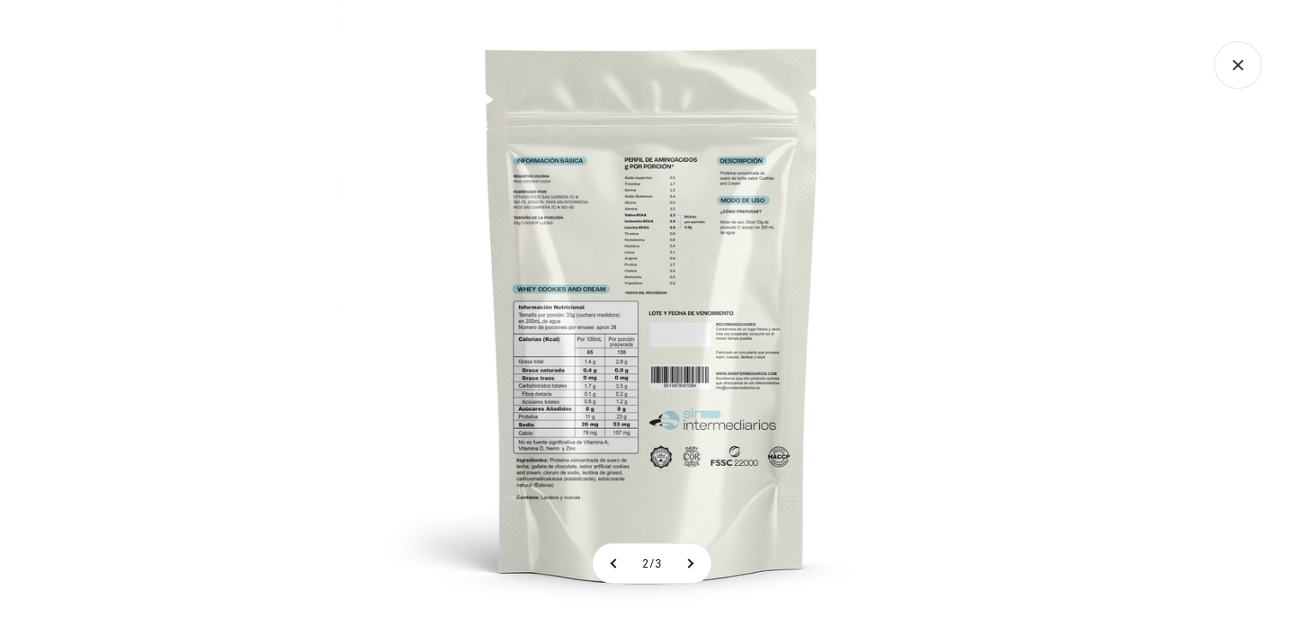
click at [695, 392] on img at bounding box center [651, 312] width 625 height 625
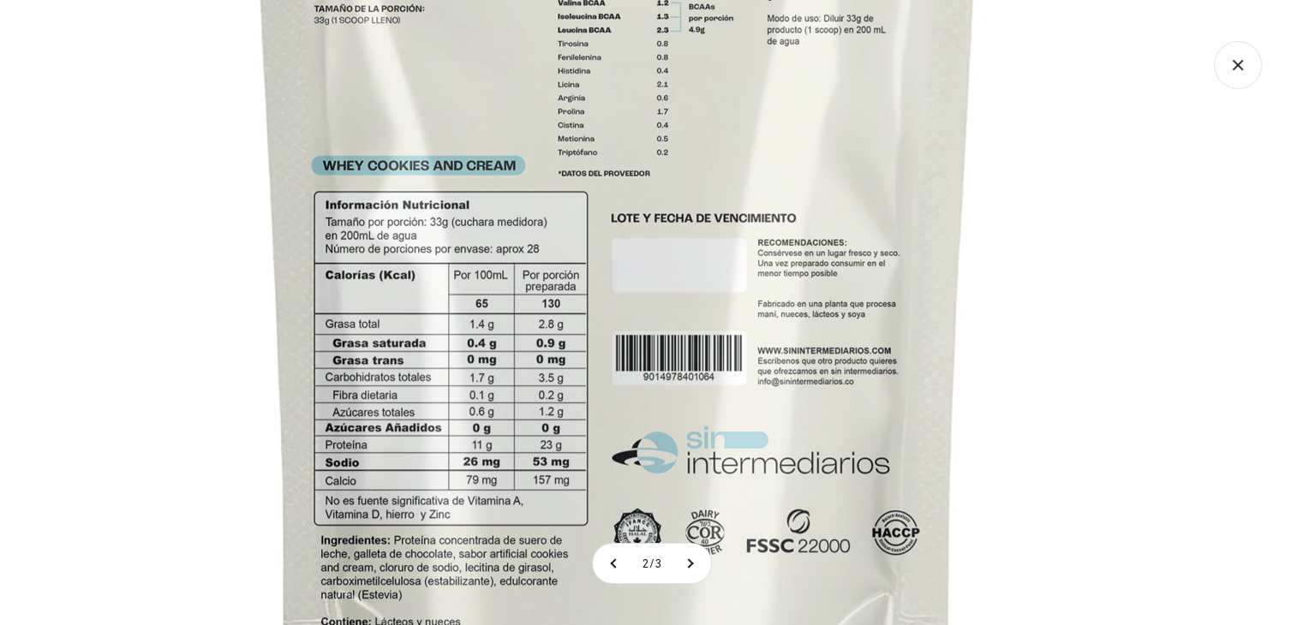
click at [1044, 278] on img at bounding box center [617, 217] width 1370 height 1370
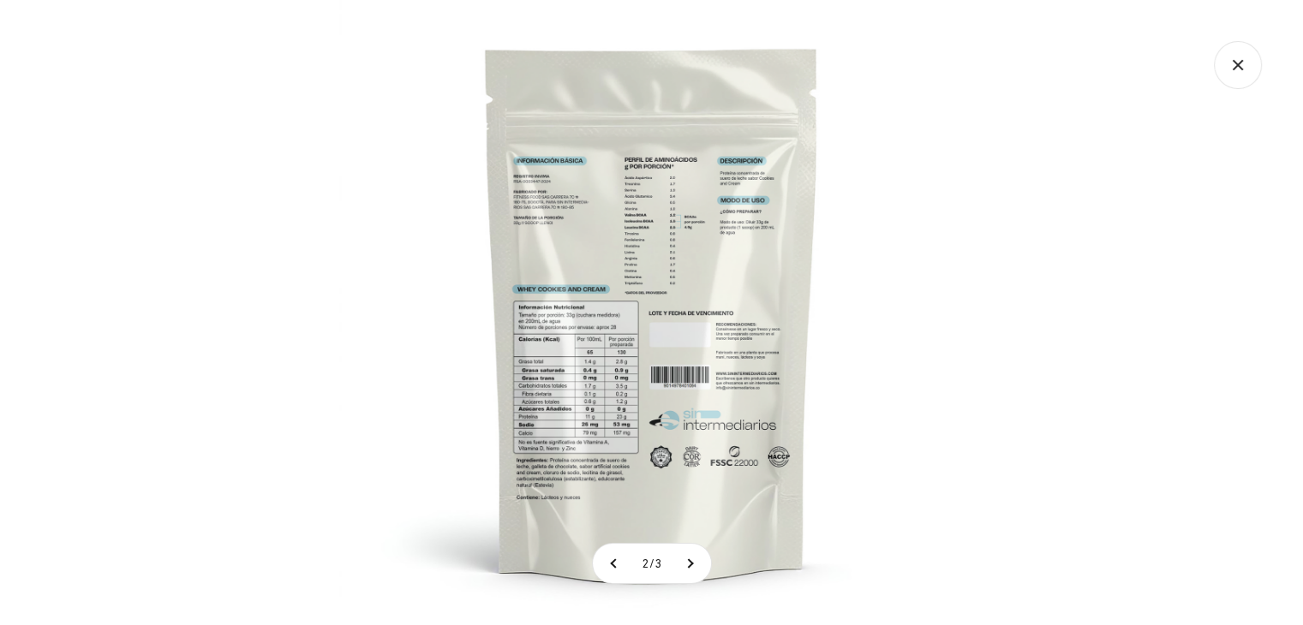
click at [1229, 64] on icon "Cerrar galería" at bounding box center [1237, 65] width 48 height 48
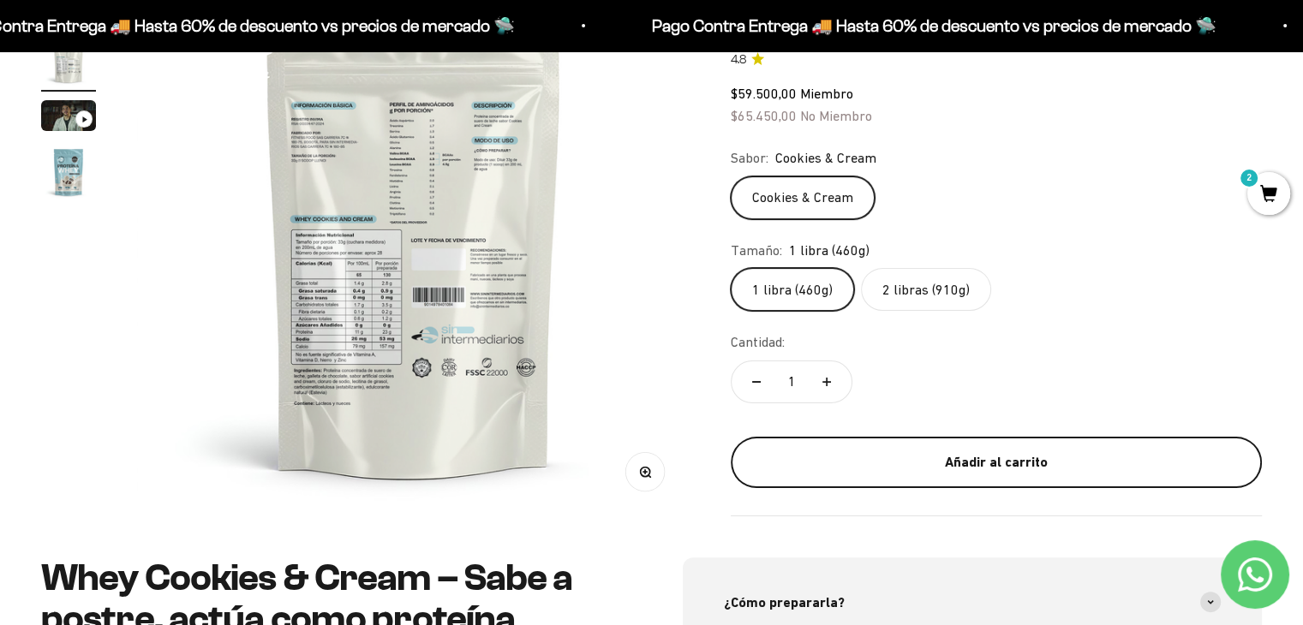
click at [901, 463] on div "Añadir al carrito" at bounding box center [996, 462] width 462 height 22
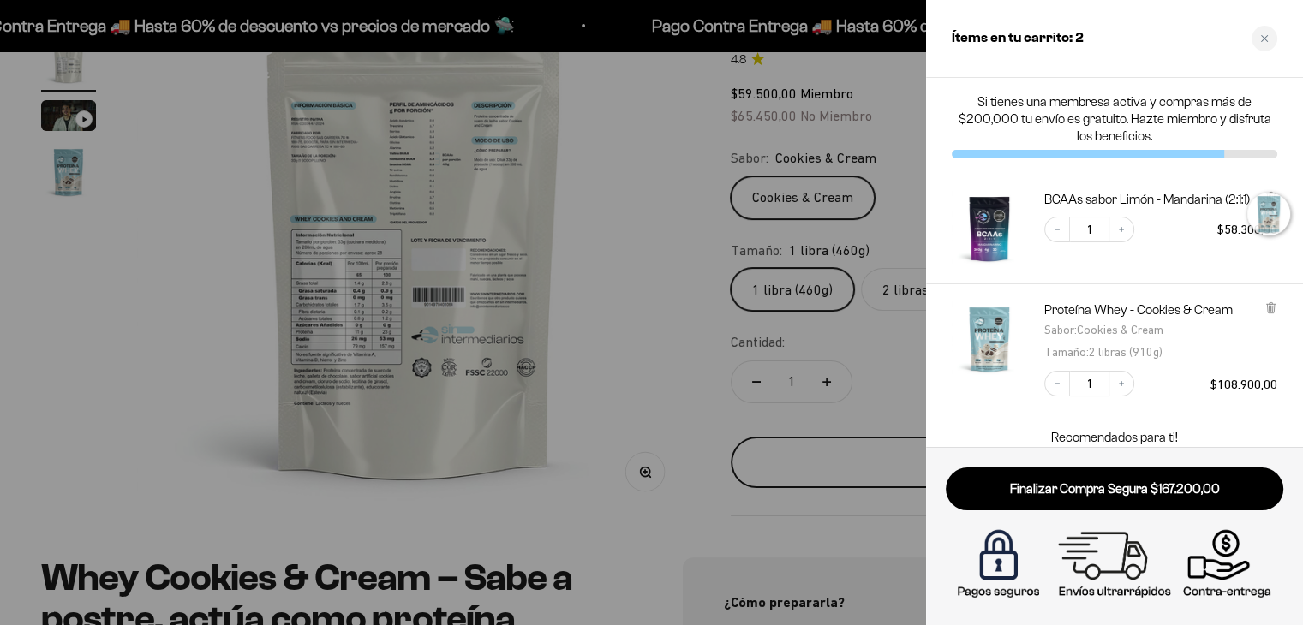
scroll to position [0, 580]
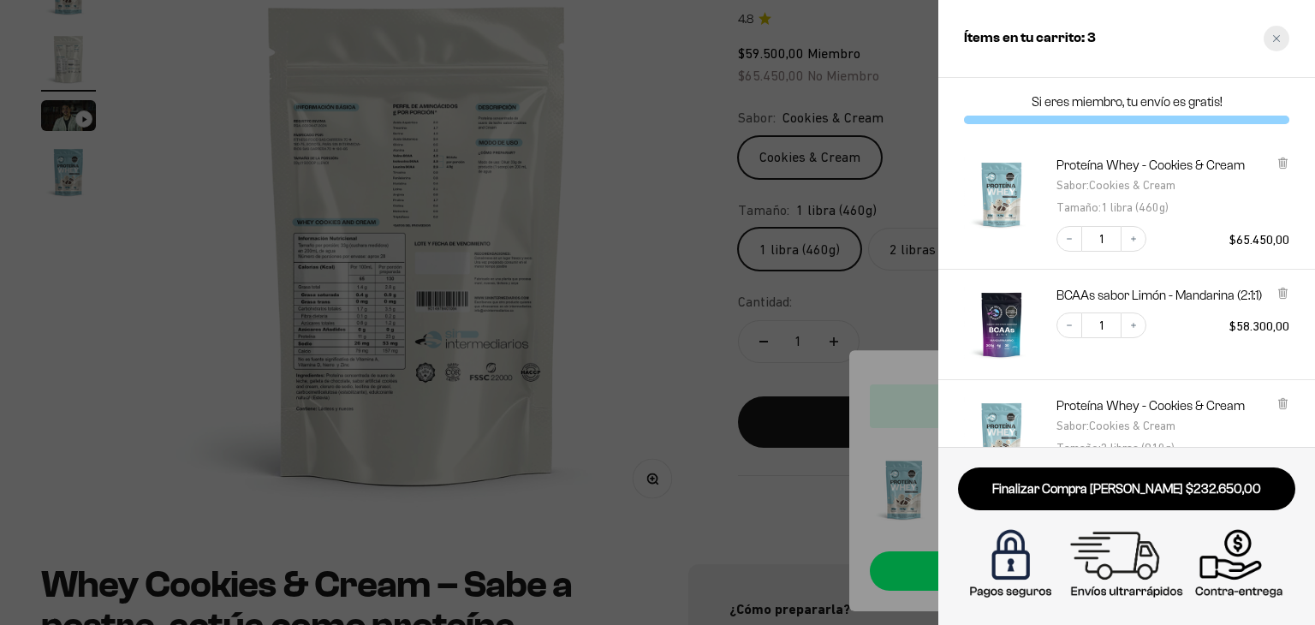
click at [1269, 33] on div "Close cart" at bounding box center [1277, 39] width 26 height 26
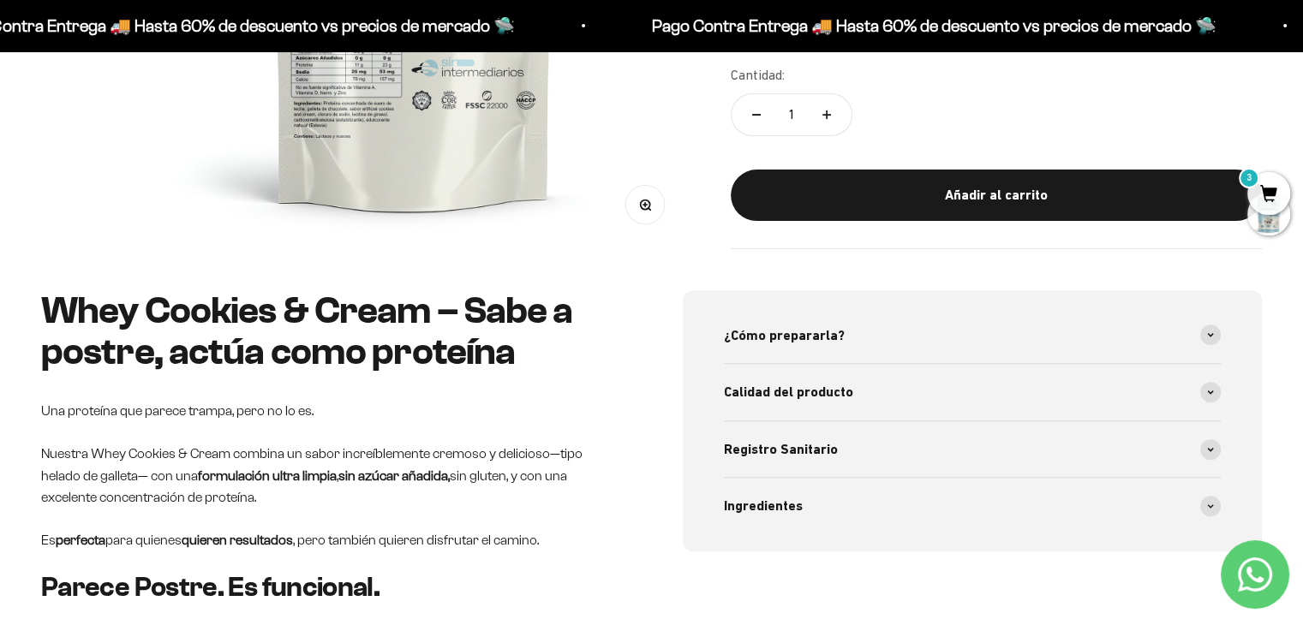
scroll to position [343, 0]
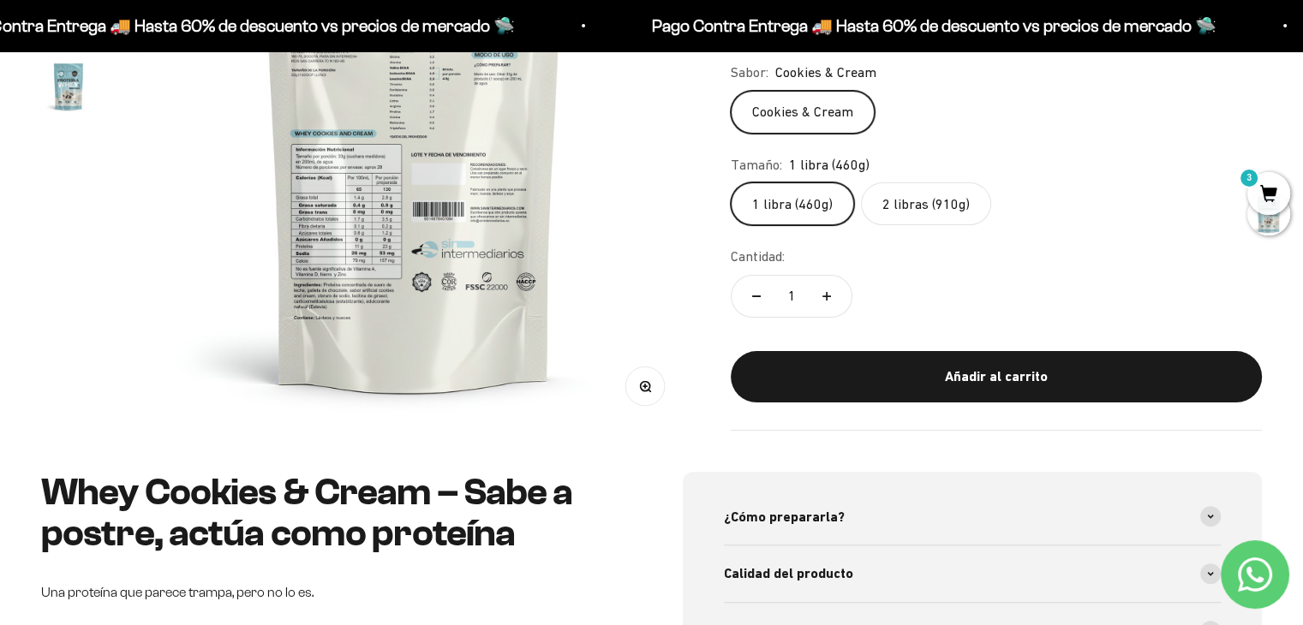
click at [1268, 193] on span "3" at bounding box center [1268, 193] width 43 height 43
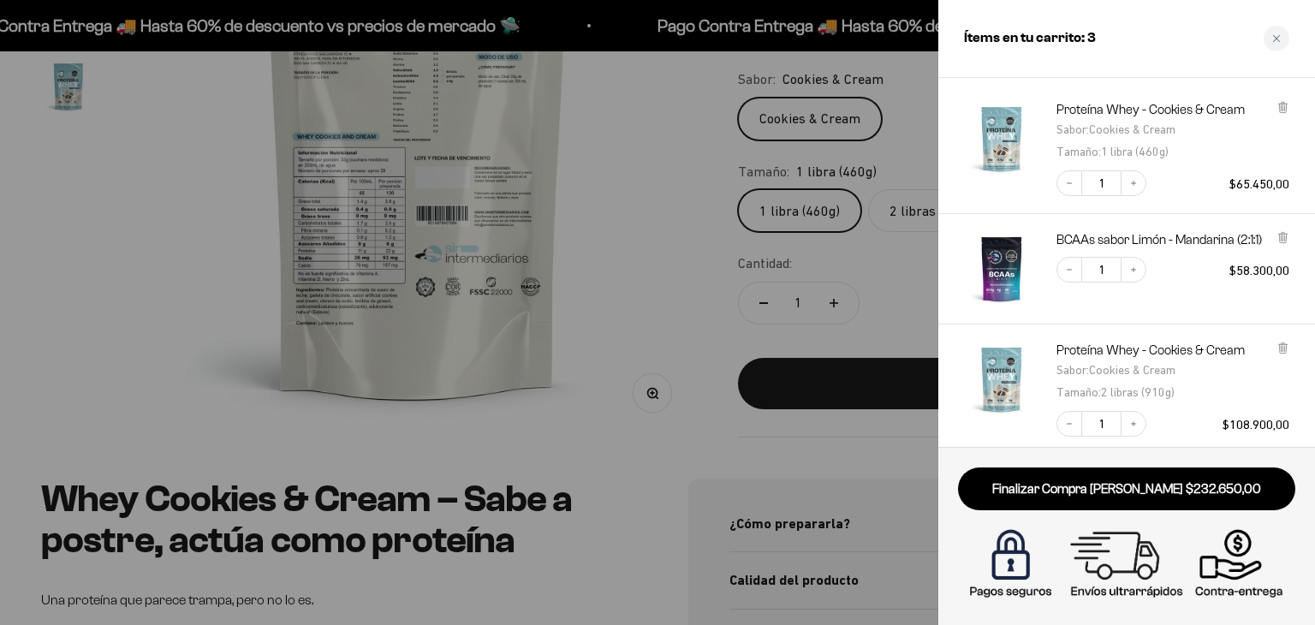
scroll to position [86, 0]
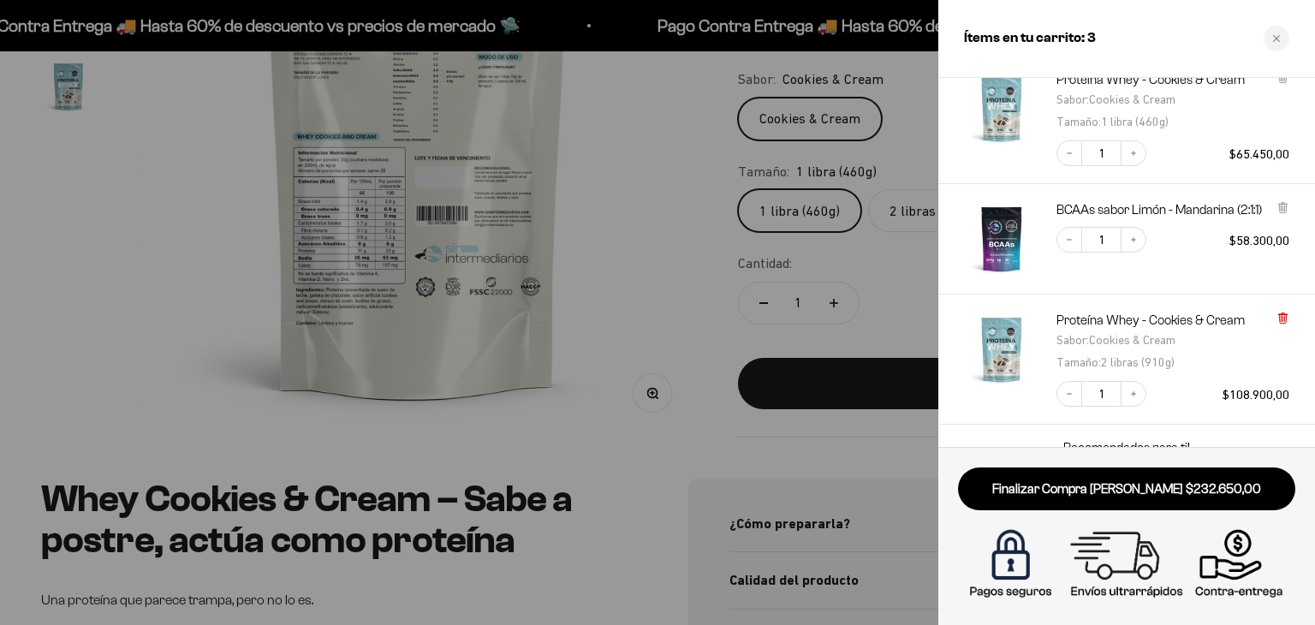
click at [1284, 314] on icon at bounding box center [1282, 318] width 7 height 9
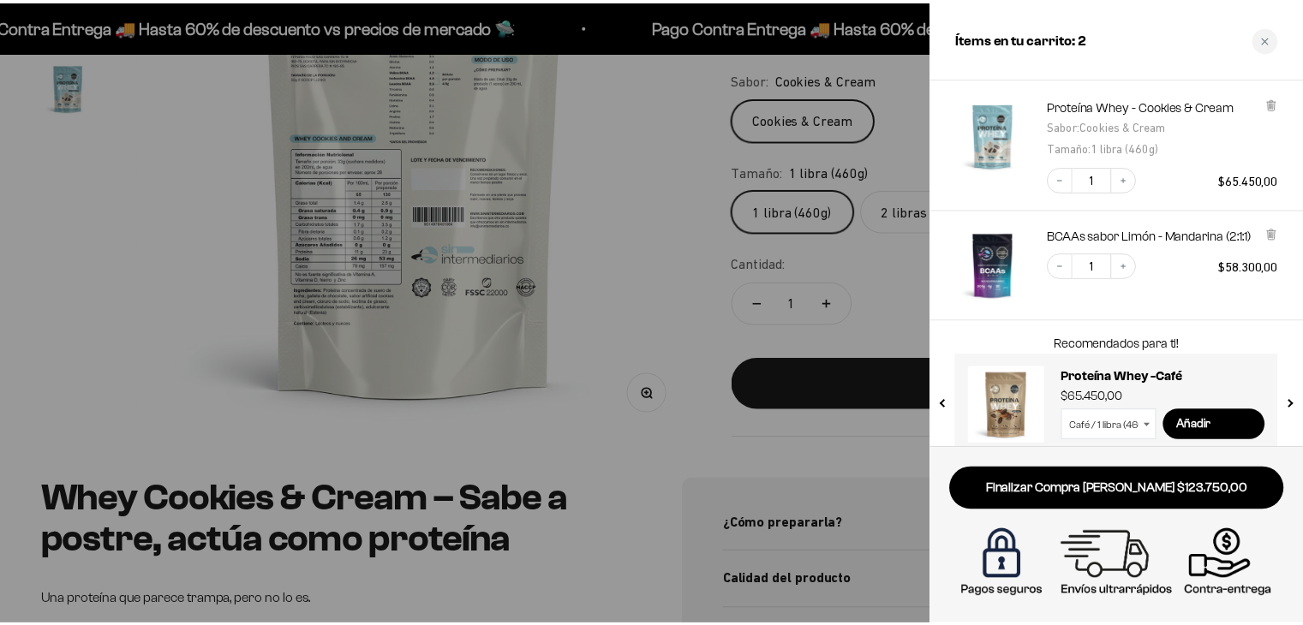
scroll to position [116, 0]
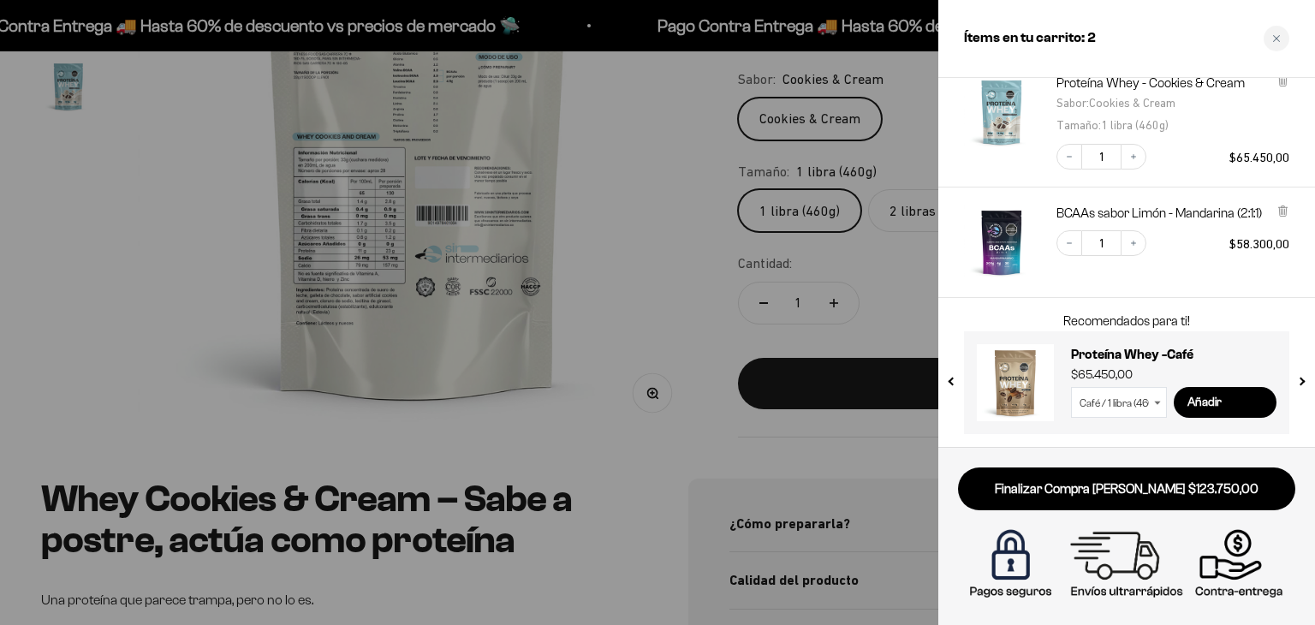
click at [662, 212] on div at bounding box center [657, 312] width 1315 height 625
click at [662, 212] on img at bounding box center [418, 158] width 560 height 560
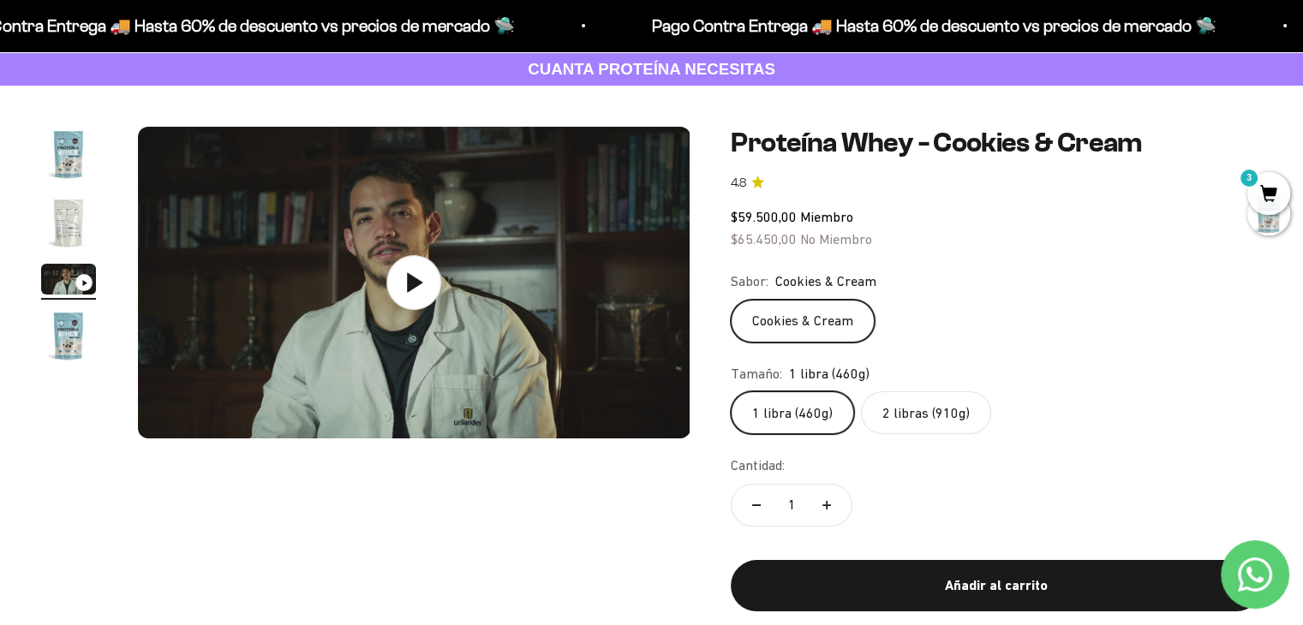
scroll to position [0, 0]
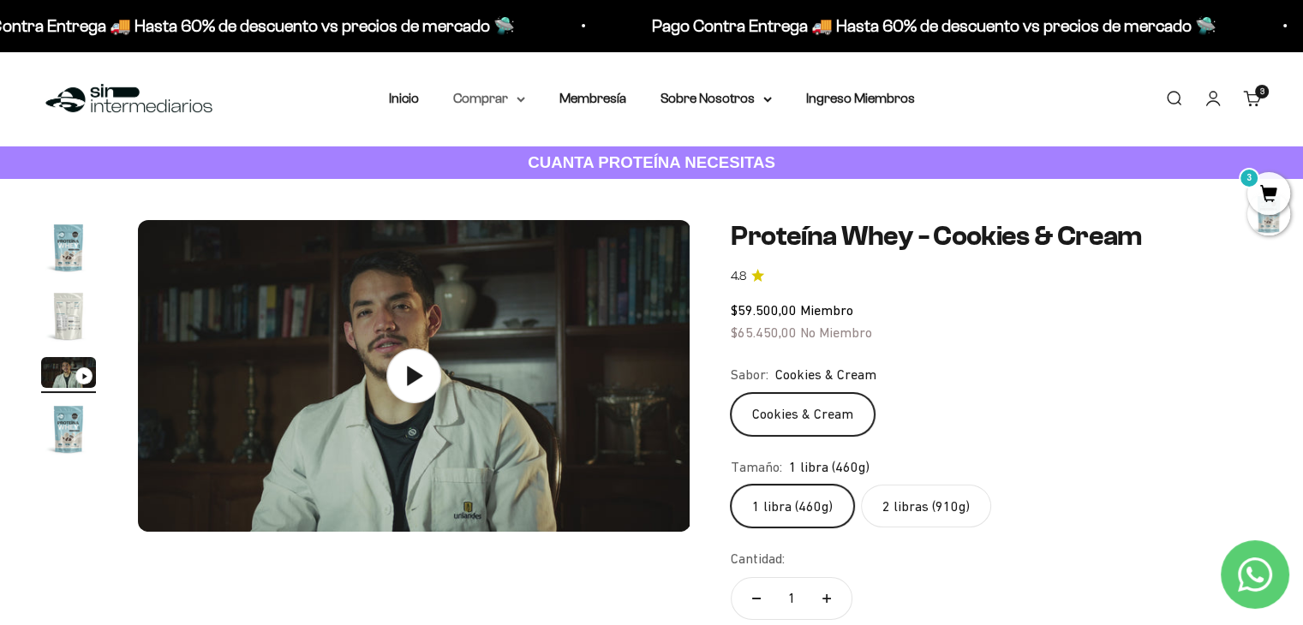
click at [519, 100] on icon at bounding box center [520, 100] width 9 height 6
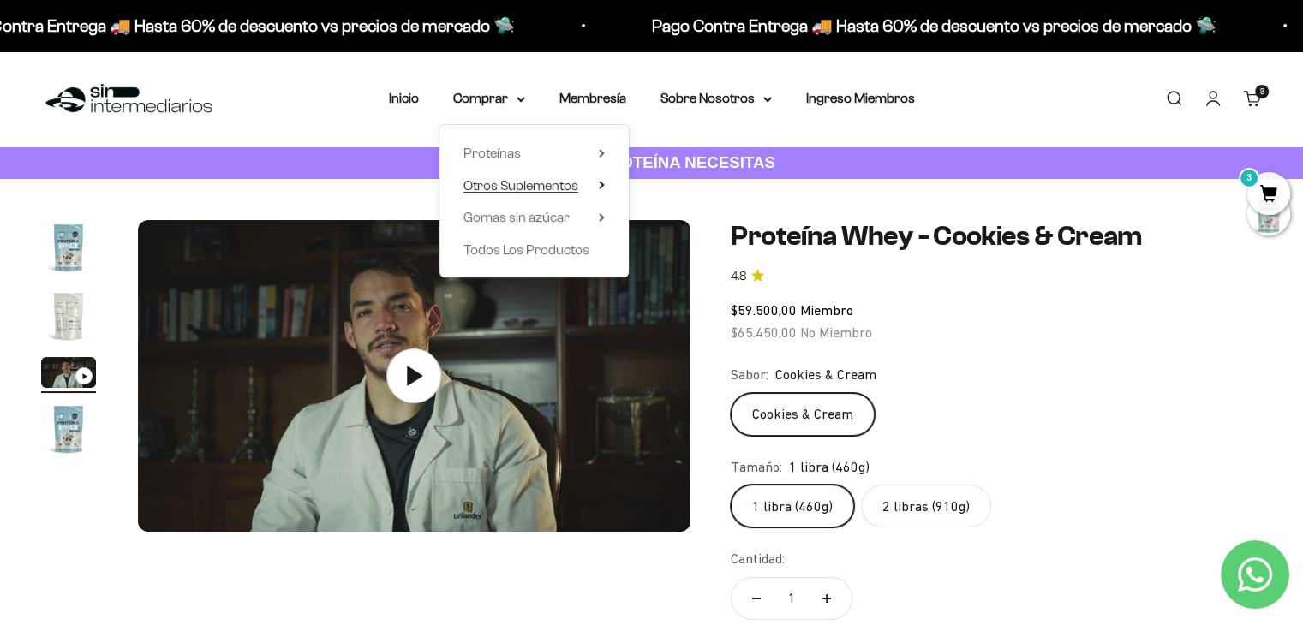
click at [526, 182] on span "Otros Suplementos" at bounding box center [520, 185] width 115 height 15
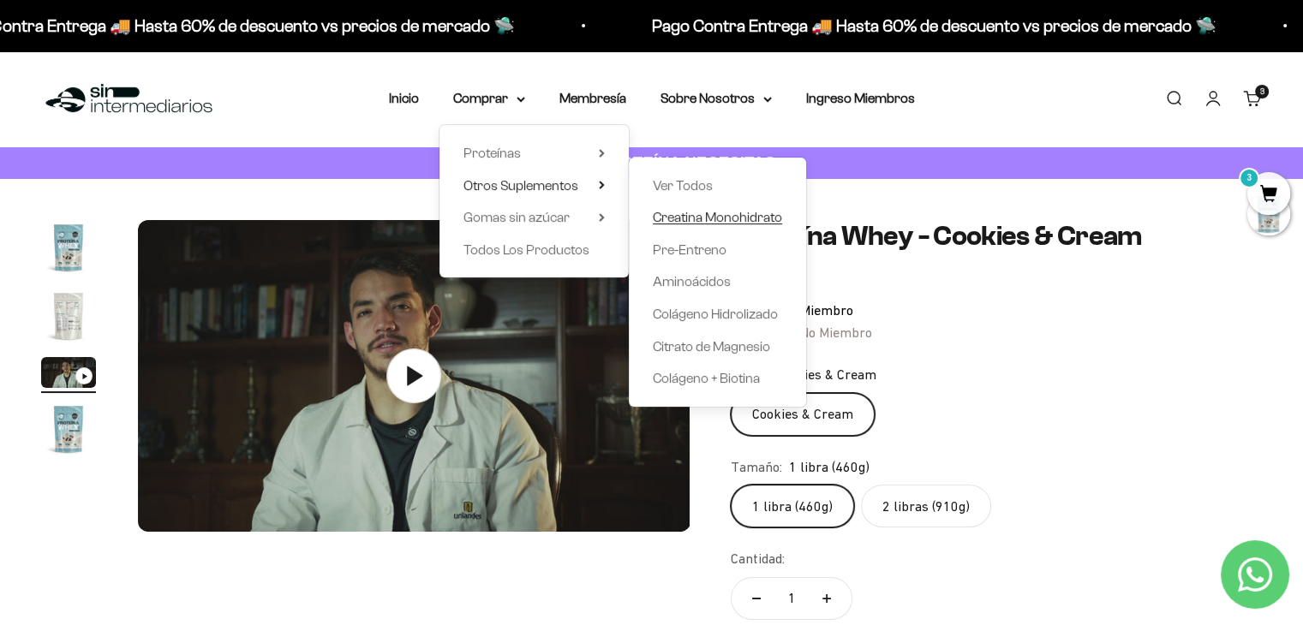
click at [699, 224] on span "Creatina Monohidrato" at bounding box center [717, 217] width 129 height 15
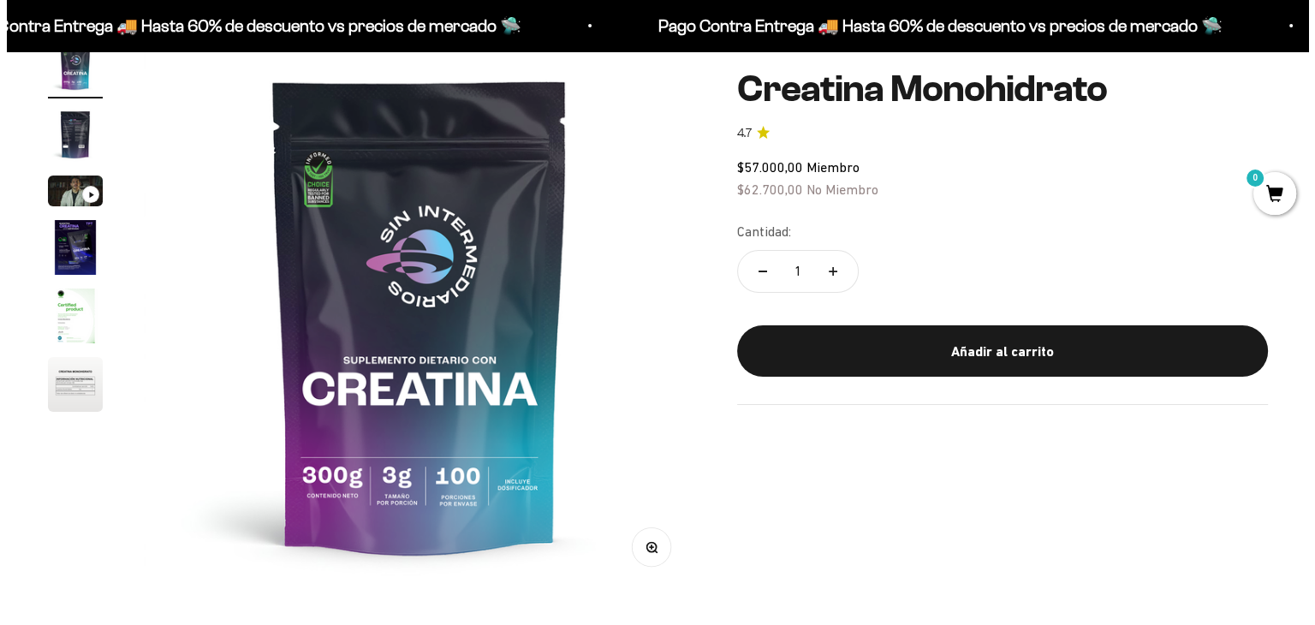
scroll to position [171, 0]
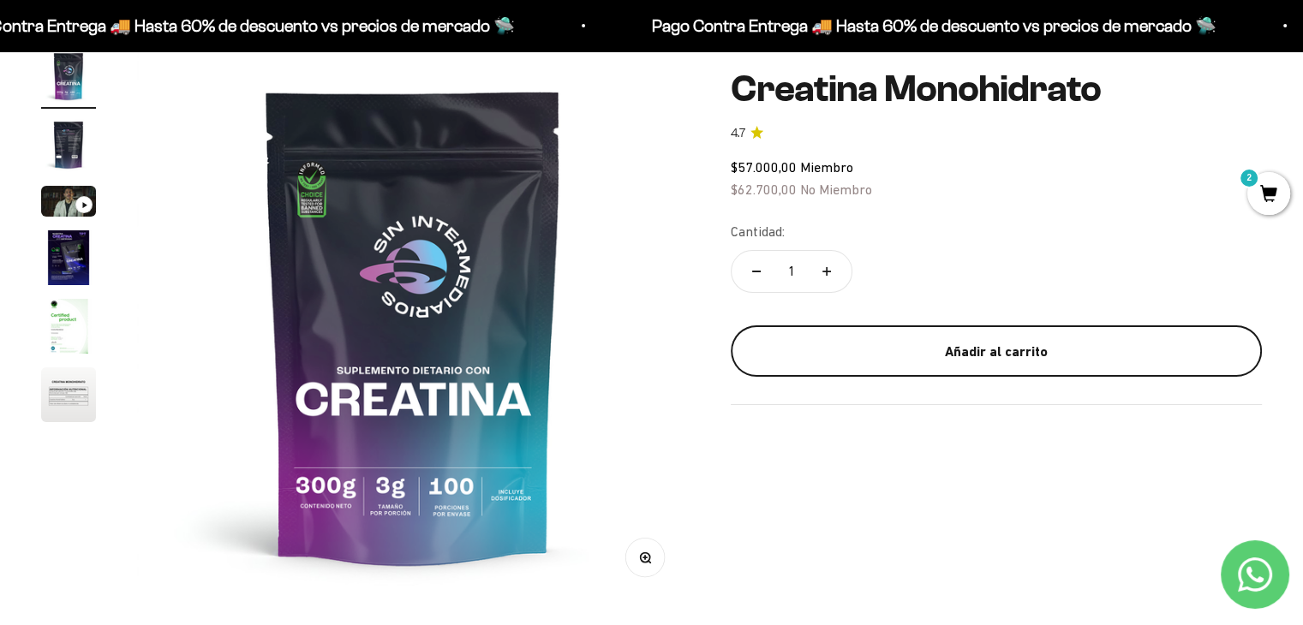
click at [1009, 355] on div "Añadir al carrito" at bounding box center [996, 351] width 462 height 22
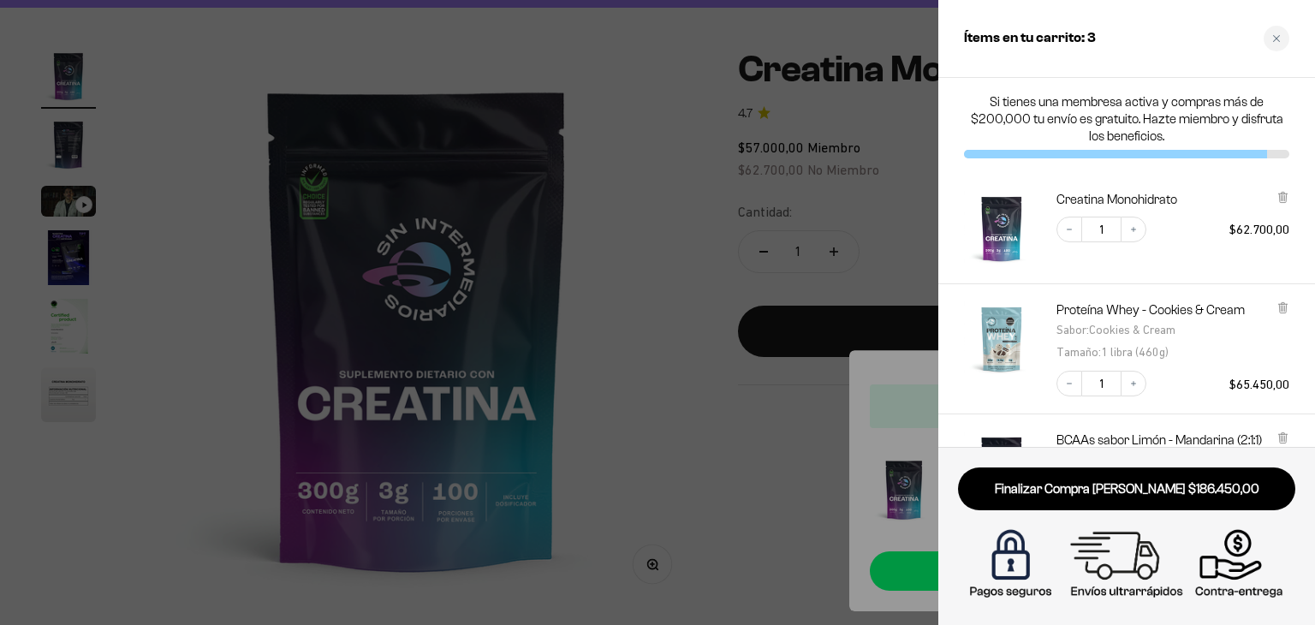
click at [605, 429] on div at bounding box center [657, 312] width 1315 height 625
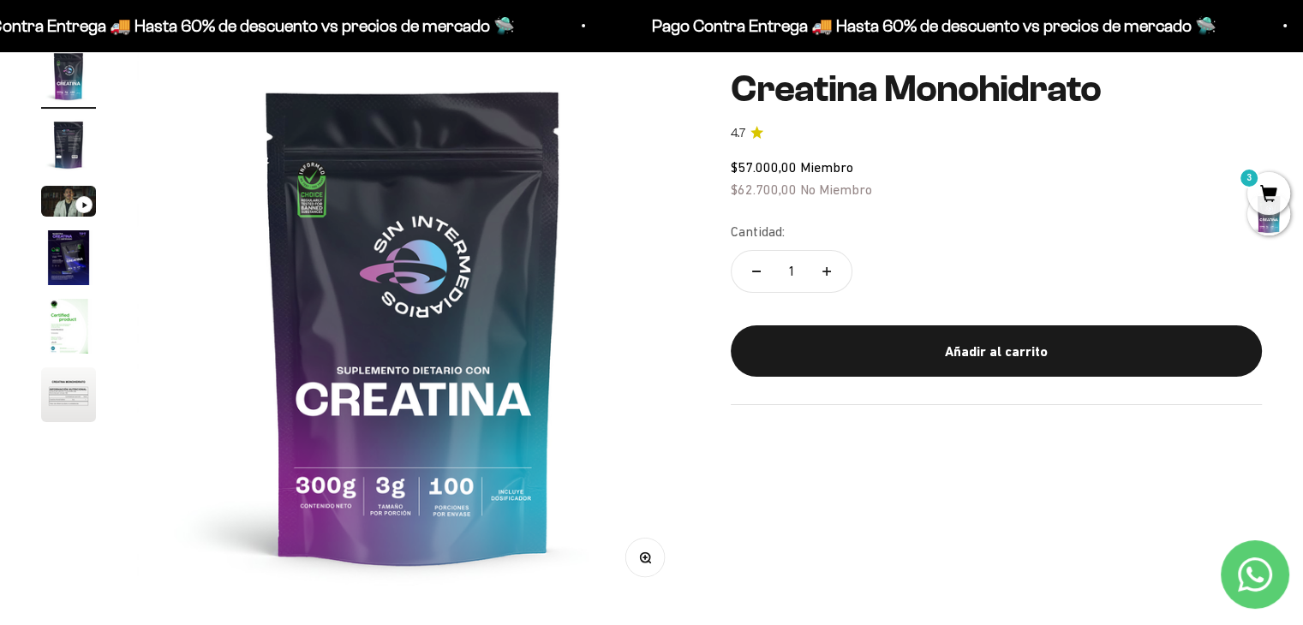
click at [1261, 193] on span "3" at bounding box center [1268, 193] width 43 height 43
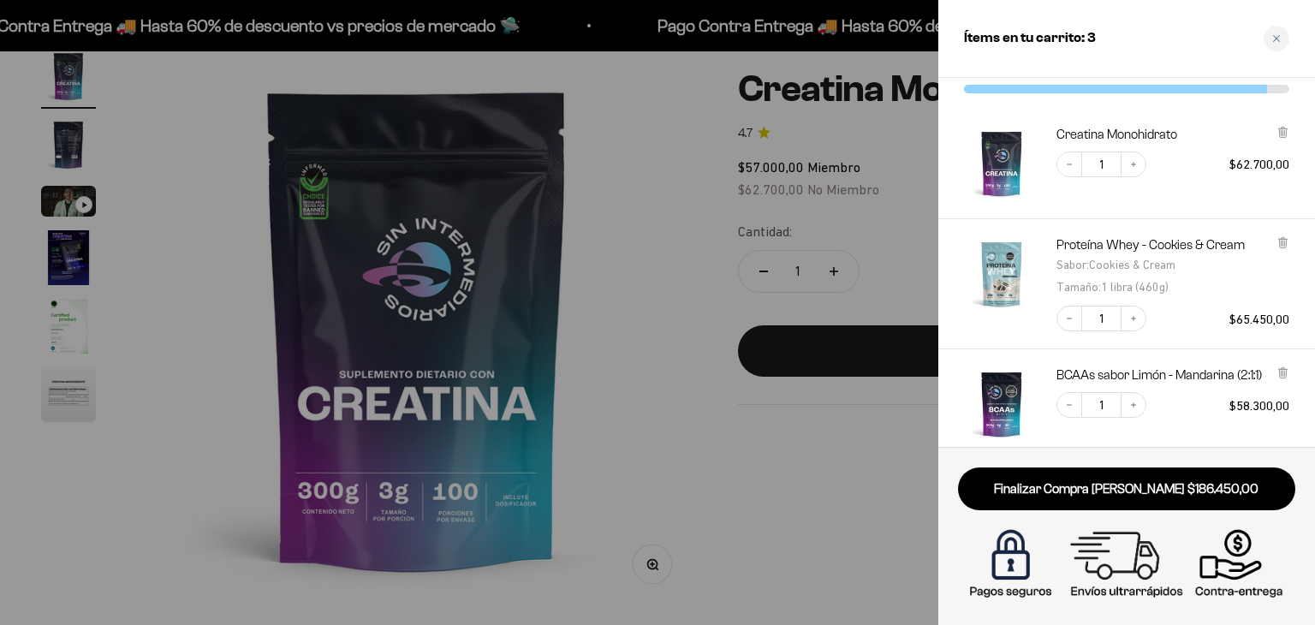
scroll to position [55, 0]
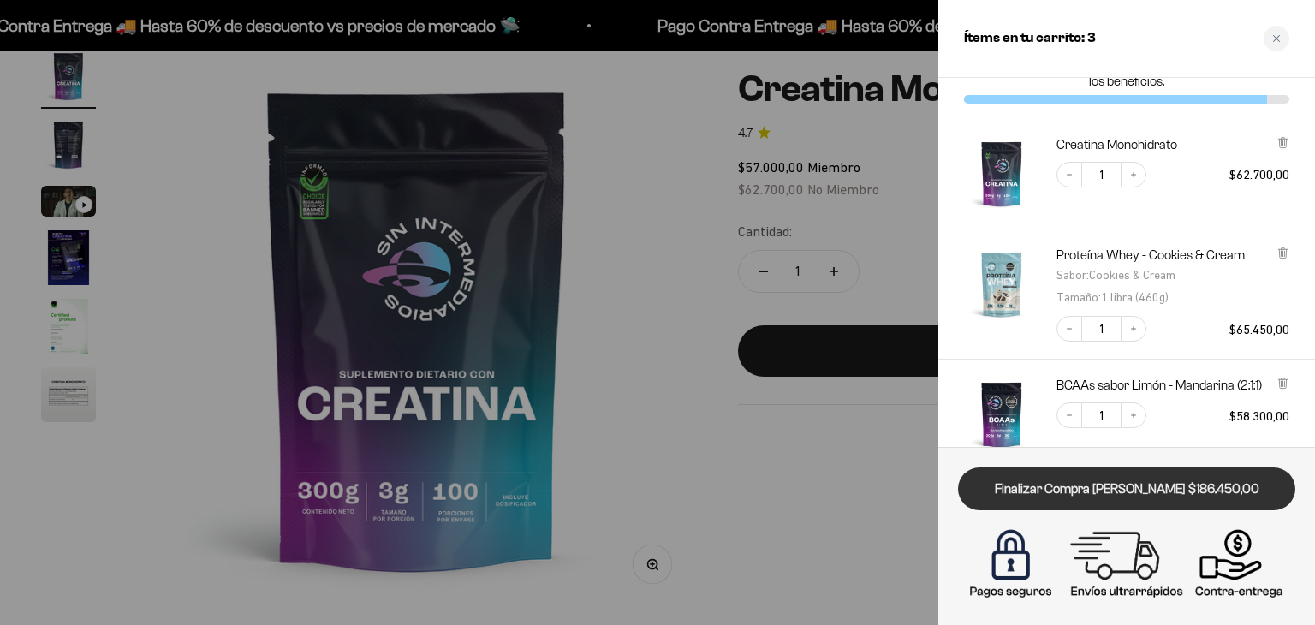
click at [1199, 501] on link "Finalizar Compra [PERSON_NAME] $186.450,00" at bounding box center [1126, 490] width 337 height 44
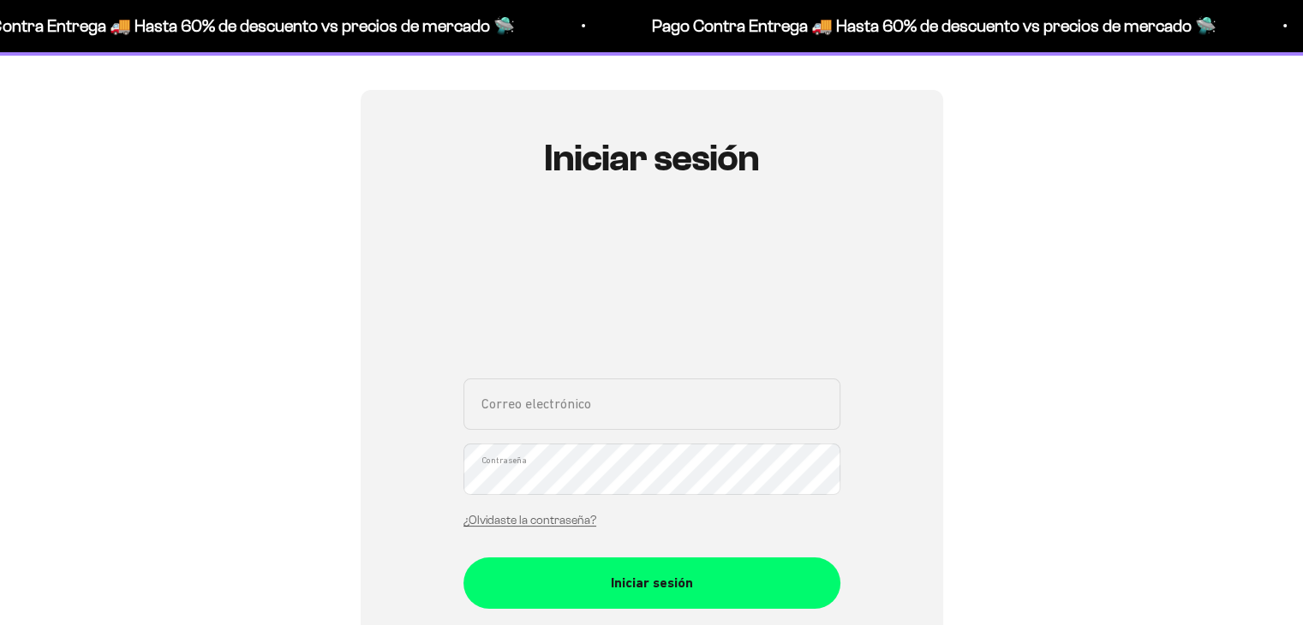
scroll to position [343, 0]
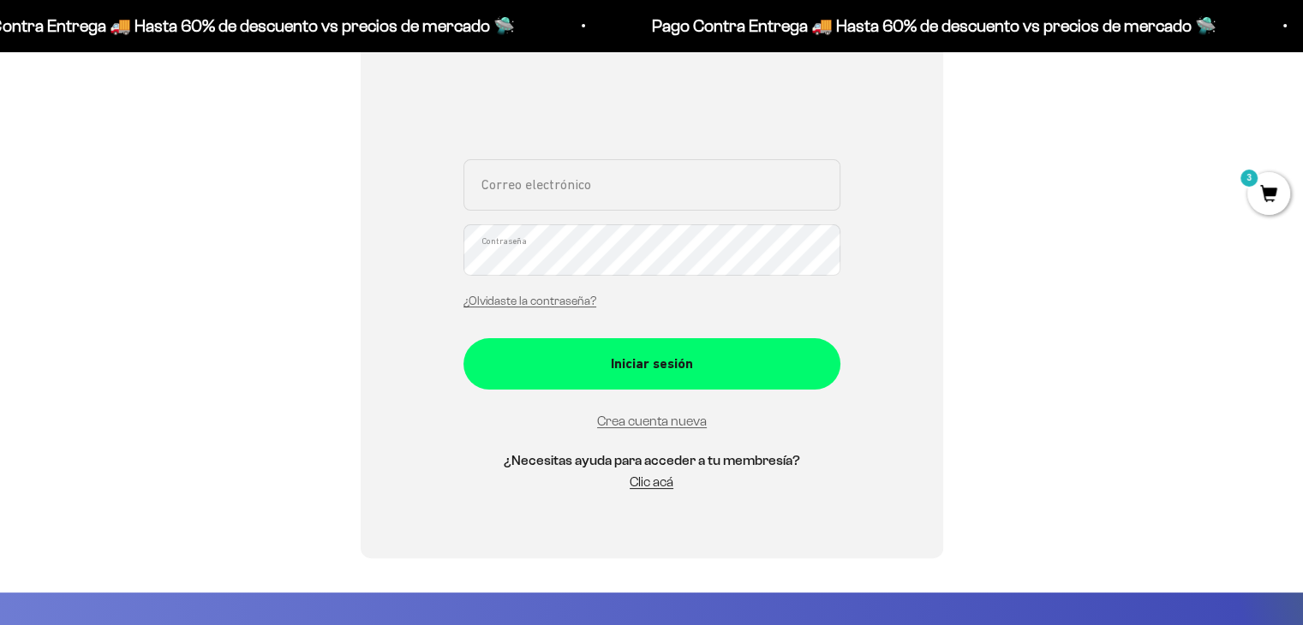
click at [640, 193] on input "Correo electrónico" at bounding box center [651, 184] width 377 height 51
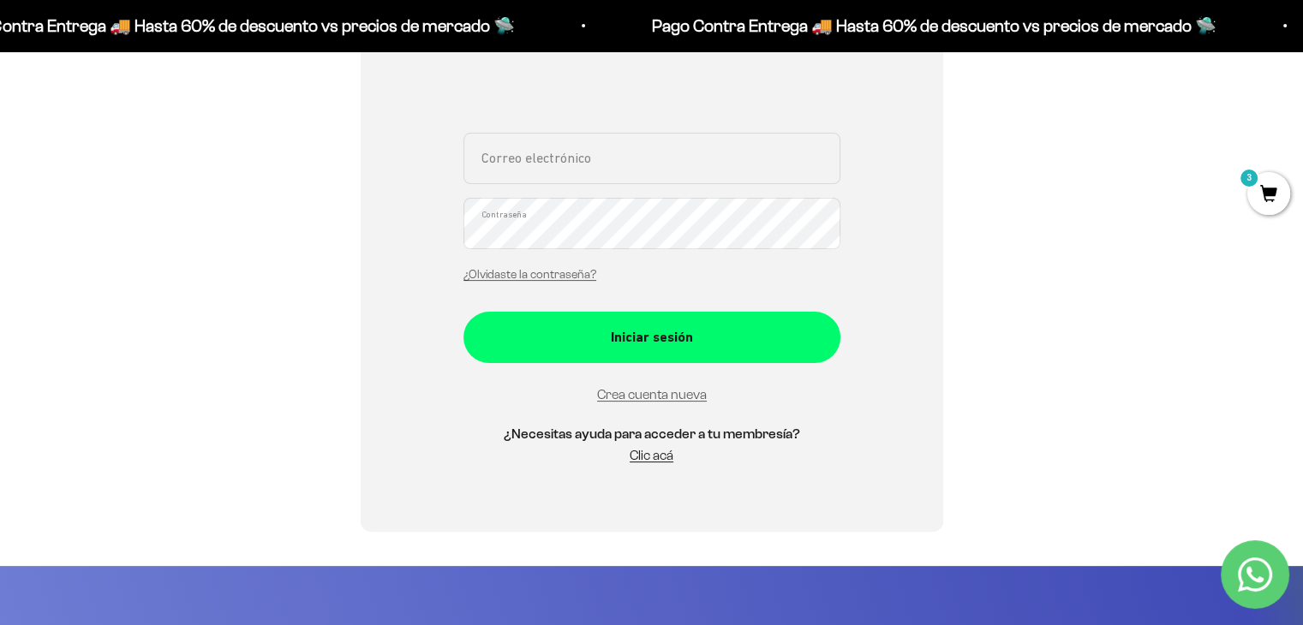
click at [665, 168] on input "Correo electrónico" at bounding box center [651, 158] width 377 height 51
type input "[EMAIL_ADDRESS][DOMAIN_NAME]"
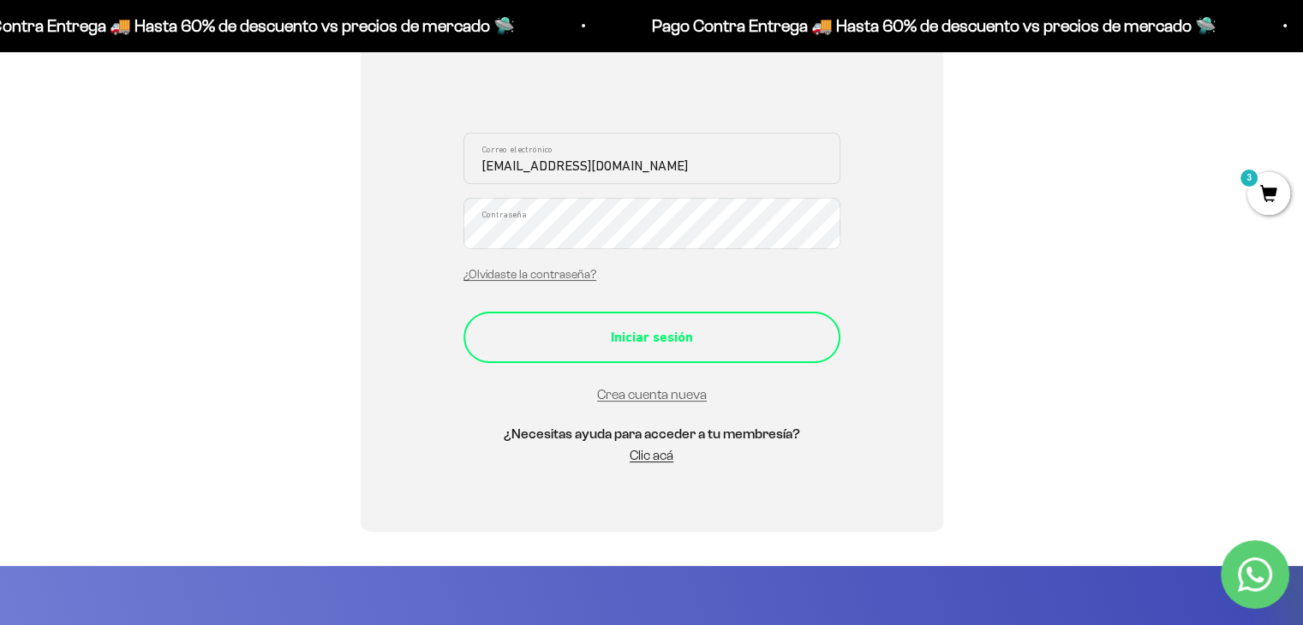
click at [651, 343] on div "Iniciar sesión" at bounding box center [652, 337] width 308 height 22
